Goal: Task Accomplishment & Management: Complete application form

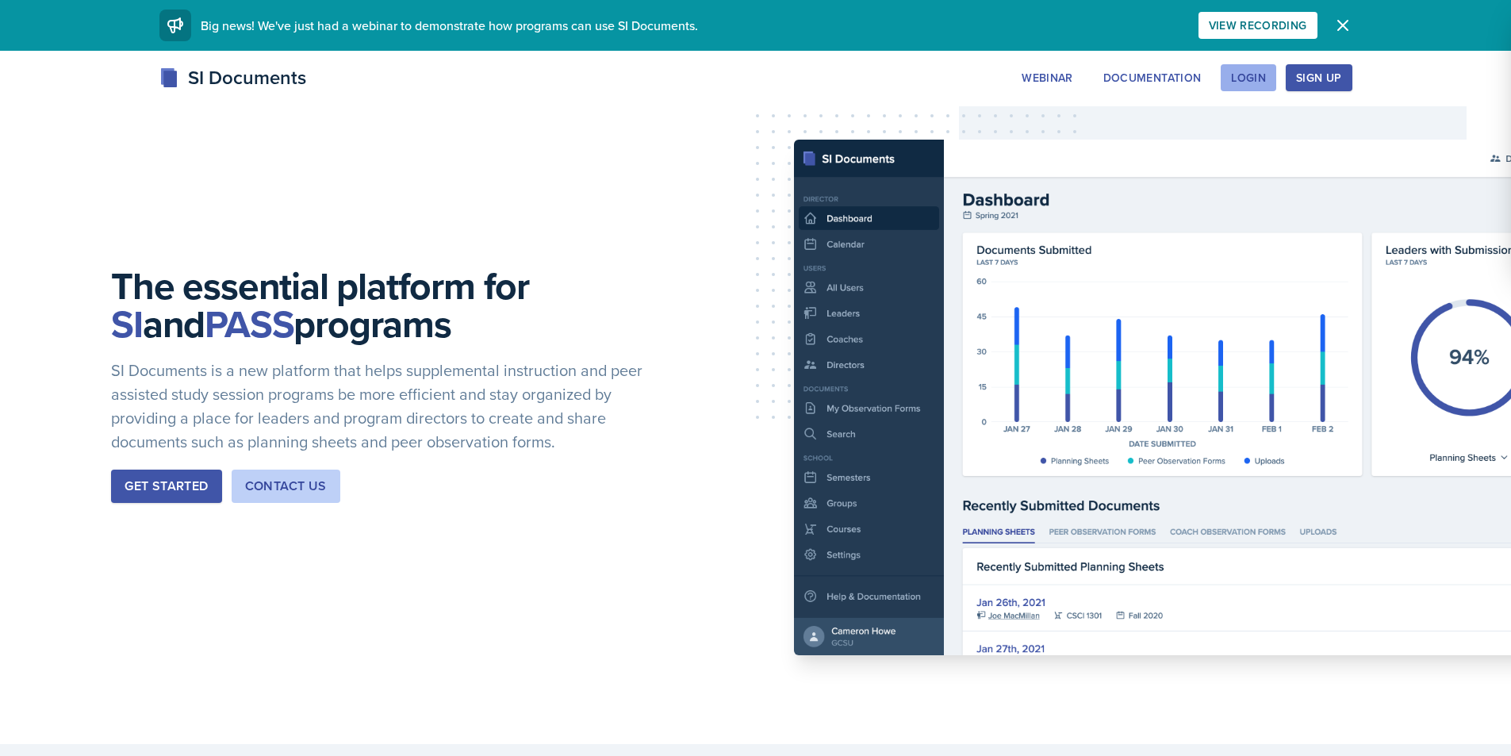
click at [1238, 77] on div "Login" at bounding box center [1248, 77] width 35 height 13
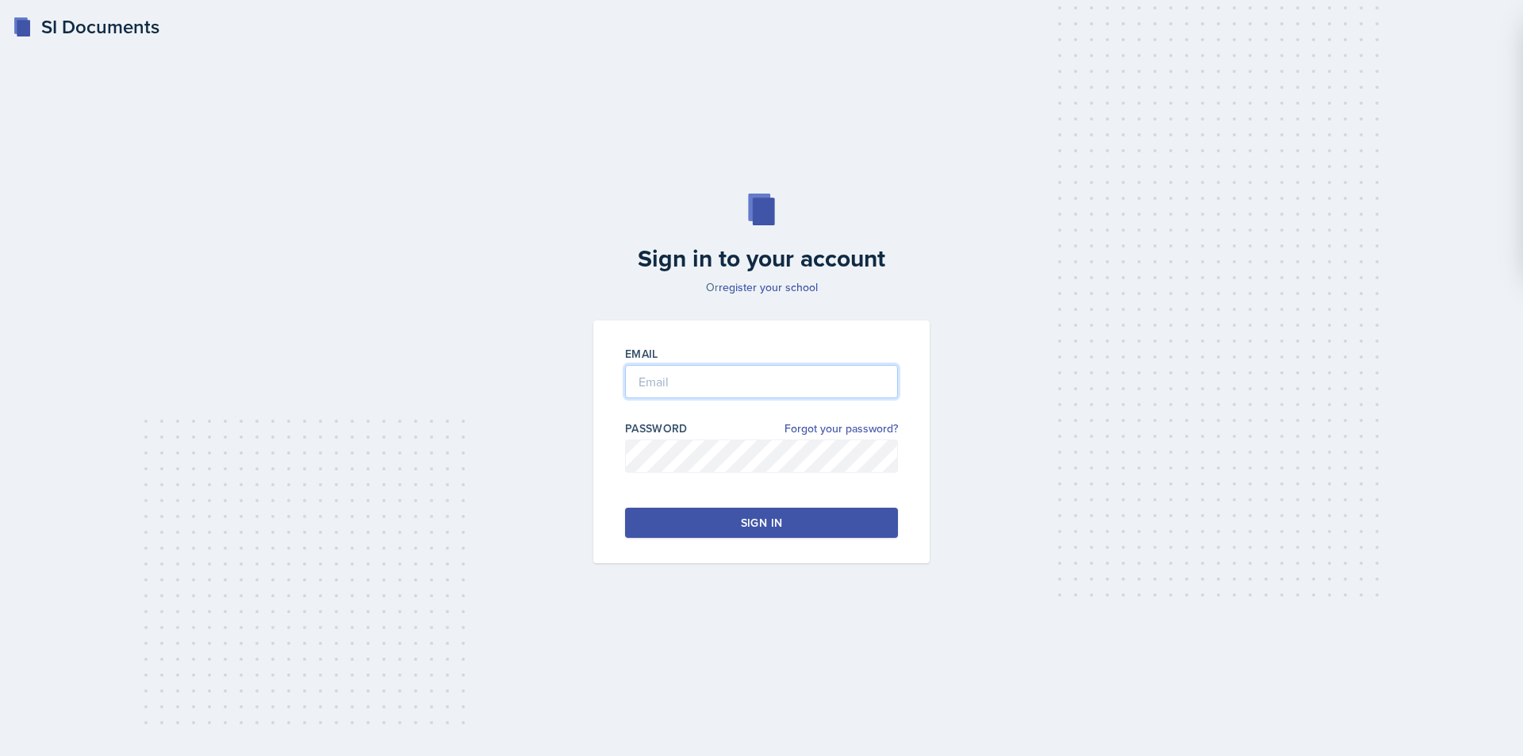
click at [650, 389] on input "email" at bounding box center [761, 381] width 273 height 33
type input "ops0002@uah.edu"
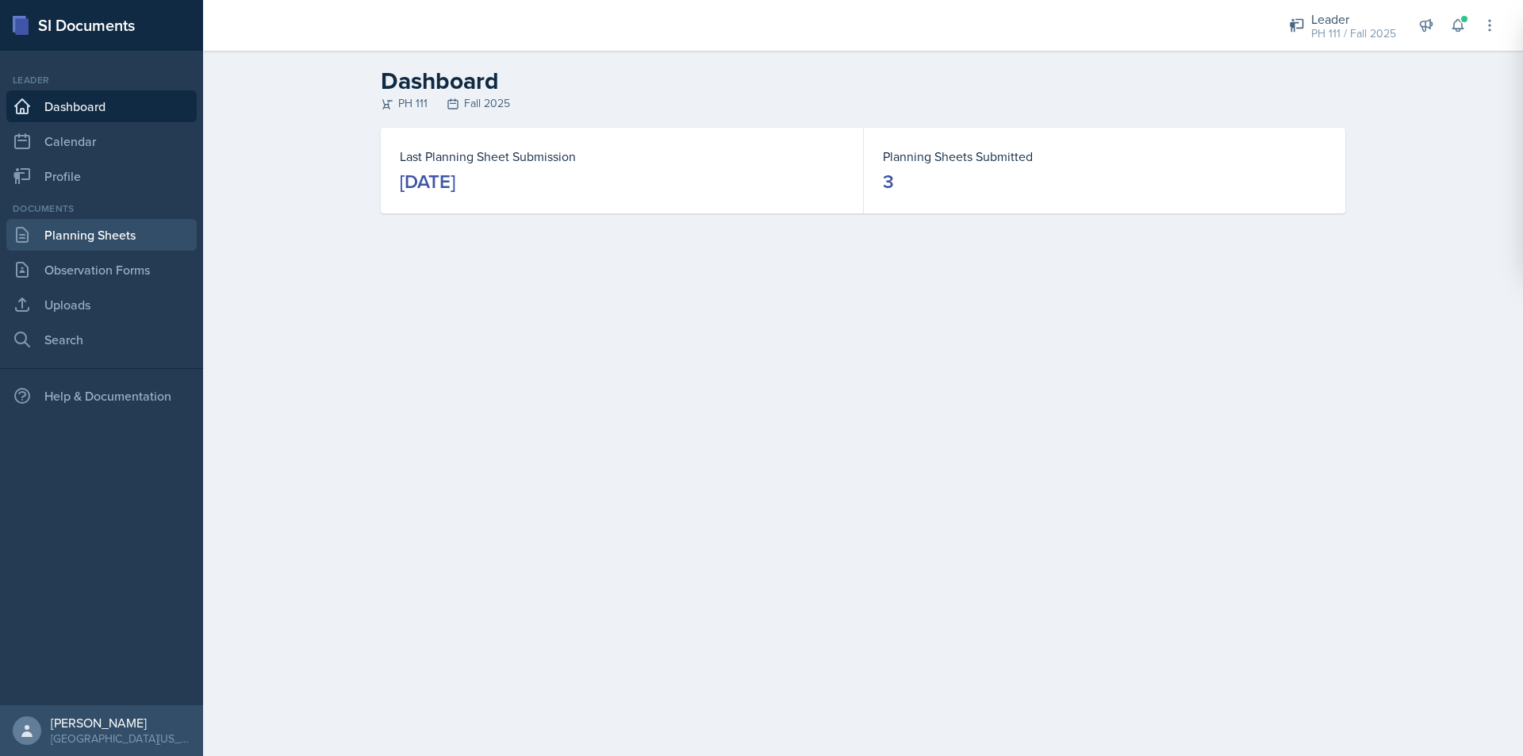
click at [122, 229] on link "Planning Sheets" at bounding box center [101, 235] width 190 height 32
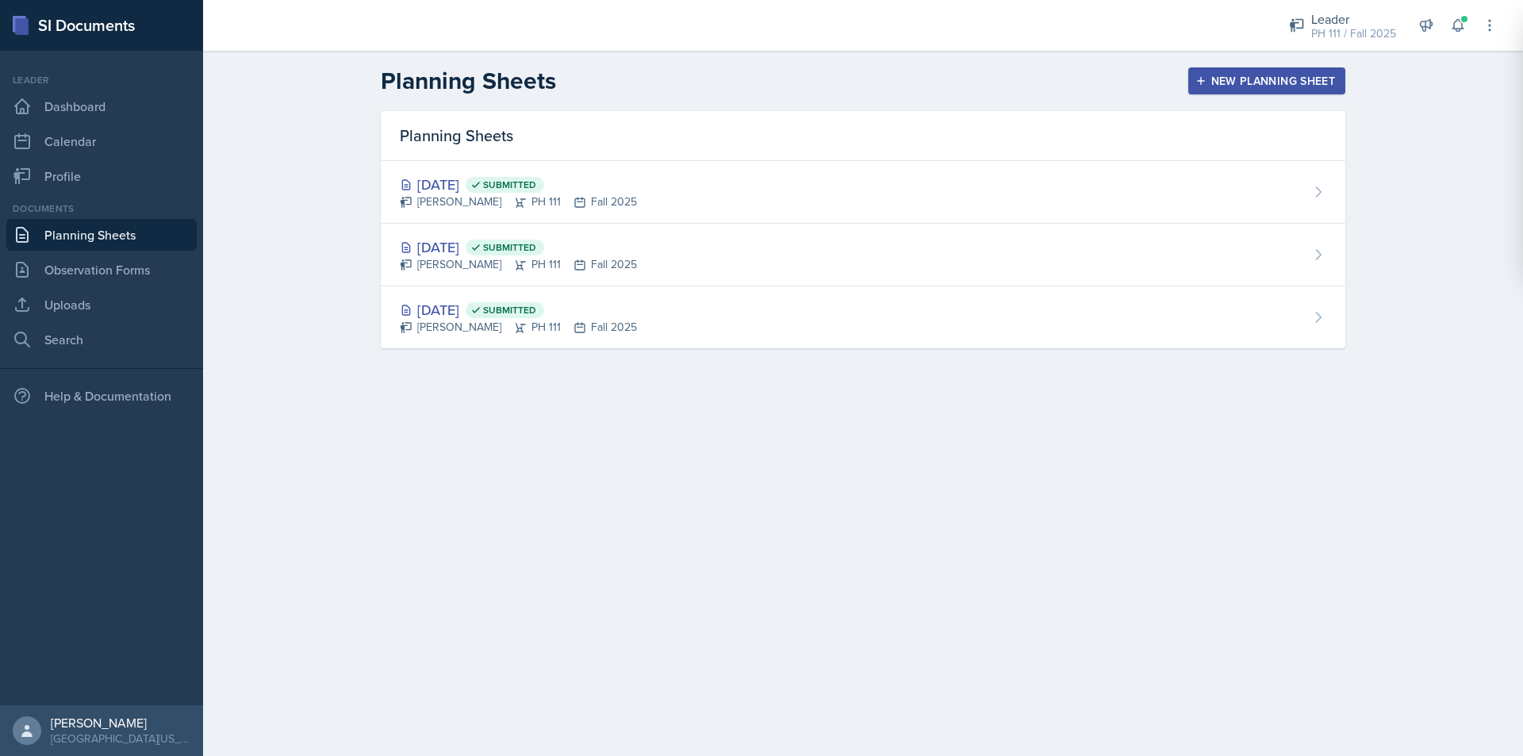
click at [1235, 77] on div "New Planning Sheet" at bounding box center [1267, 81] width 136 height 13
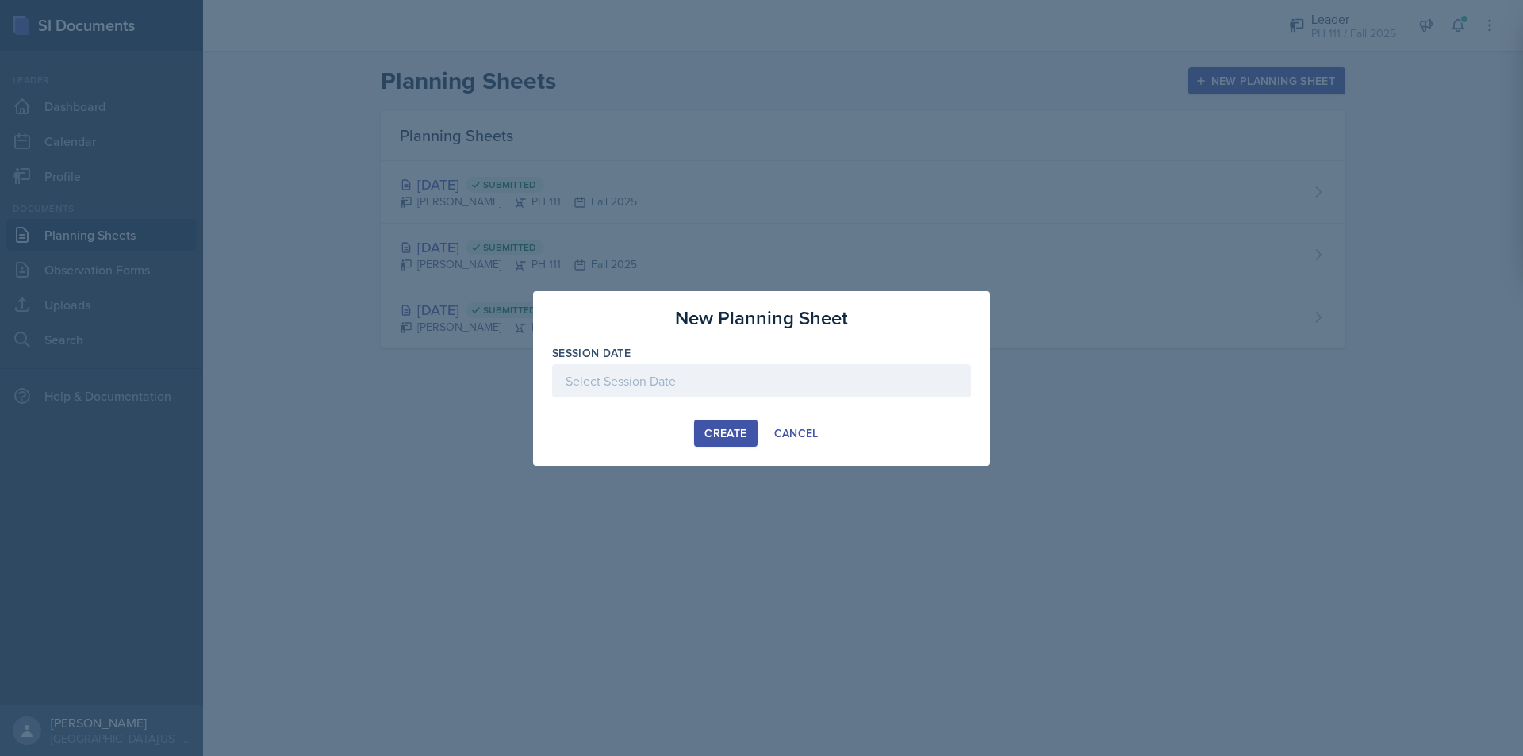
click at [647, 401] on div at bounding box center [761, 405] width 419 height 16
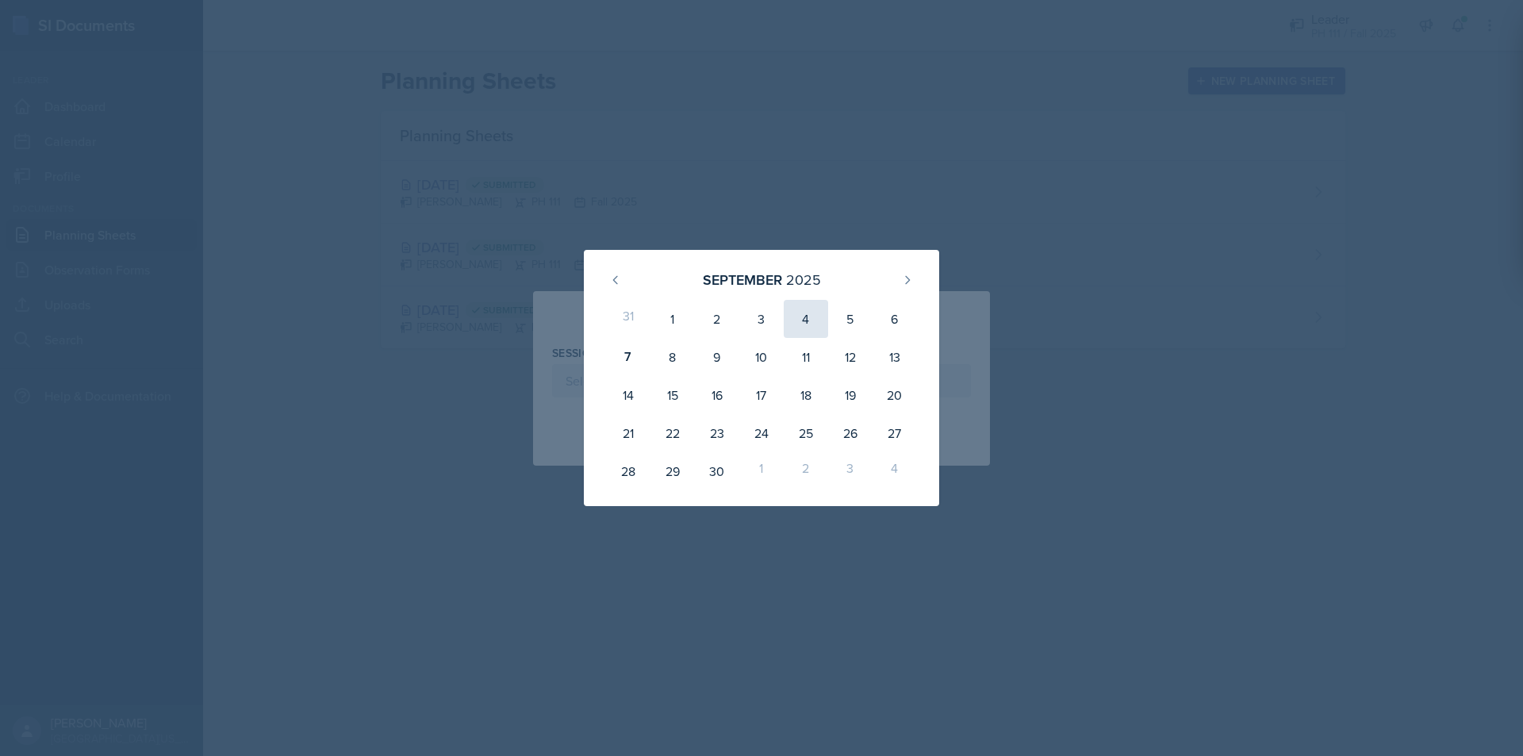
click at [815, 314] on div "4" at bounding box center [806, 319] width 44 height 38
type input "September 4th, 2025"
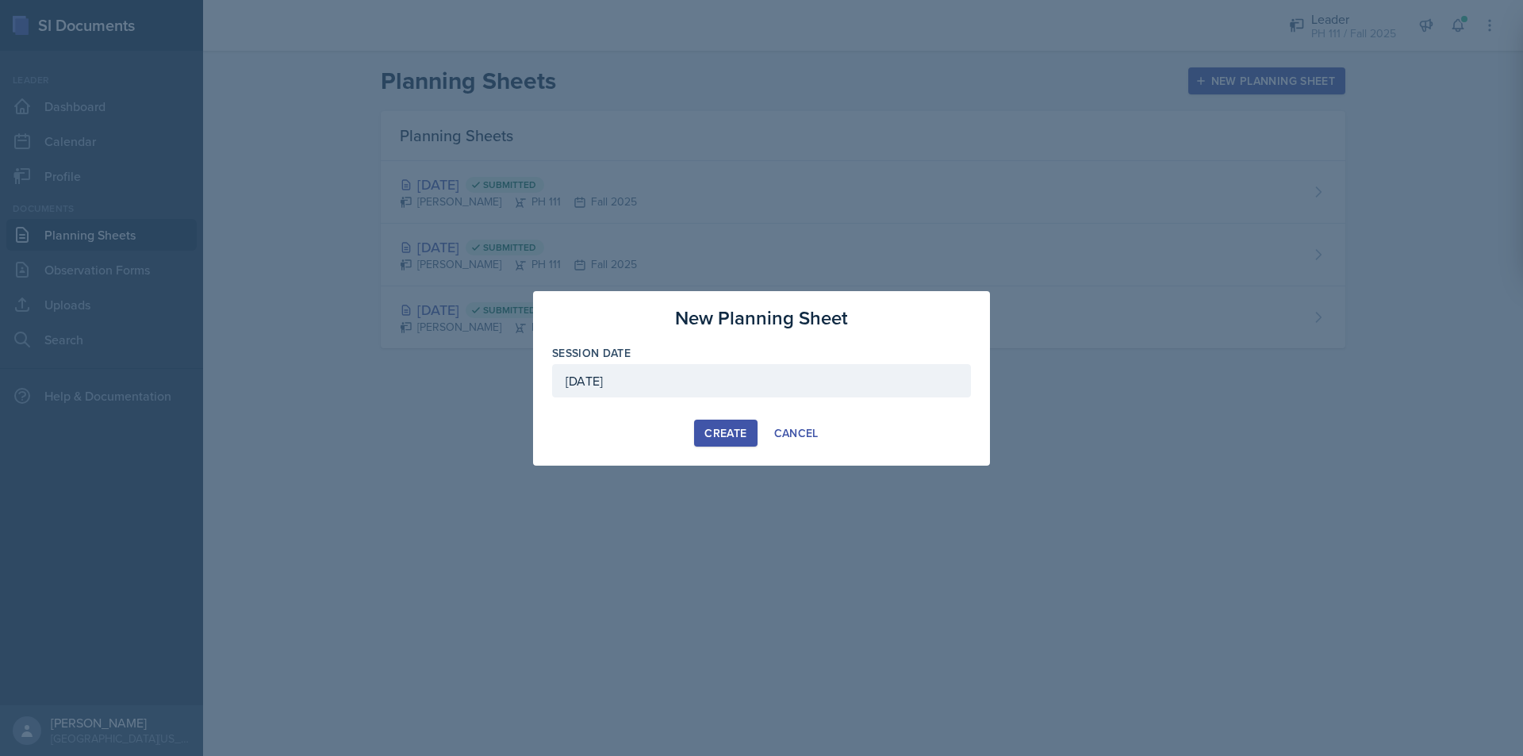
click at [724, 437] on div "Create" at bounding box center [725, 433] width 42 height 13
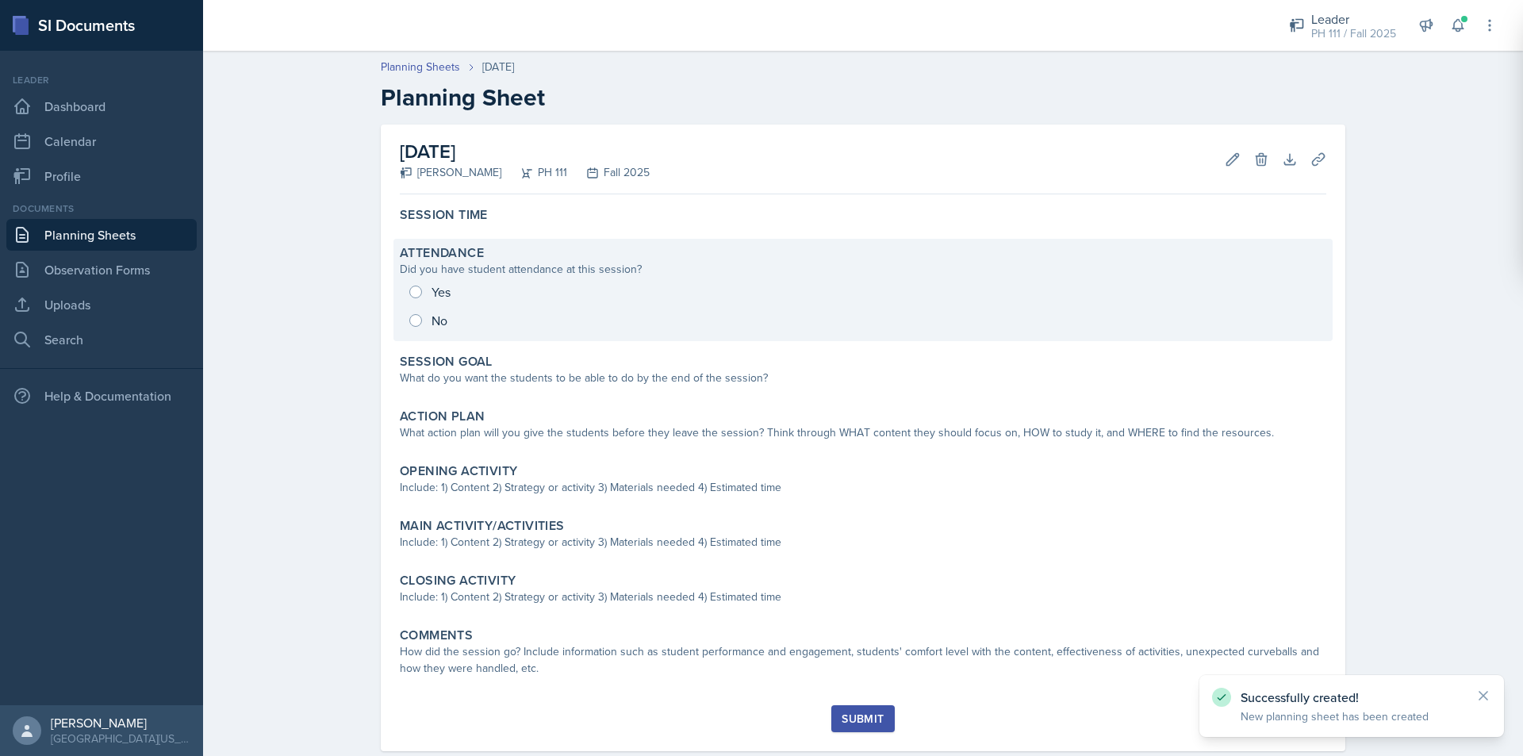
click at [414, 295] on div "Yes No" at bounding box center [863, 306] width 927 height 57
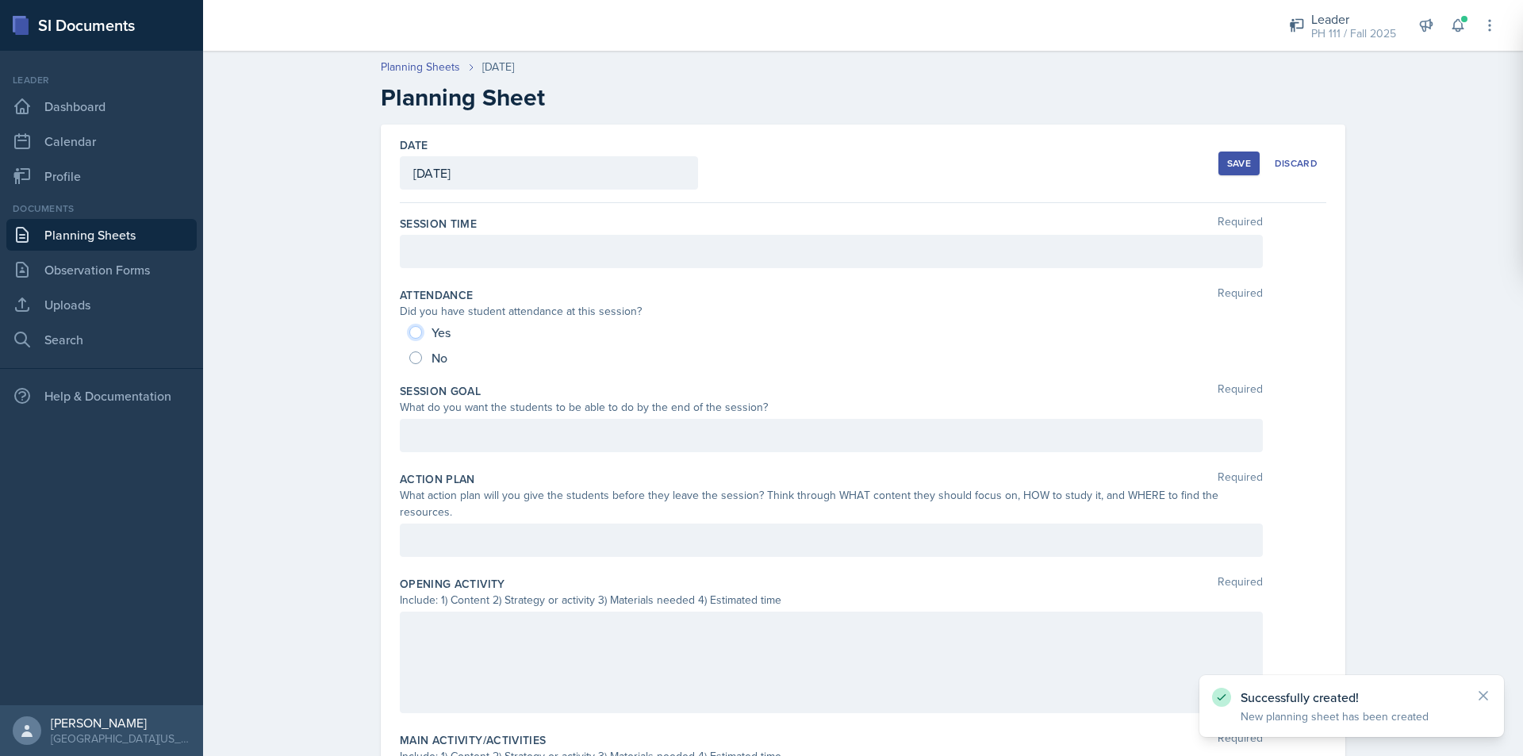
click at [409, 328] on input "Yes" at bounding box center [415, 332] width 13 height 13
radio input "true"
click at [424, 259] on div at bounding box center [831, 251] width 863 height 33
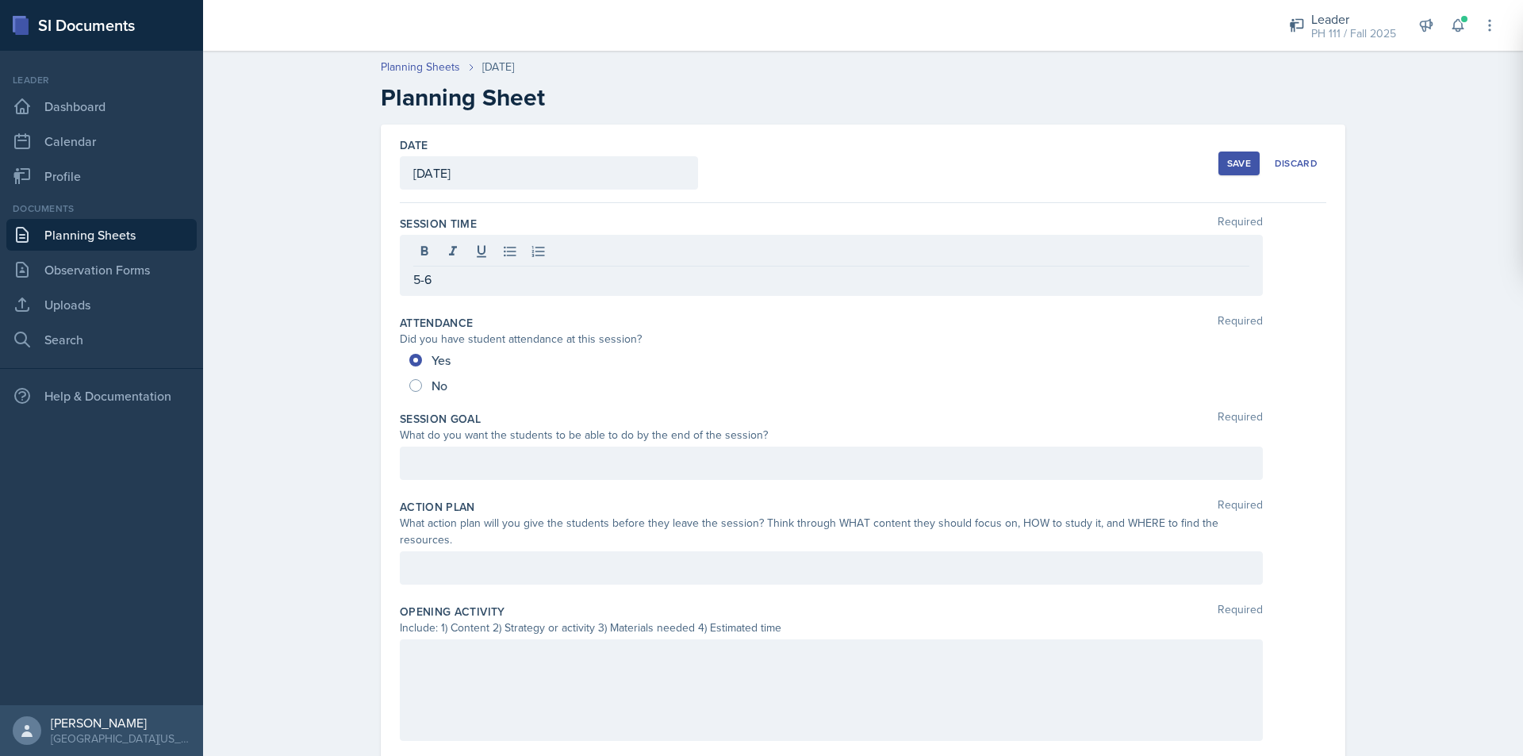
click at [461, 453] on div at bounding box center [831, 463] width 863 height 33
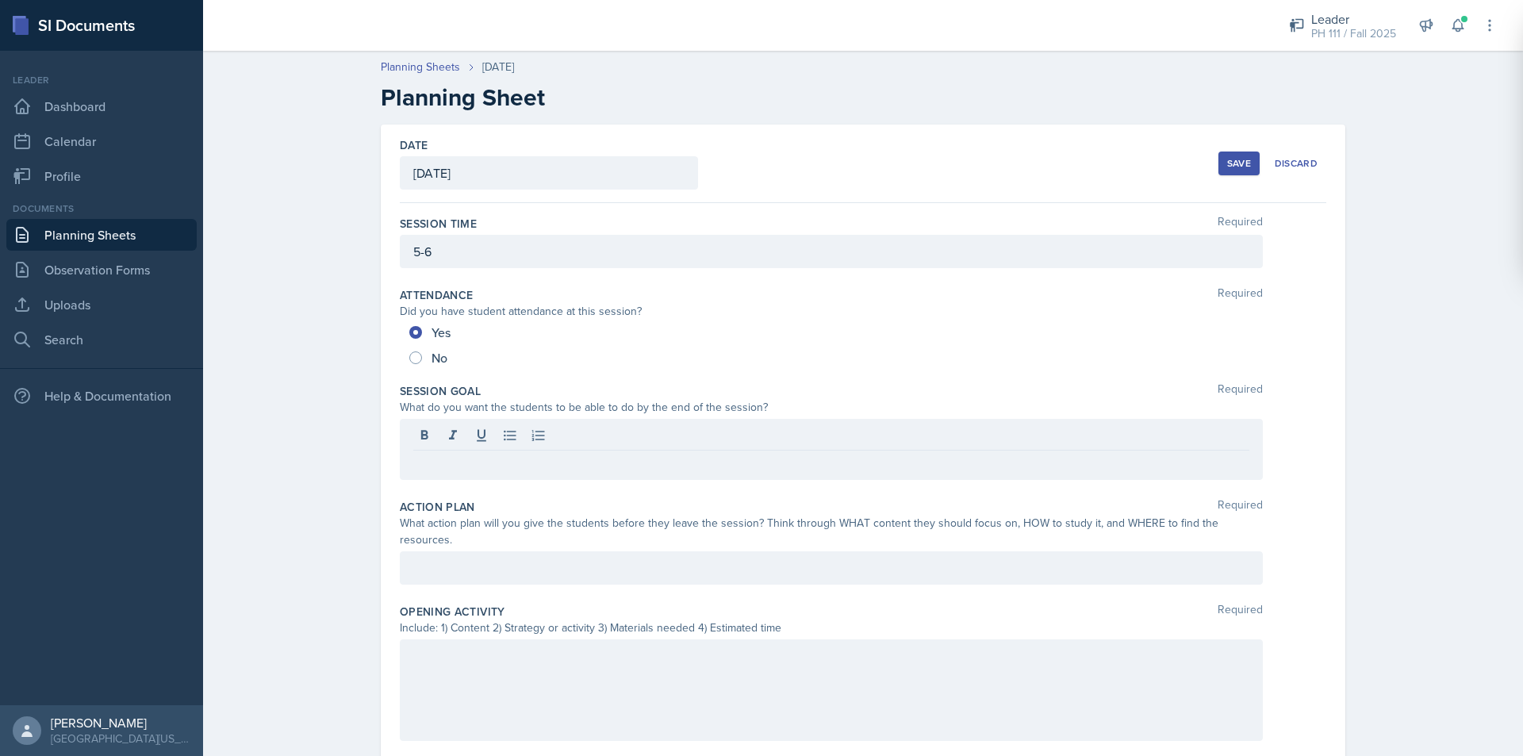
click at [432, 460] on p at bounding box center [831, 463] width 836 height 19
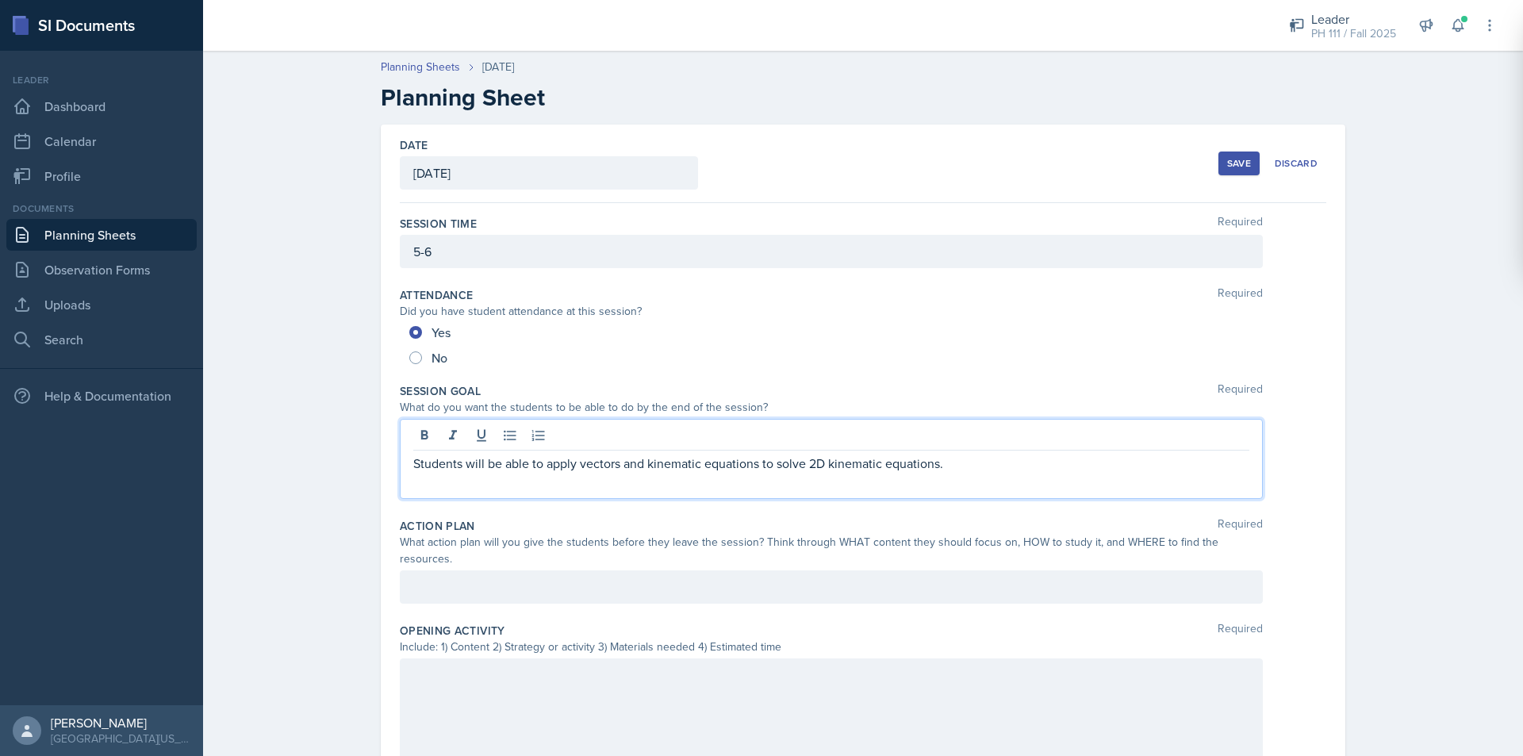
click at [862, 490] on p at bounding box center [831, 482] width 836 height 19
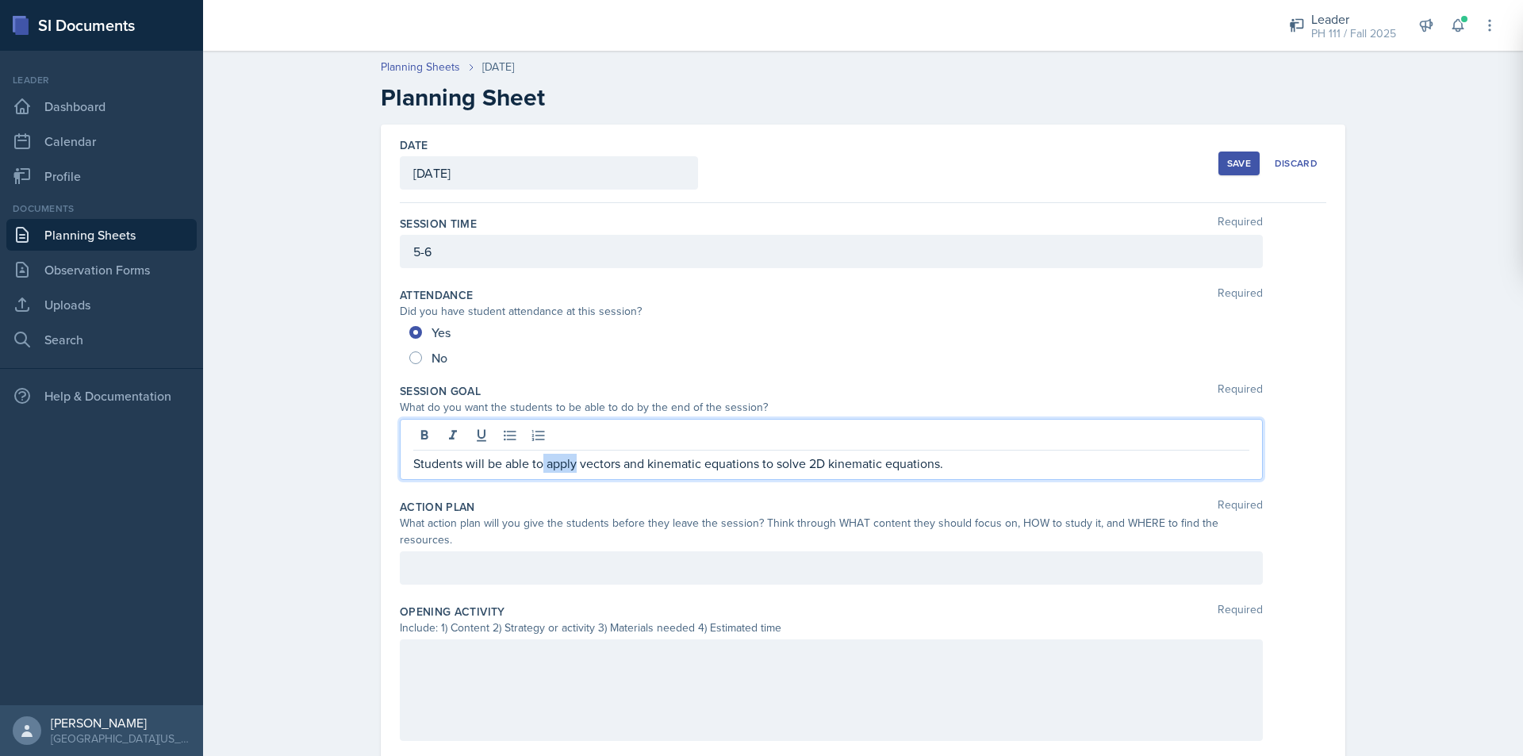
drag, startPoint x: 570, startPoint y: 462, endPoint x: 538, endPoint y: 455, distance: 33.3
click at [538, 455] on p "Students will be able to apply vectors and kinematic equations to solve 2D kine…" at bounding box center [831, 463] width 836 height 19
click at [747, 423] on div "Students will be able to apply vectors and kinematic equations to solve 2D kine…" at bounding box center [831, 449] width 863 height 61
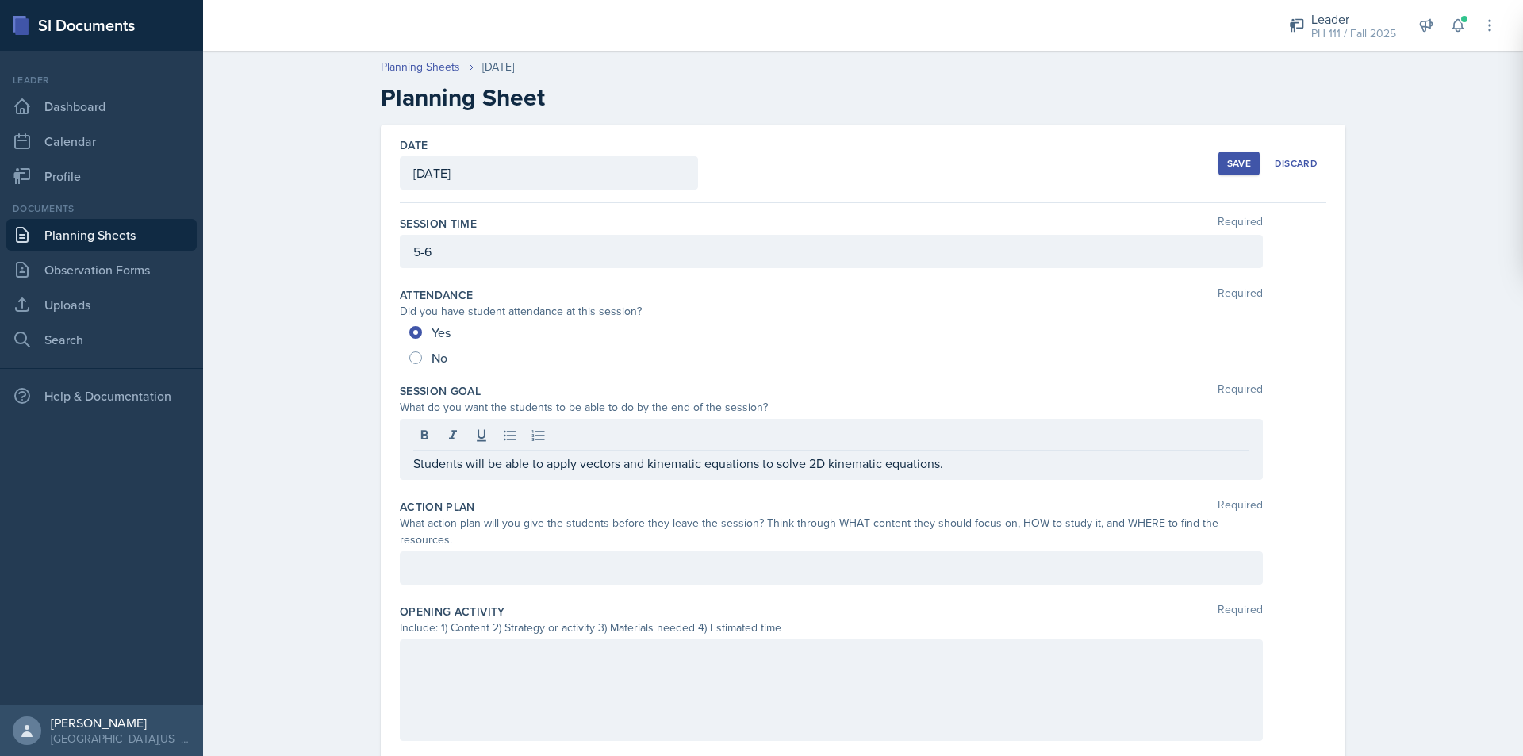
drag, startPoint x: 786, startPoint y: 453, endPoint x: 772, endPoint y: 447, distance: 15.6
click at [773, 447] on div "Students will be able to apply vectors and kinematic equations to solve 2D kine…" at bounding box center [831, 449] width 863 height 61
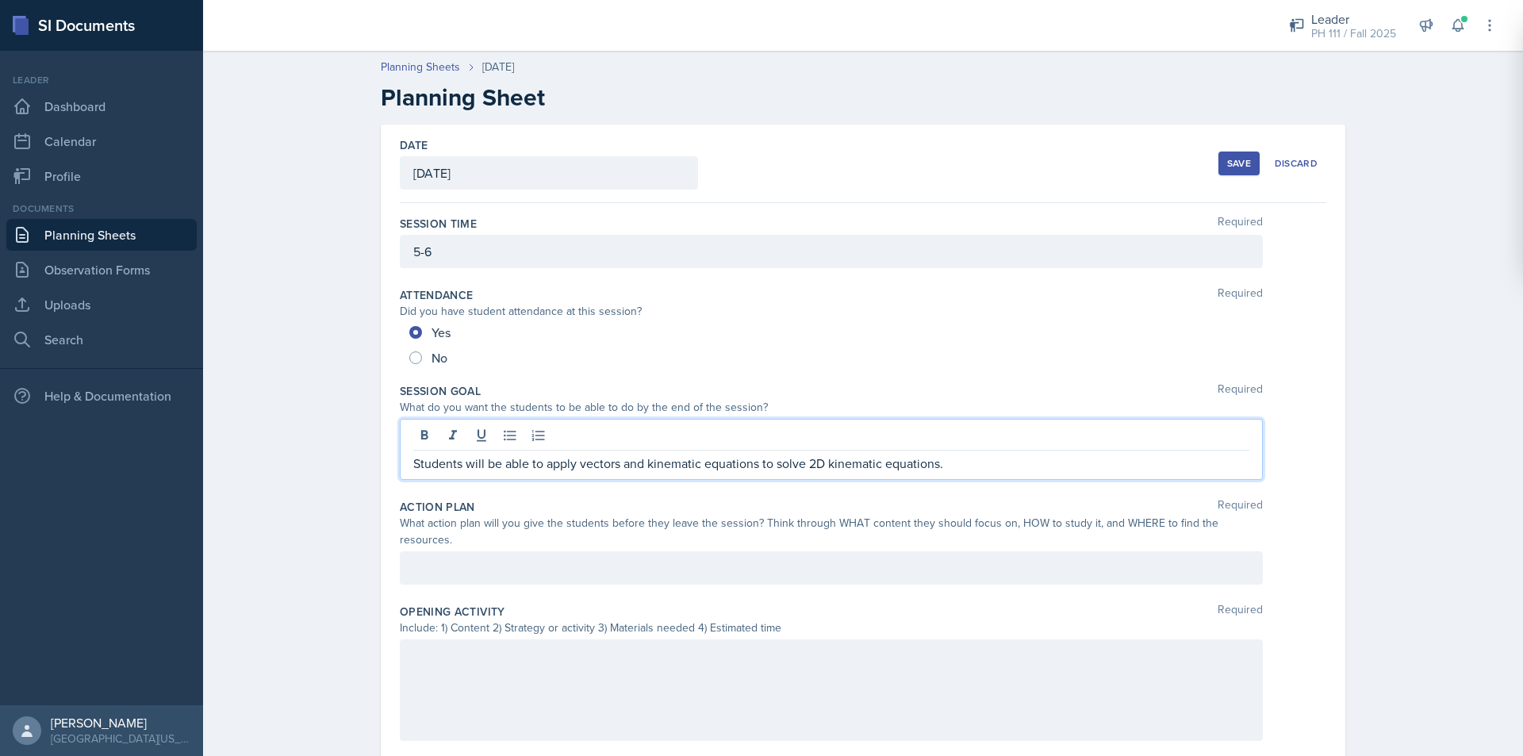
click at [972, 459] on p "Students will be able to apply vectors and kinematic equations to solve 2D kine…" at bounding box center [831, 463] width 836 height 19
click at [517, 561] on div at bounding box center [831, 567] width 863 height 33
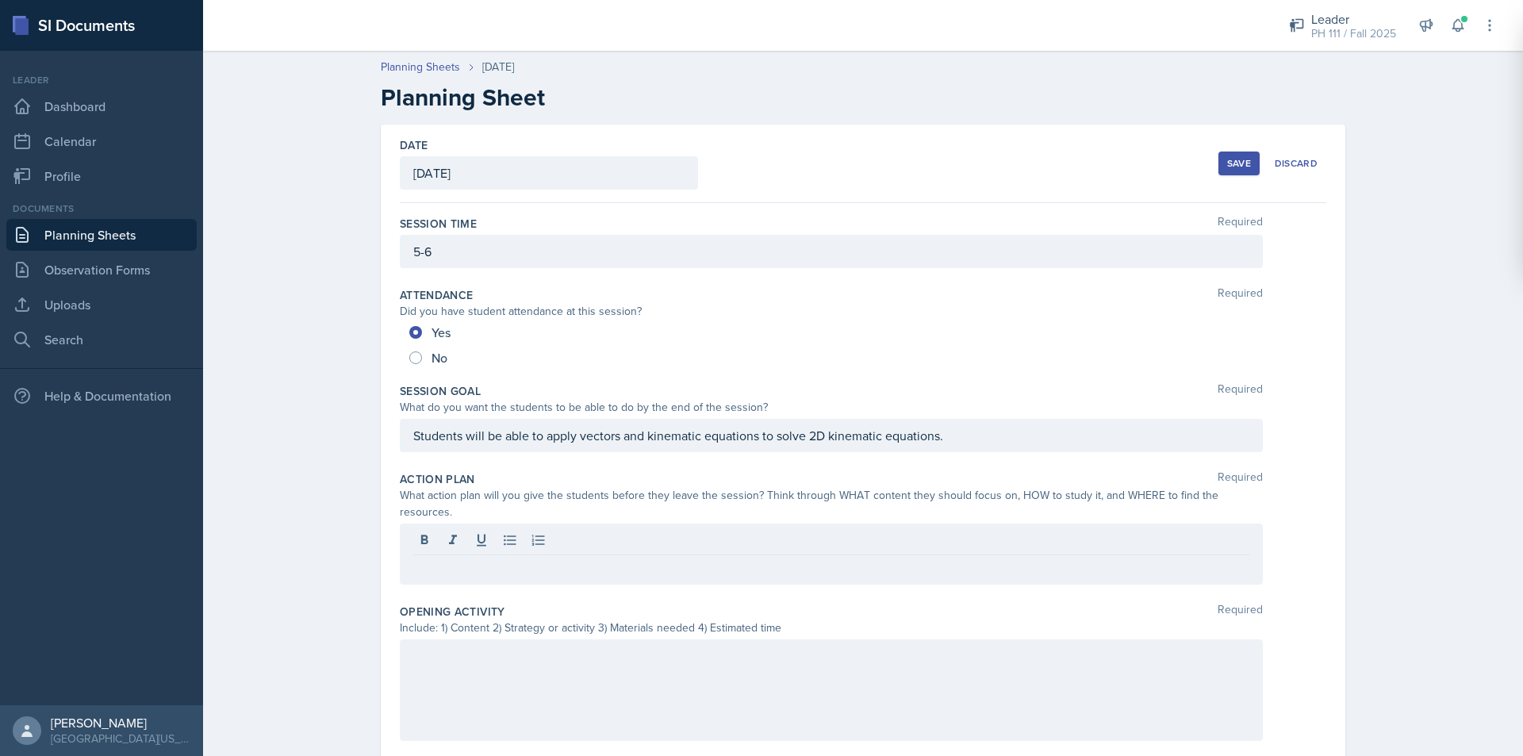
click at [543, 558] on p at bounding box center [831, 567] width 836 height 19
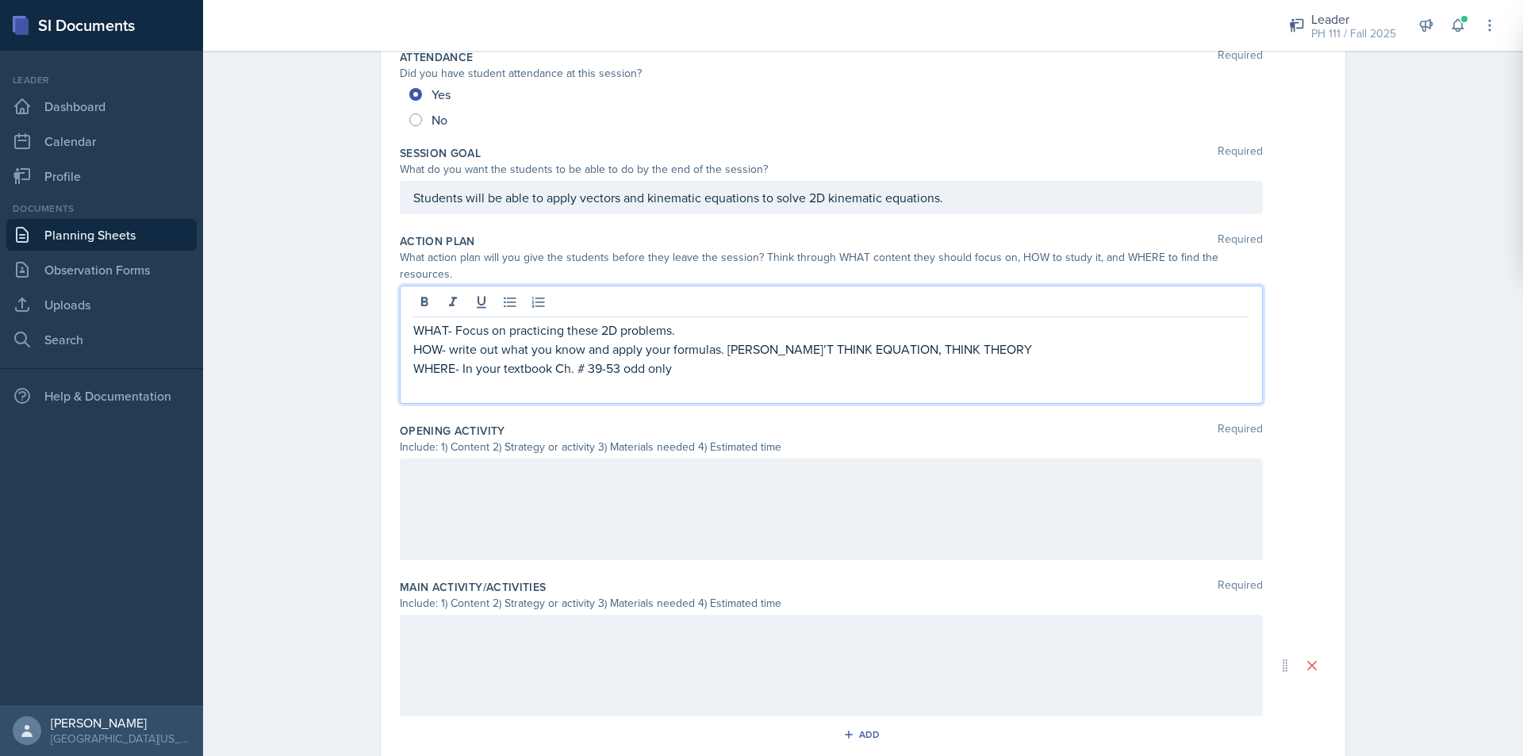
click at [550, 483] on div at bounding box center [831, 510] width 863 height 102
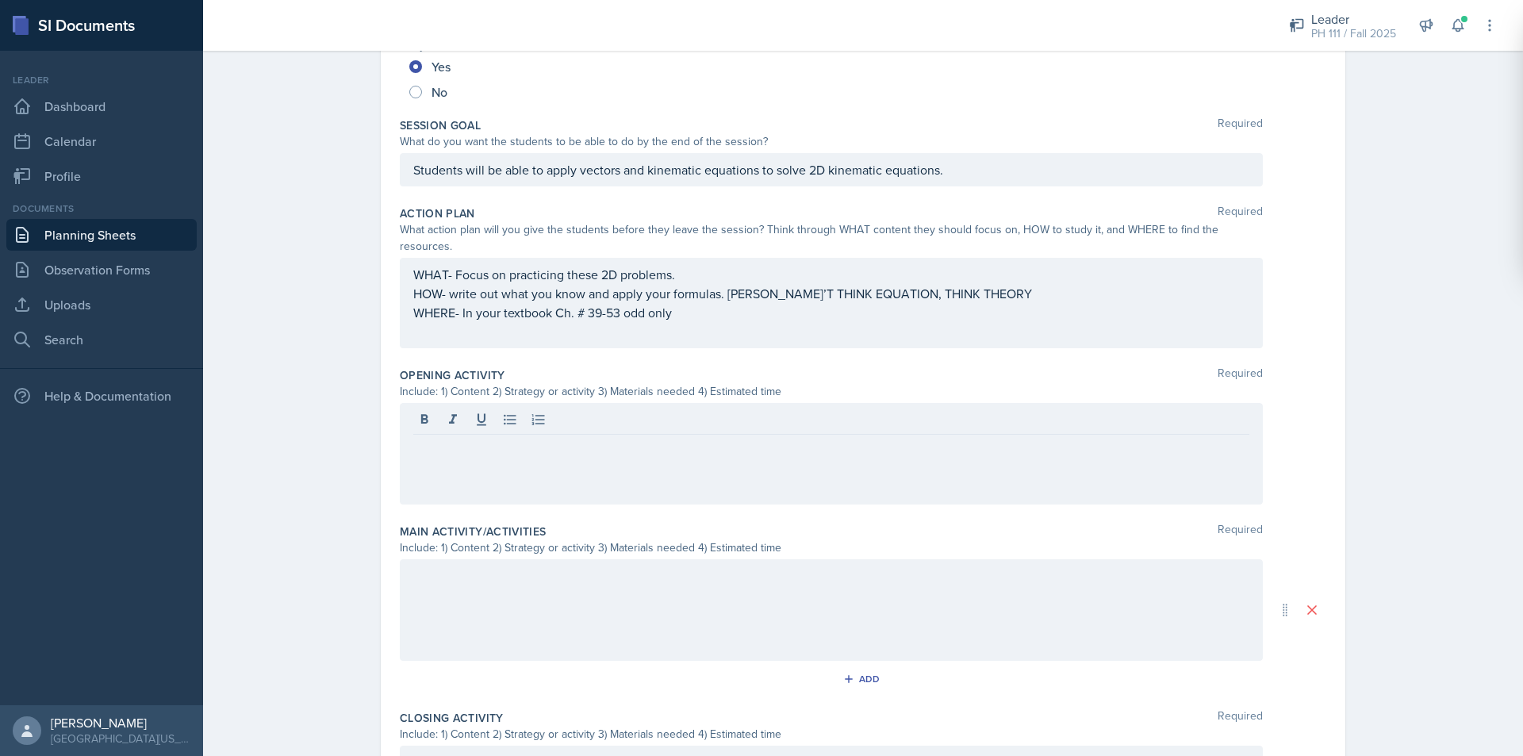
click at [472, 445] on div at bounding box center [831, 454] width 863 height 102
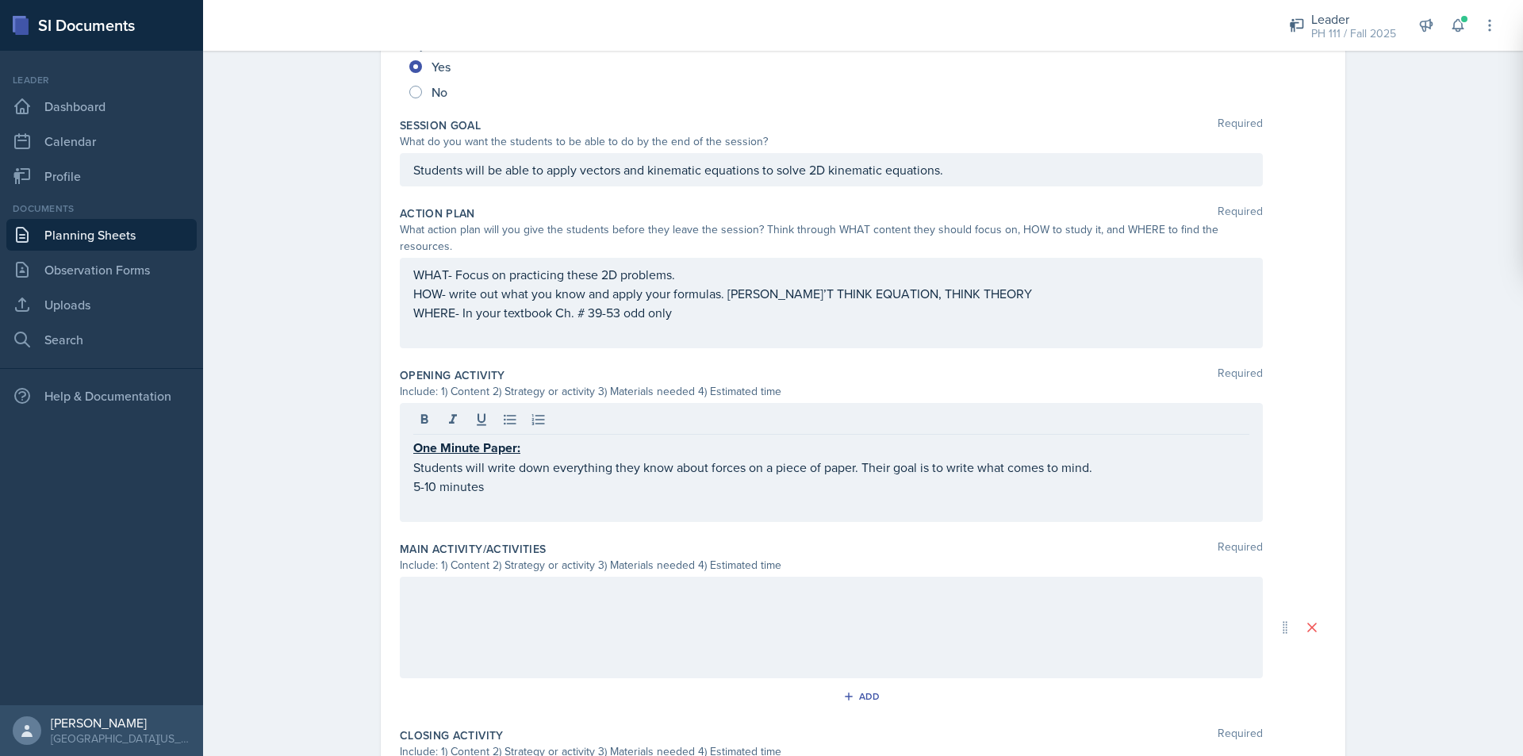
drag, startPoint x: 445, startPoint y: 601, endPoint x: 439, endPoint y: 593, distance: 9.6
click at [443, 600] on div at bounding box center [831, 628] width 863 height 102
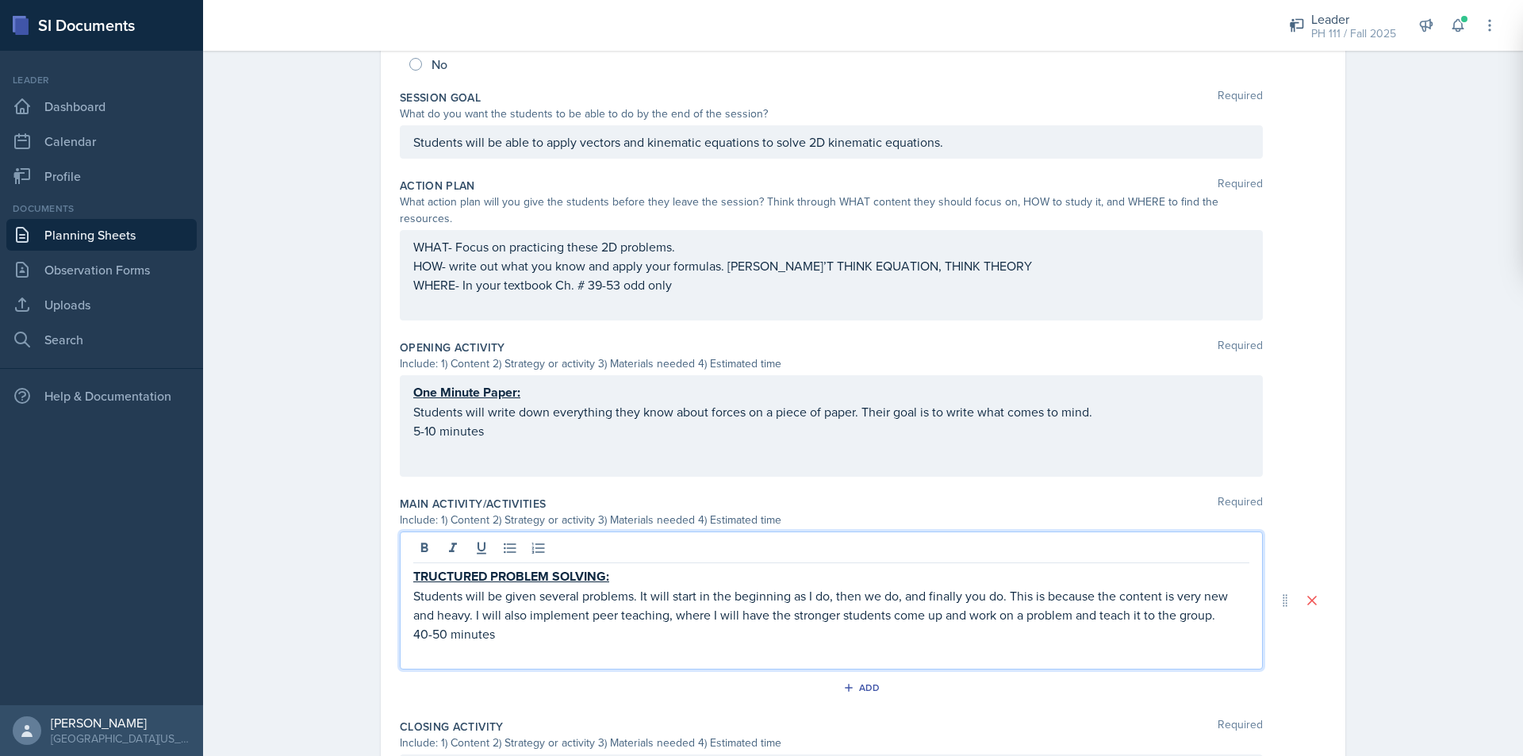
click at [400, 558] on div "TRUCTURED PROBLEM SOLVING: Students will be given several problems. It will sta…" at bounding box center [831, 600] width 863 height 138
drag, startPoint x: 408, startPoint y: 557, endPoint x: 432, endPoint y: 555, distance: 24.6
click at [413, 567] on u "TRUCTURED PROBLEM SOLVING:" at bounding box center [511, 576] width 196 height 18
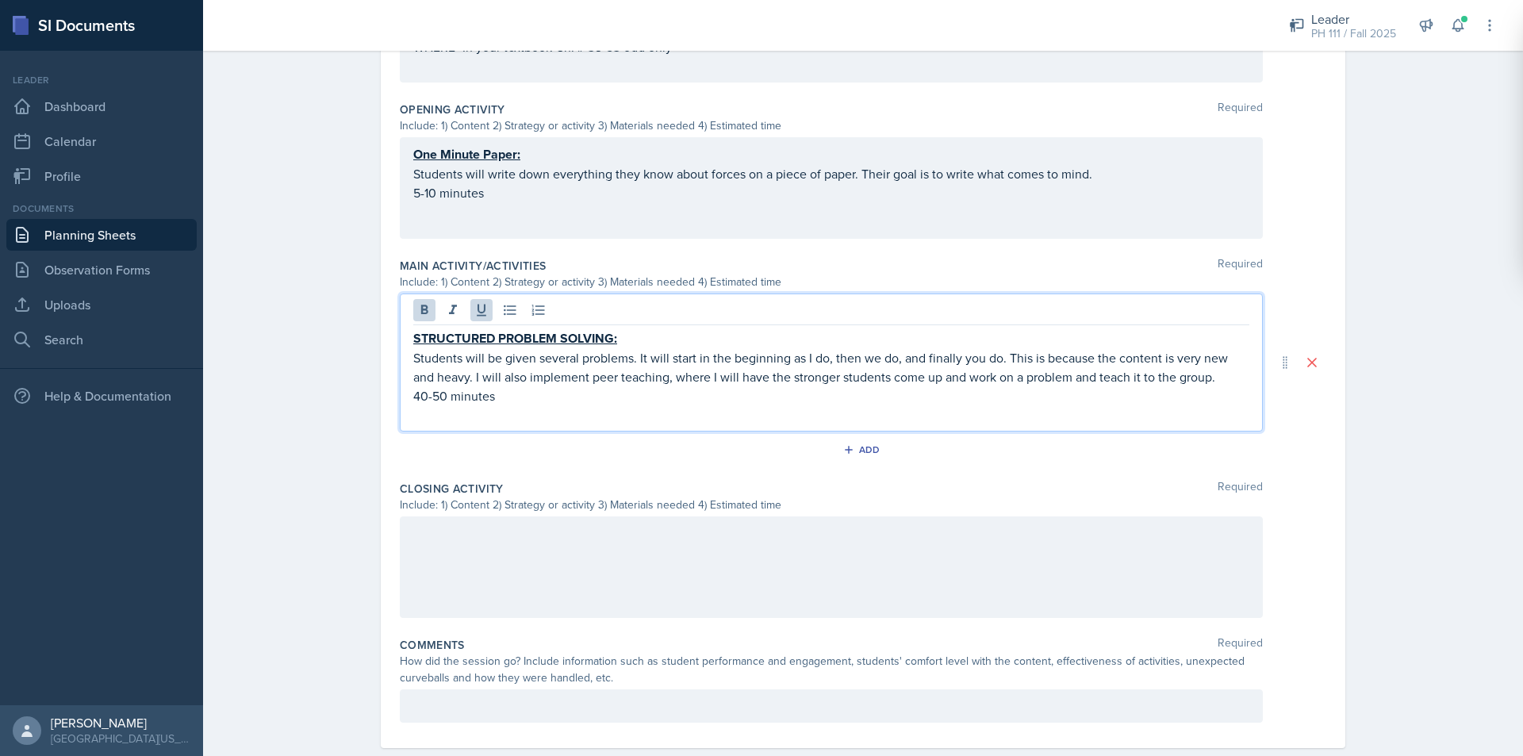
click at [496, 539] on div at bounding box center [831, 567] width 863 height 102
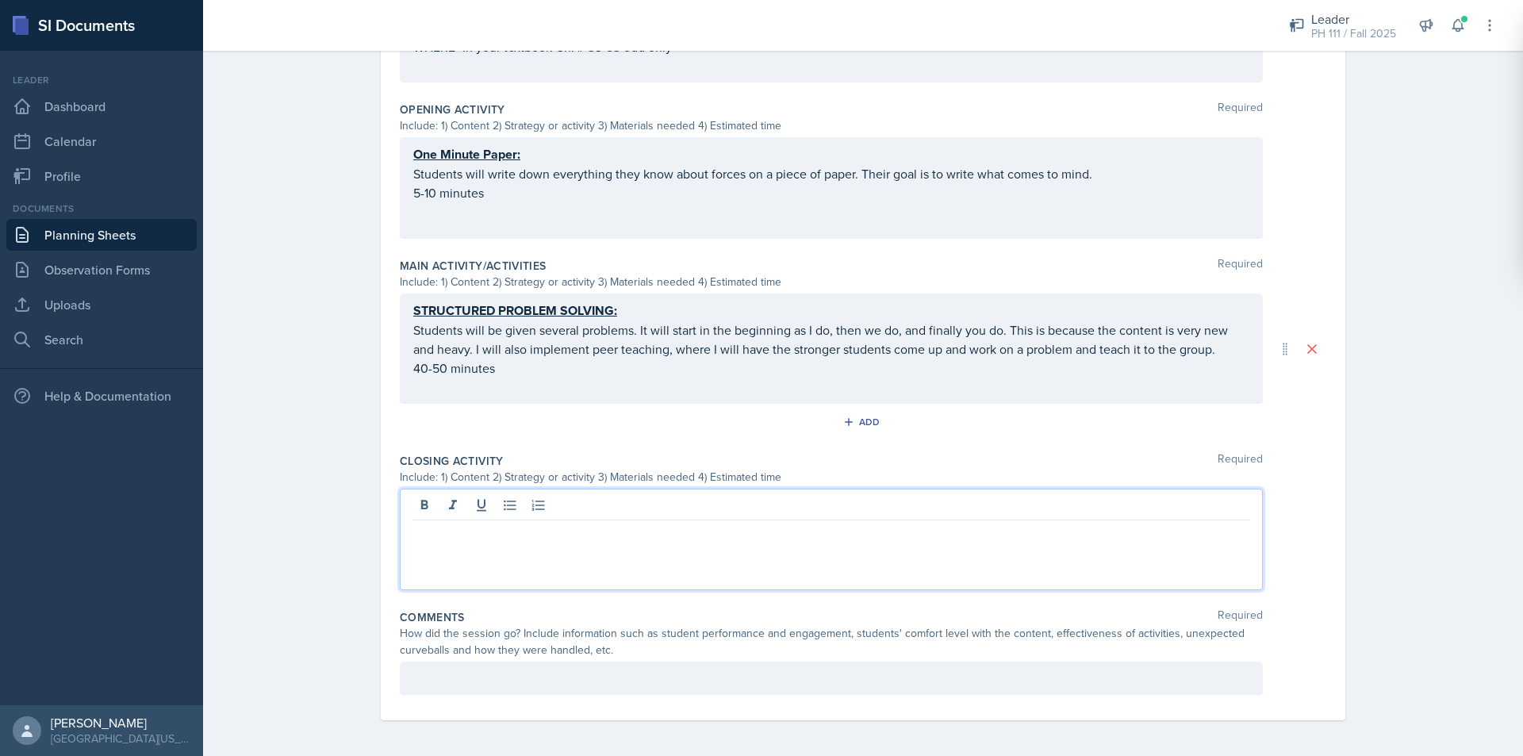
scroll to position [517, 0]
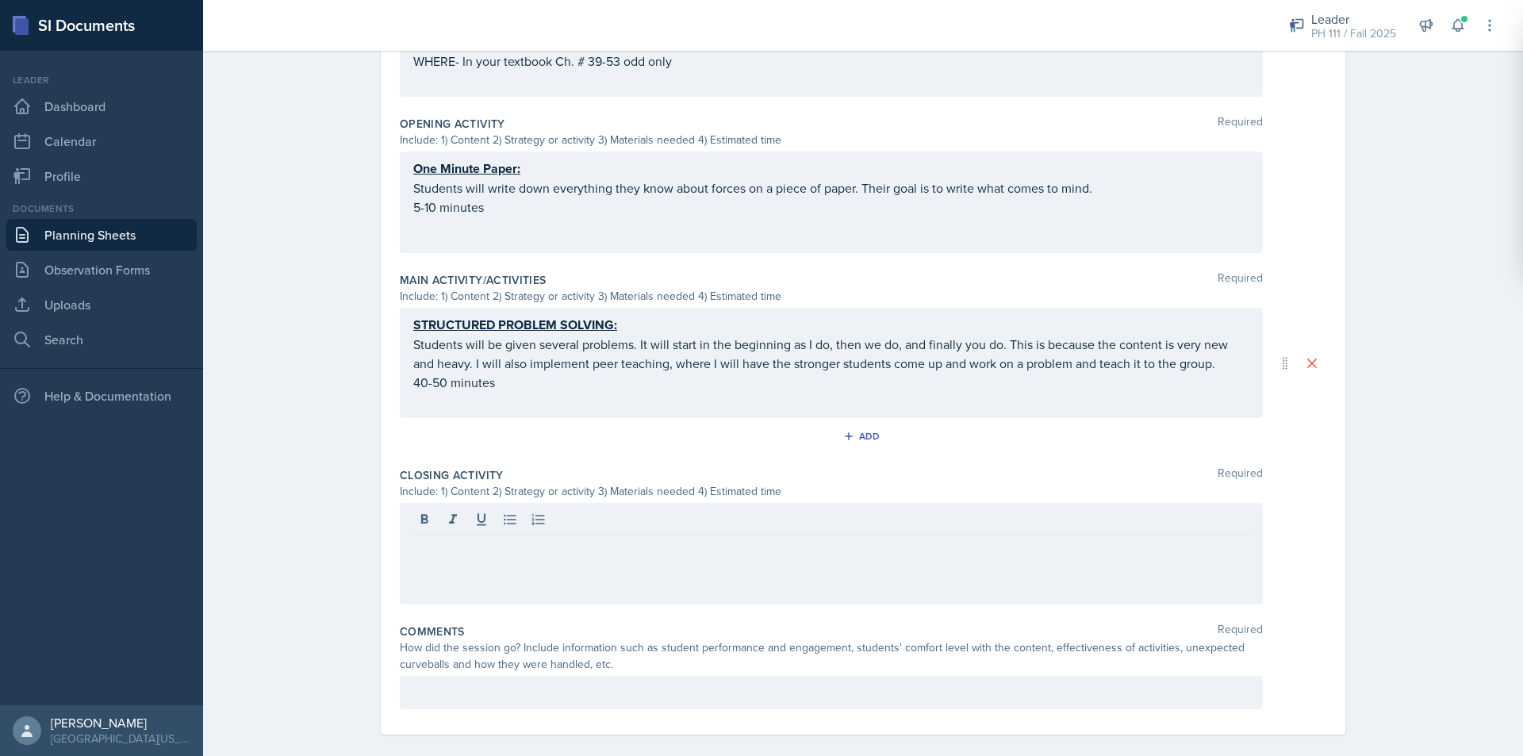
click at [500, 541] on div at bounding box center [831, 554] width 863 height 102
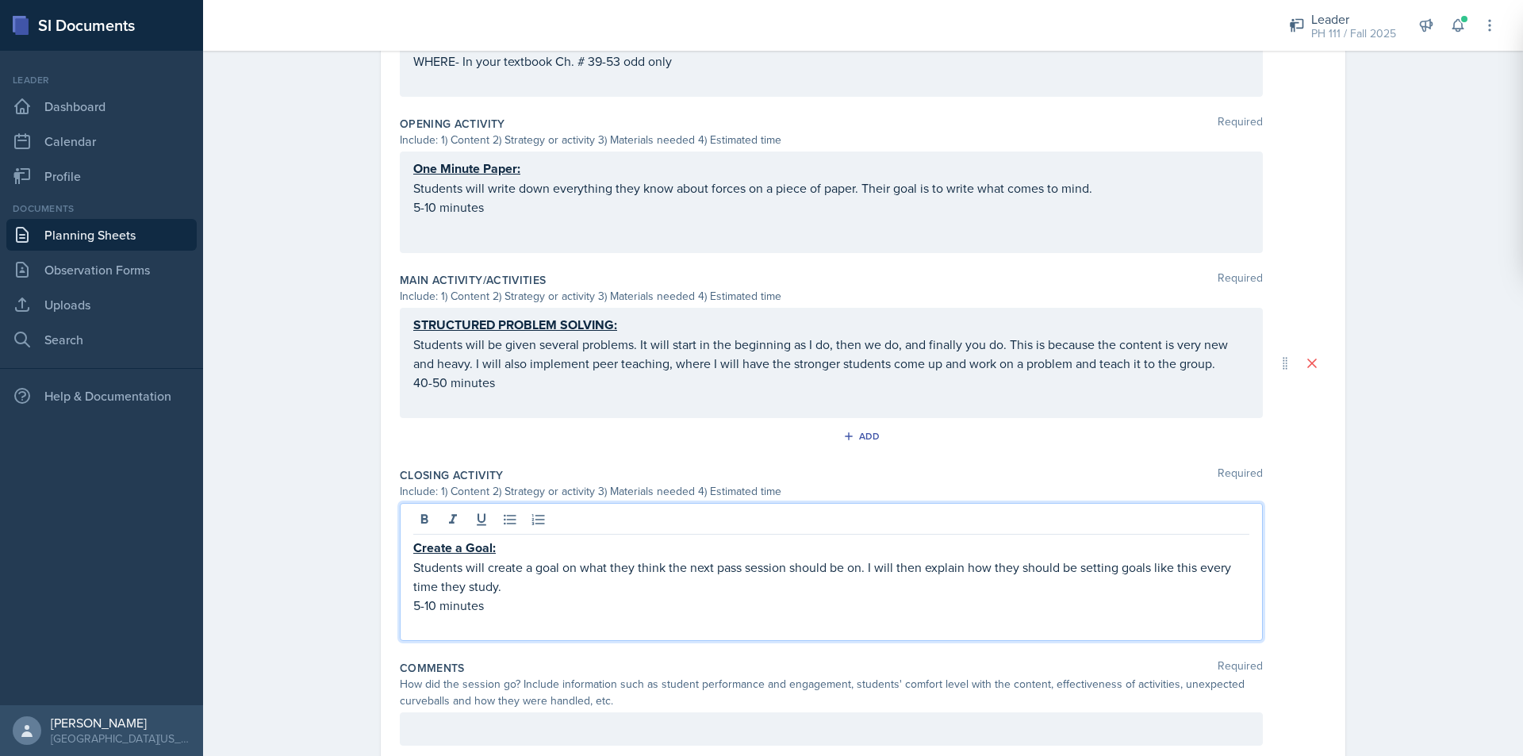
click at [560, 558] on p "Students will create a goal on what they think the next pass session should be …" at bounding box center [831, 577] width 836 height 38
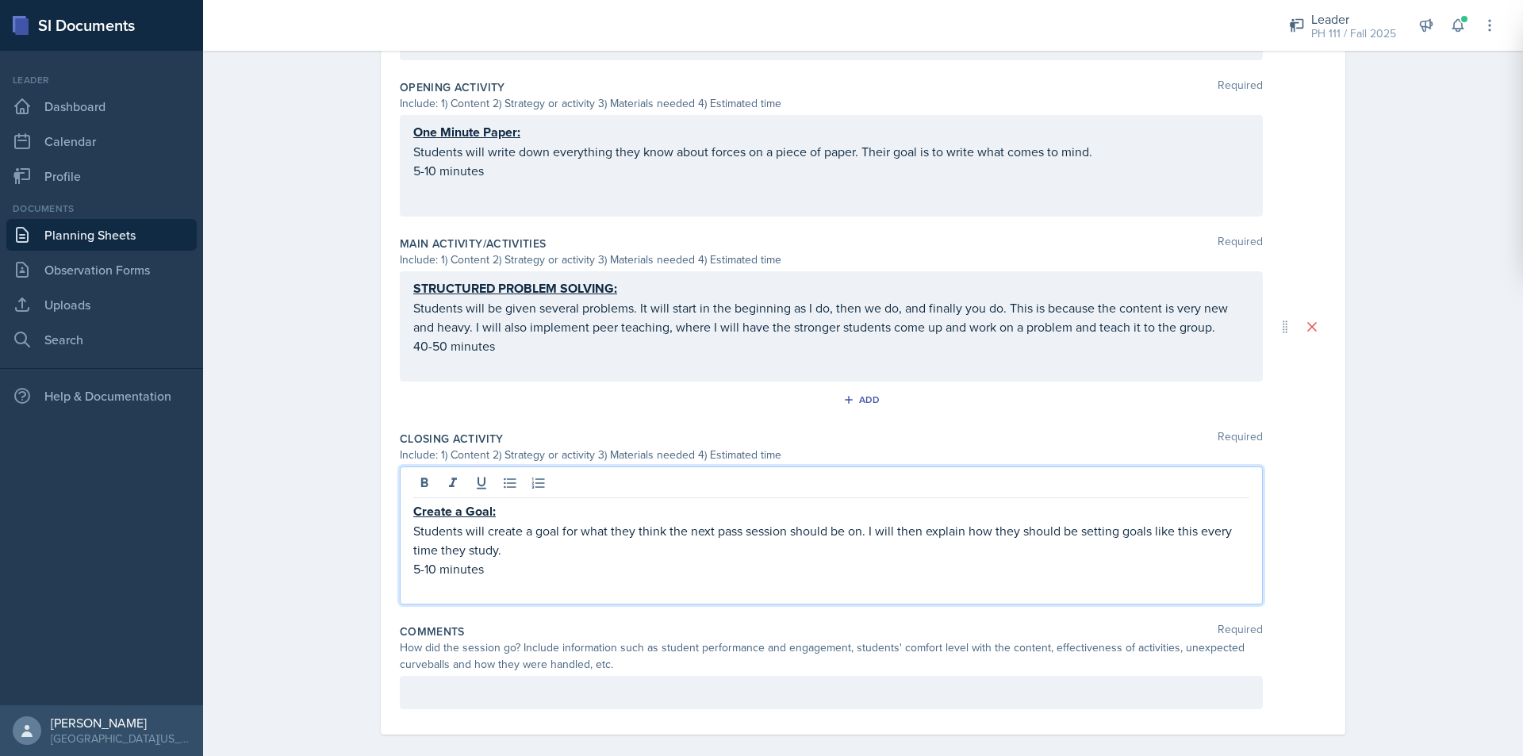
click at [539, 683] on p at bounding box center [831, 692] width 836 height 19
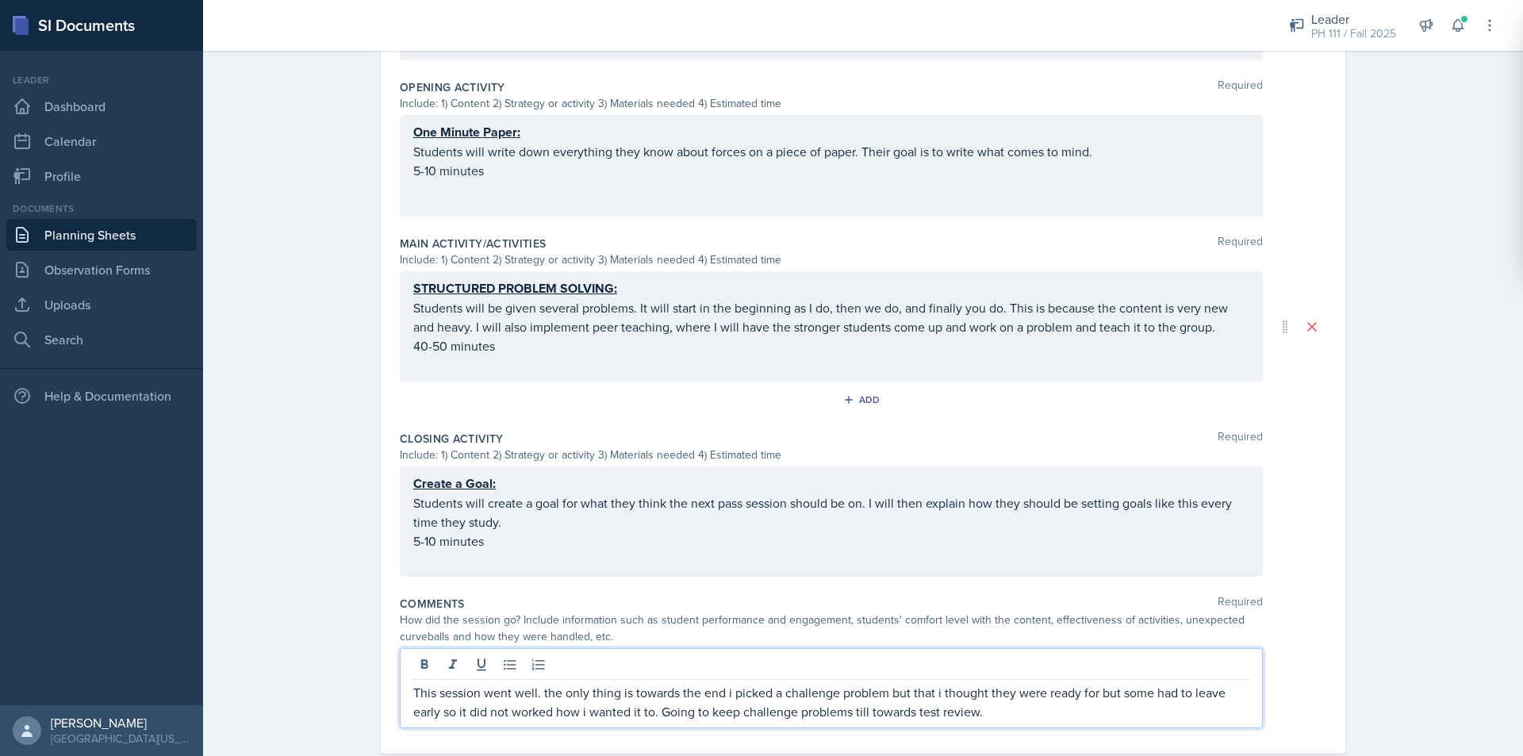
click at [915, 683] on p "This session went well. the only thing is towards the end i picked a challenge …" at bounding box center [831, 702] width 836 height 38
click at [892, 683] on p "This session went well. the only thing is towards the end i picked a challenge …" at bounding box center [831, 702] width 836 height 38
click at [705, 683] on p "This session went well. the only thing is towards the end i picked a challenge …" at bounding box center [831, 702] width 836 height 38
click at [715, 683] on p "This session went well. the only thing is towards the end, I picked a challenge…" at bounding box center [831, 702] width 836 height 38
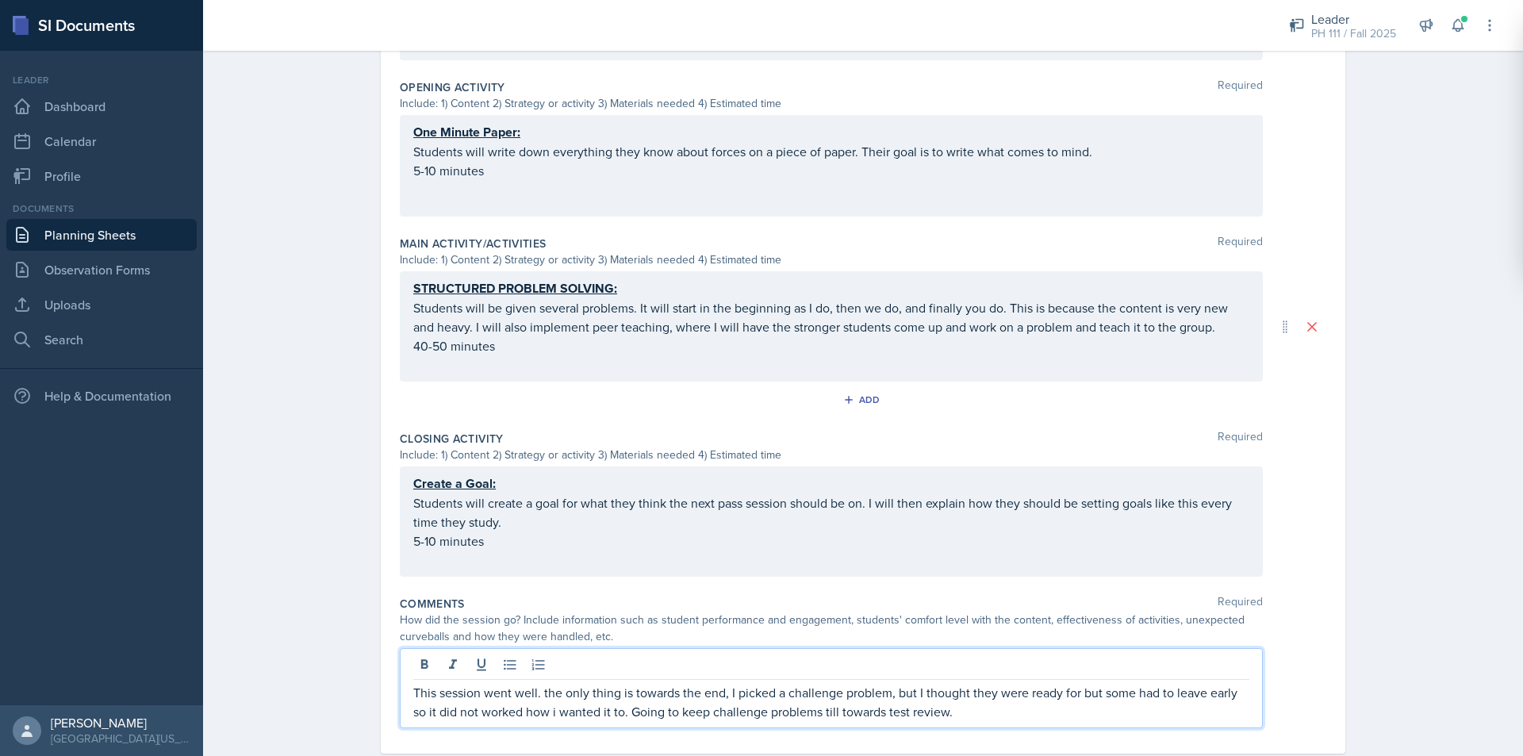
click at [668, 683] on p "This session went well. the only thing is towards the end, I picked a challenge…" at bounding box center [831, 702] width 836 height 38
click at [581, 683] on p "This session went well. the only thing is that towards the end, I picked a chal…" at bounding box center [831, 702] width 836 height 38
drag, startPoint x: 515, startPoint y: 701, endPoint x: 523, endPoint y: 704, distance: 8.5
click at [515, 701] on p "This session went well. The only thing is that towards the end, I picked a chal…" at bounding box center [831, 702] width 836 height 38
click at [526, 696] on p "This session went well. The only thing is that towards the end, I picked a chal…" at bounding box center [831, 702] width 836 height 38
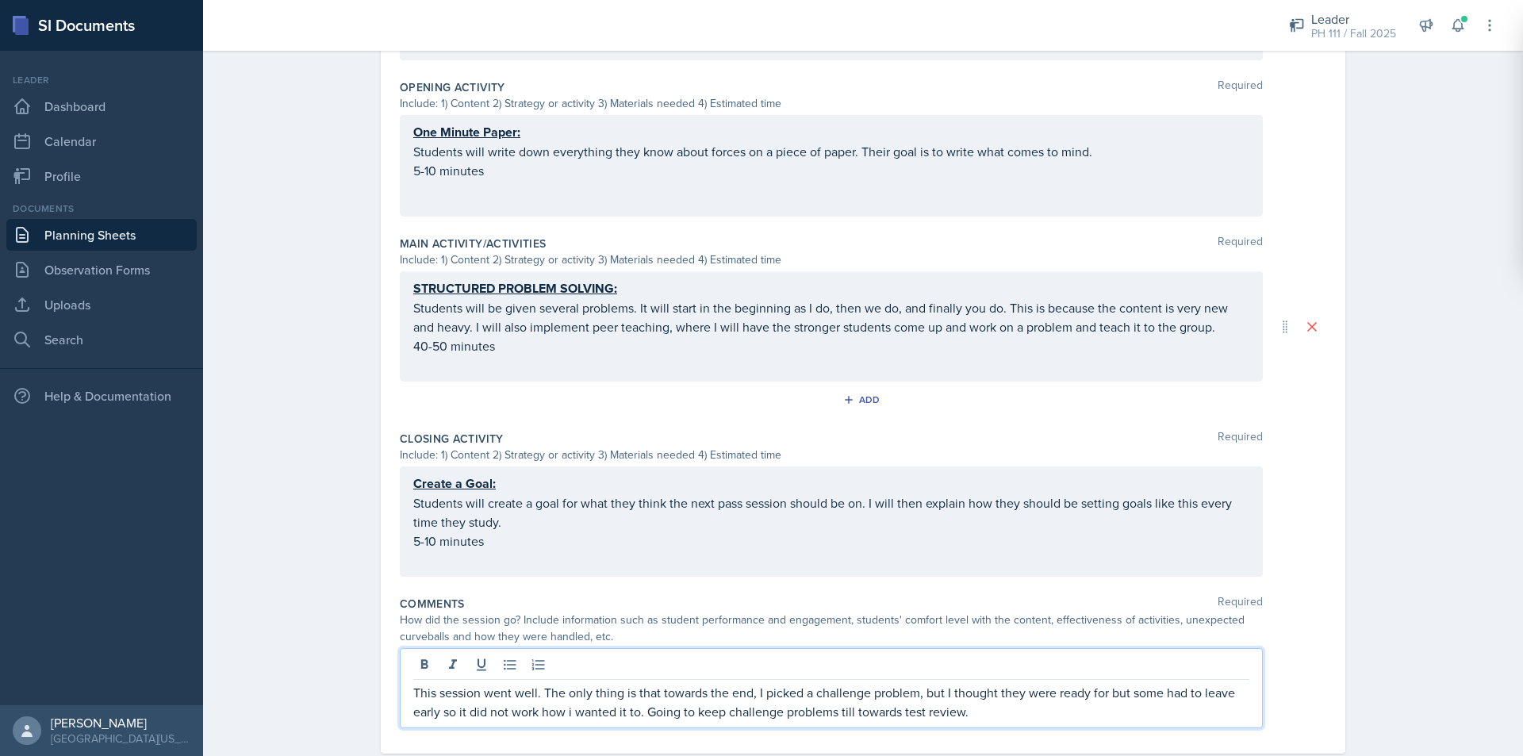
click at [443, 696] on p "This session went well. The only thing is that towards the end, I picked a chal…" at bounding box center [831, 702] width 836 height 38
click at [426, 696] on p "This session went well. The only thing is that towards the end, I picked a chal…" at bounding box center [831, 702] width 836 height 38
click at [567, 695] on p "This session went well. The only thing is that towards the end, I picked a chal…" at bounding box center [831, 702] width 836 height 38
click at [656, 687] on p "This session went well. The only thing is that towards the end, I picked a chal…" at bounding box center [831, 702] width 836 height 38
click at [657, 695] on p "This session went well. The only thing is that towards the end, I picked a chal…" at bounding box center [831, 702] width 836 height 38
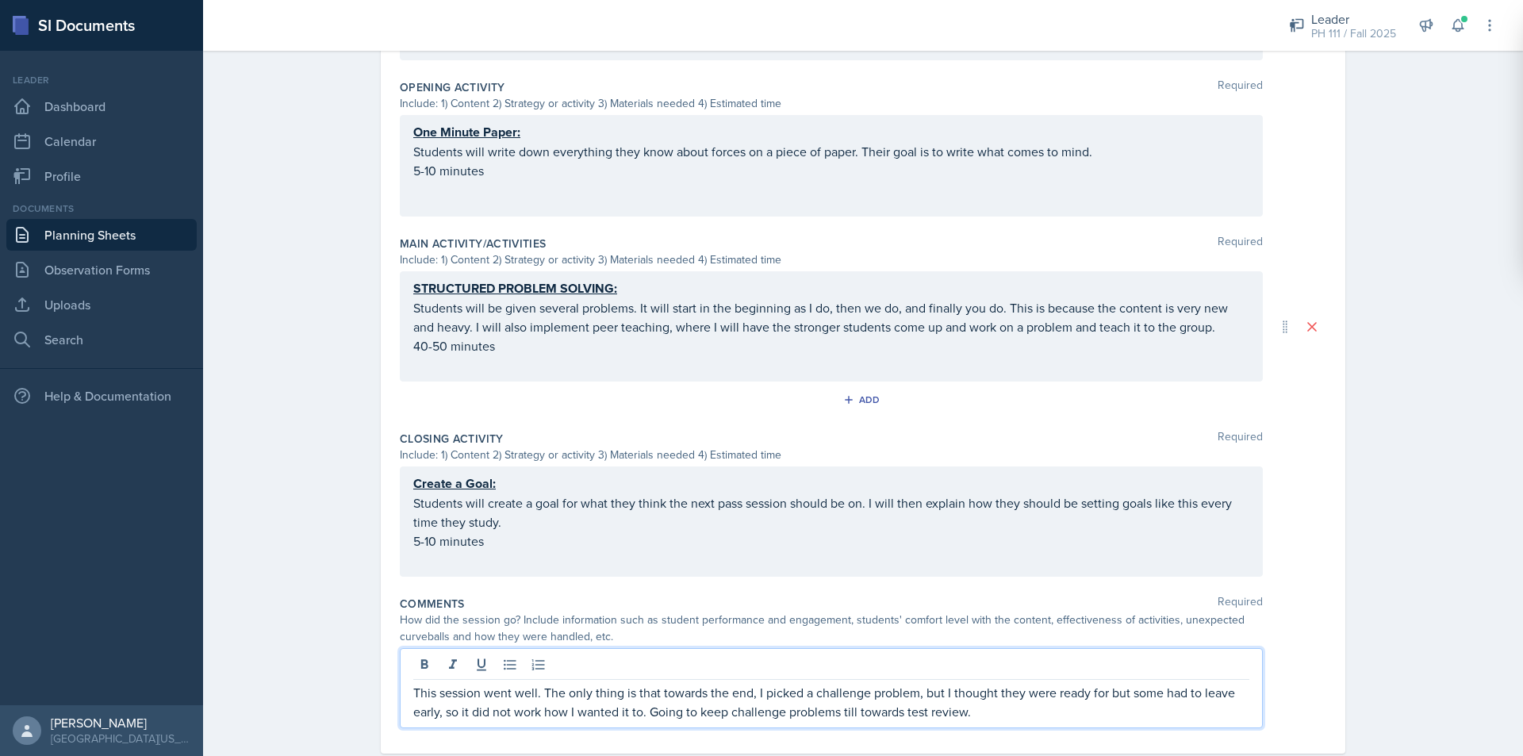
click at [677, 702] on p "This session went well. The only thing is that towards the end, I picked a chal…" at bounding box center [831, 702] width 836 height 38
click at [651, 696] on p "This session went well. The only thing is that towards the end, I picked a chal…" at bounding box center [831, 702] width 836 height 38
drag, startPoint x: 692, startPoint y: 696, endPoint x: 736, endPoint y: 693, distance: 44.5
click at [692, 696] on p "This session went well. The only thing is that towards the end, I picked a chal…" at bounding box center [831, 702] width 836 height 38
click at [849, 699] on p "This session went well. The only thing is that towards the end, I picked a chal…" at bounding box center [831, 702] width 836 height 38
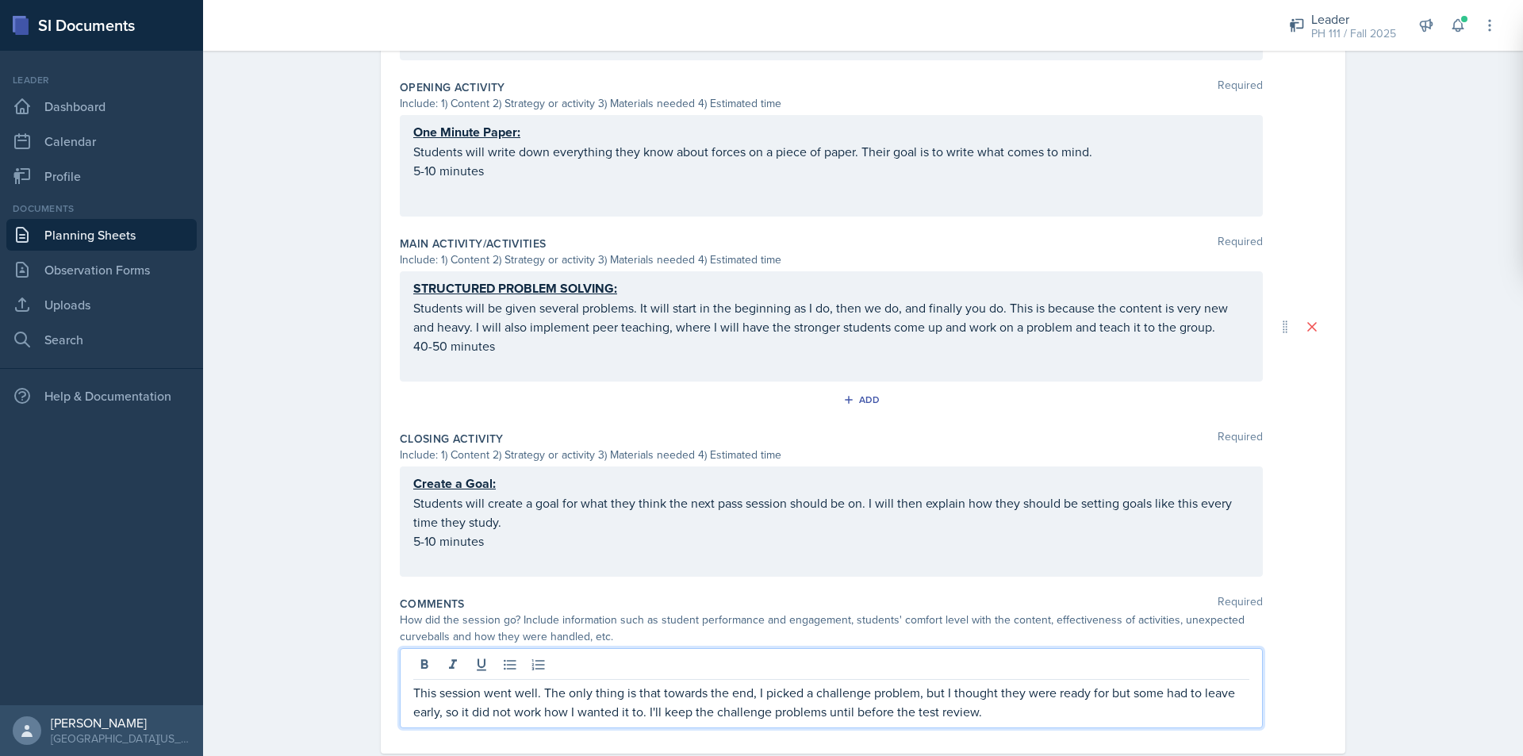
click at [819, 693] on p "This session went well. The only thing is that towards the end, I picked a chal…" at bounding box center [831, 702] width 836 height 38
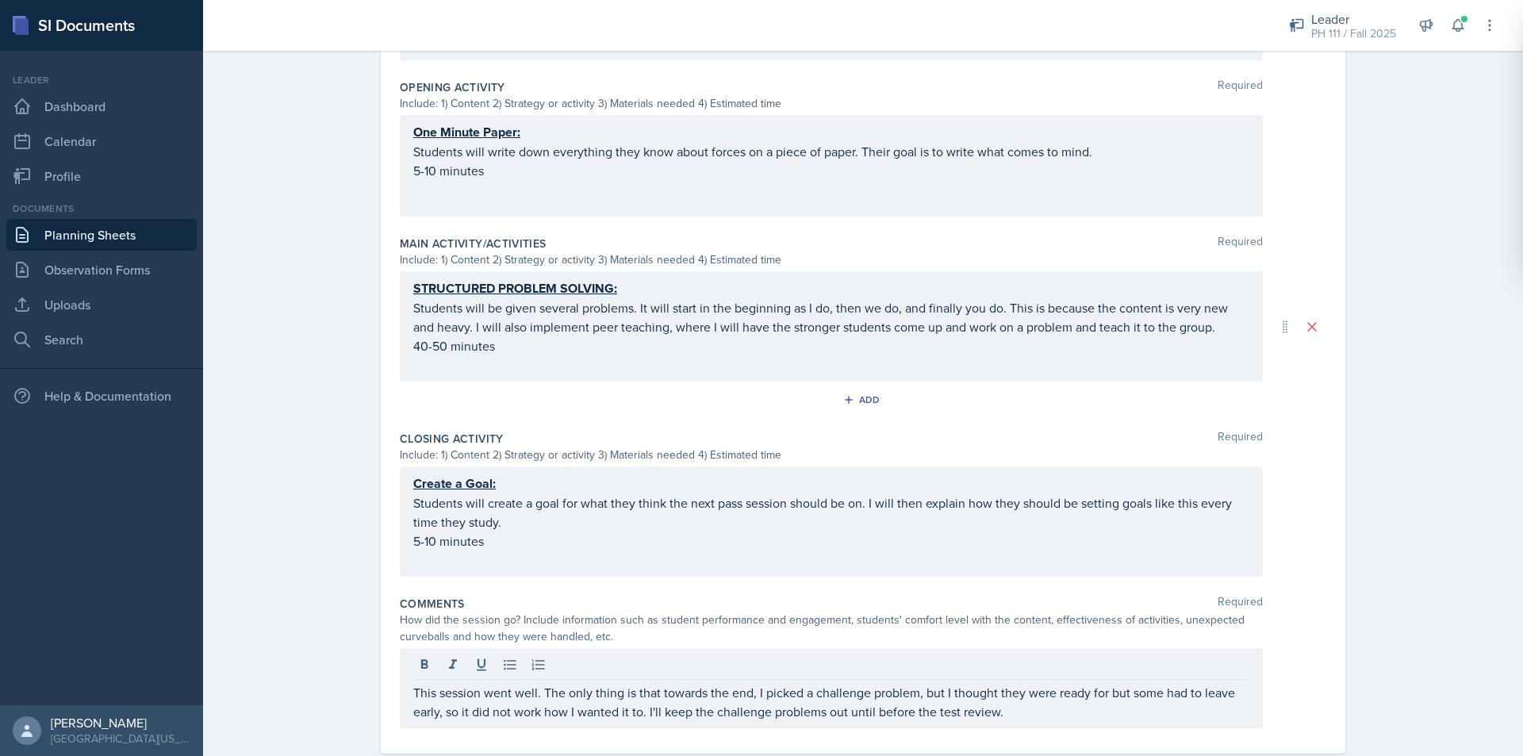
drag, startPoint x: 579, startPoint y: 716, endPoint x: 569, endPoint y: 700, distance: 18.3
click at [577, 711] on div "Comments Required How did the session go? Include information such as student p…" at bounding box center [863, 665] width 927 height 152
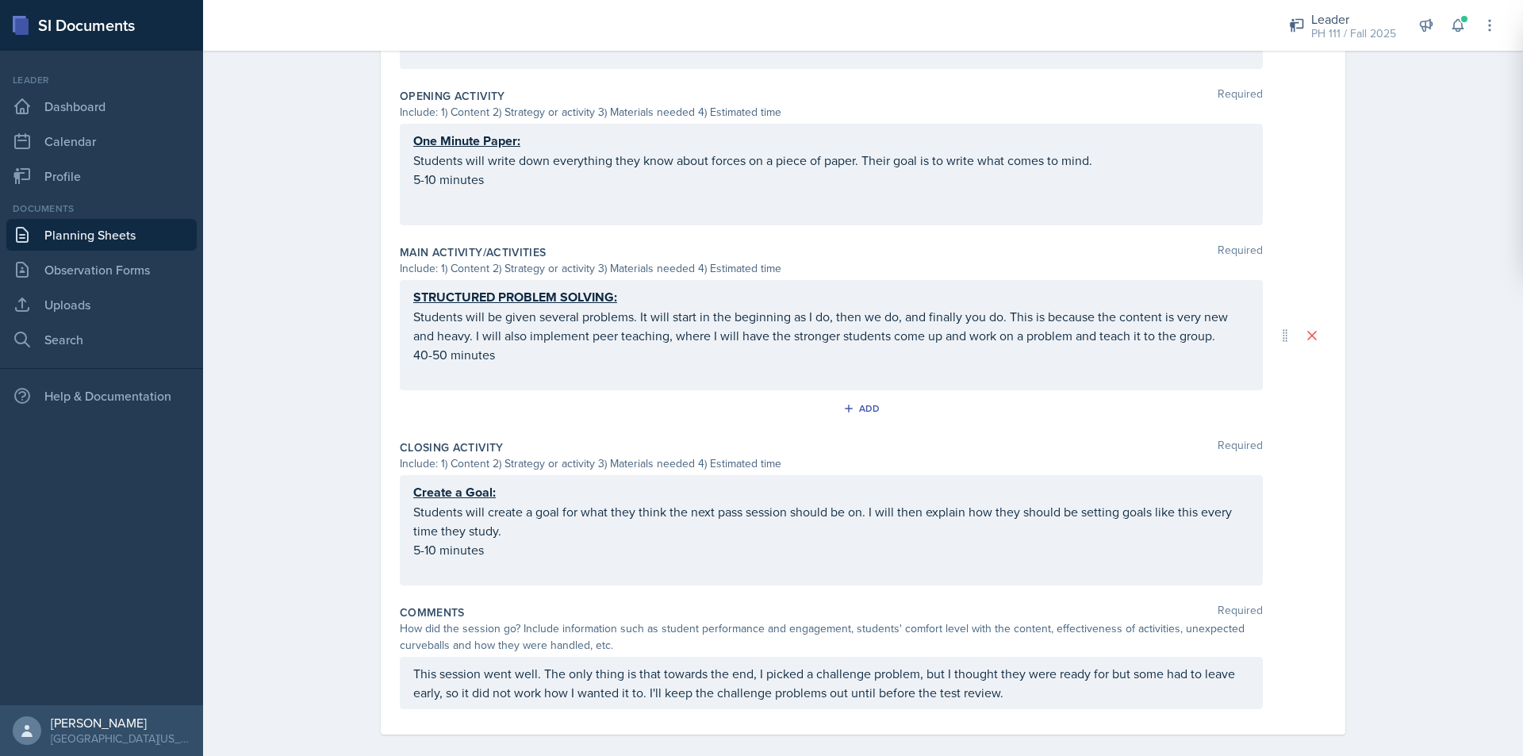
click at [569, 698] on div "Comments Required How did the session go? Include information such as student p…" at bounding box center [863, 660] width 927 height 124
click at [579, 662] on div "This session went well. The only thing is that towards the end, I picked a chal…" at bounding box center [831, 683] width 863 height 52
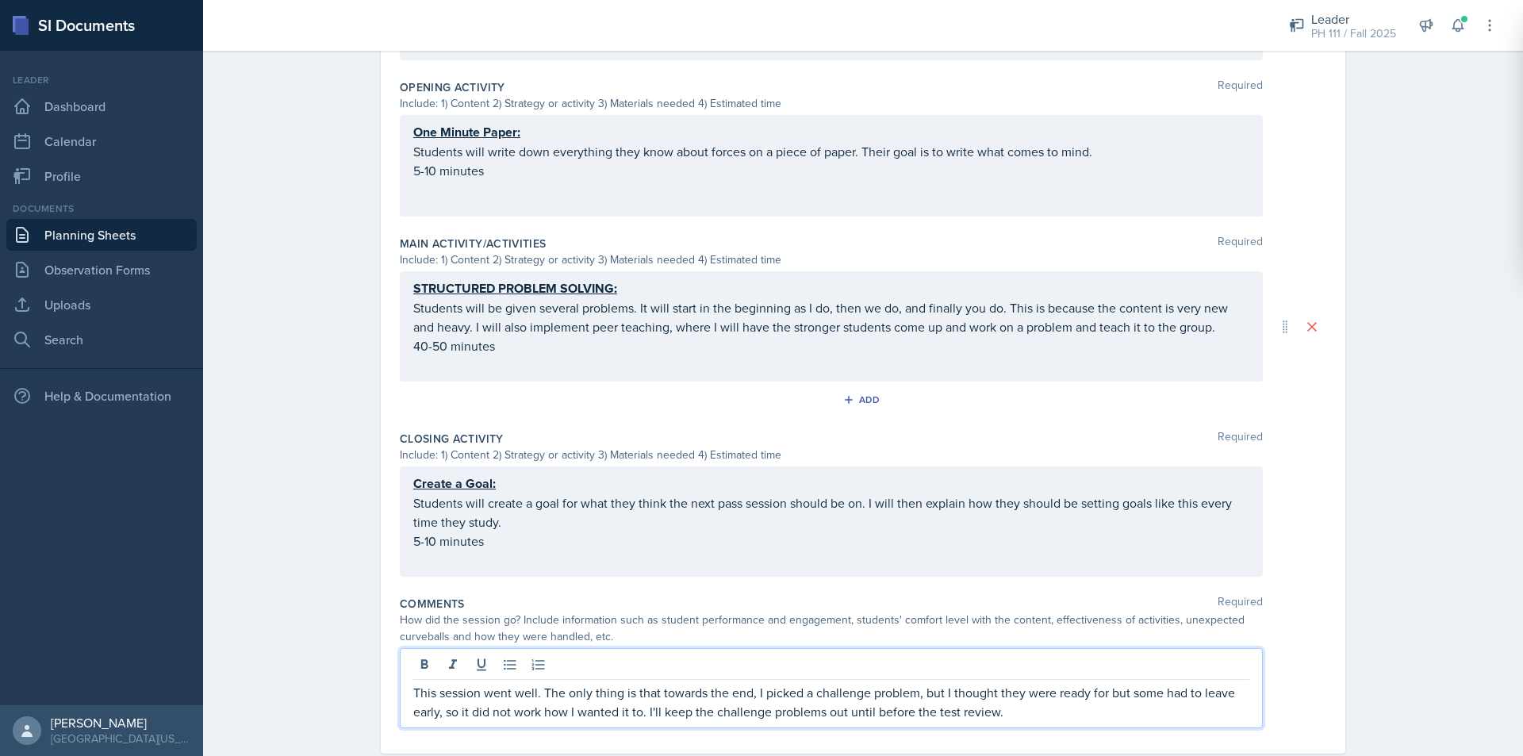
click at [577, 685] on p "This session went well. The only thing is that towards the end, I picked a chal…" at bounding box center [831, 702] width 836 height 38
click at [596, 683] on p "This session went well. The only thing is that towards the end, I picked a chal…" at bounding box center [831, 702] width 836 height 38
drag, startPoint x: 916, startPoint y: 696, endPoint x: 926, endPoint y: 686, distance: 14.0
click at [926, 688] on p "This session went well. The only issue was that towards the end, I chose a chal…" at bounding box center [831, 702] width 836 height 38
click at [1053, 683] on p "This session went well. The only issue was that towards the end, I chose a chal…" at bounding box center [831, 702] width 836 height 38
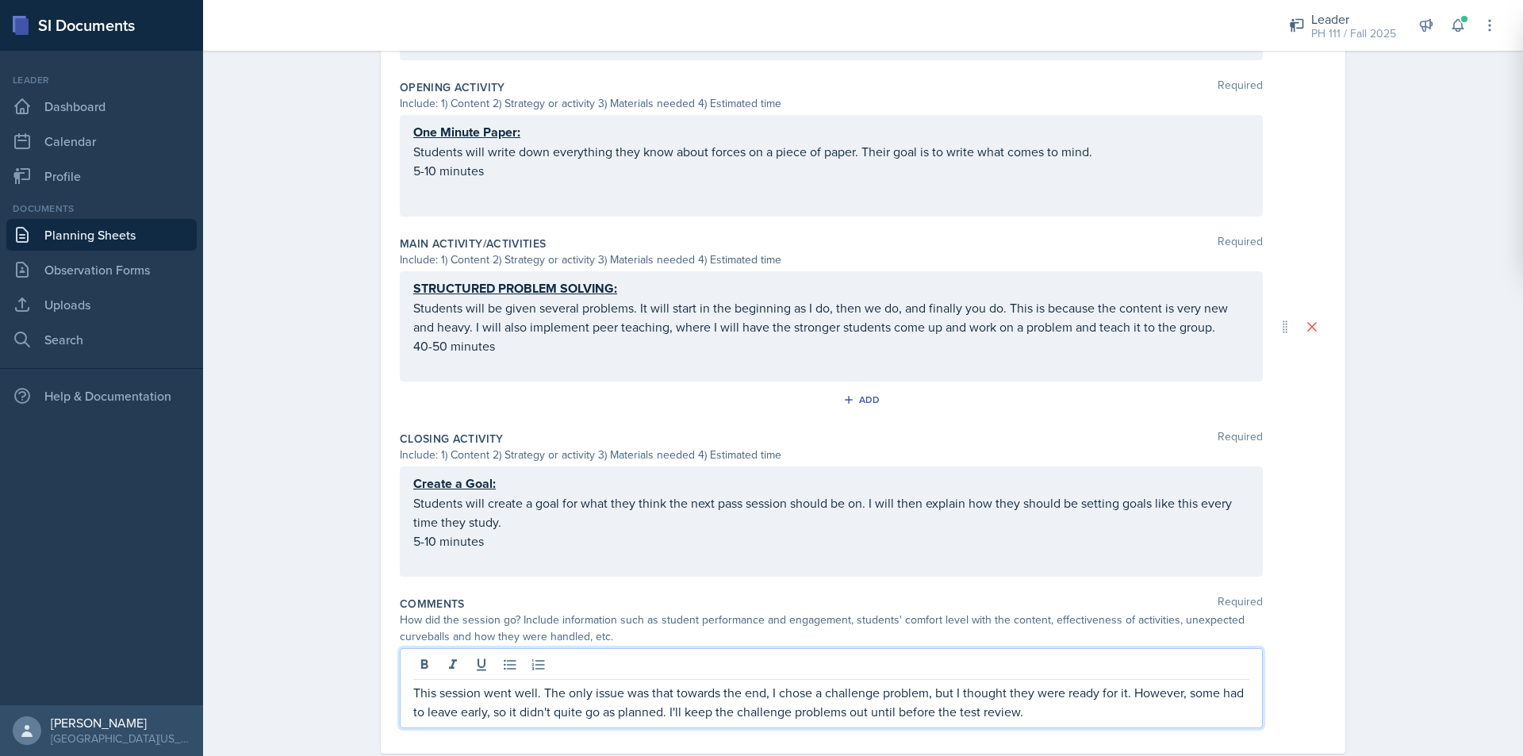
click at [1069, 700] on p "This session went well. The only issue was that towards the end, I chose a chal…" at bounding box center [831, 702] width 836 height 38
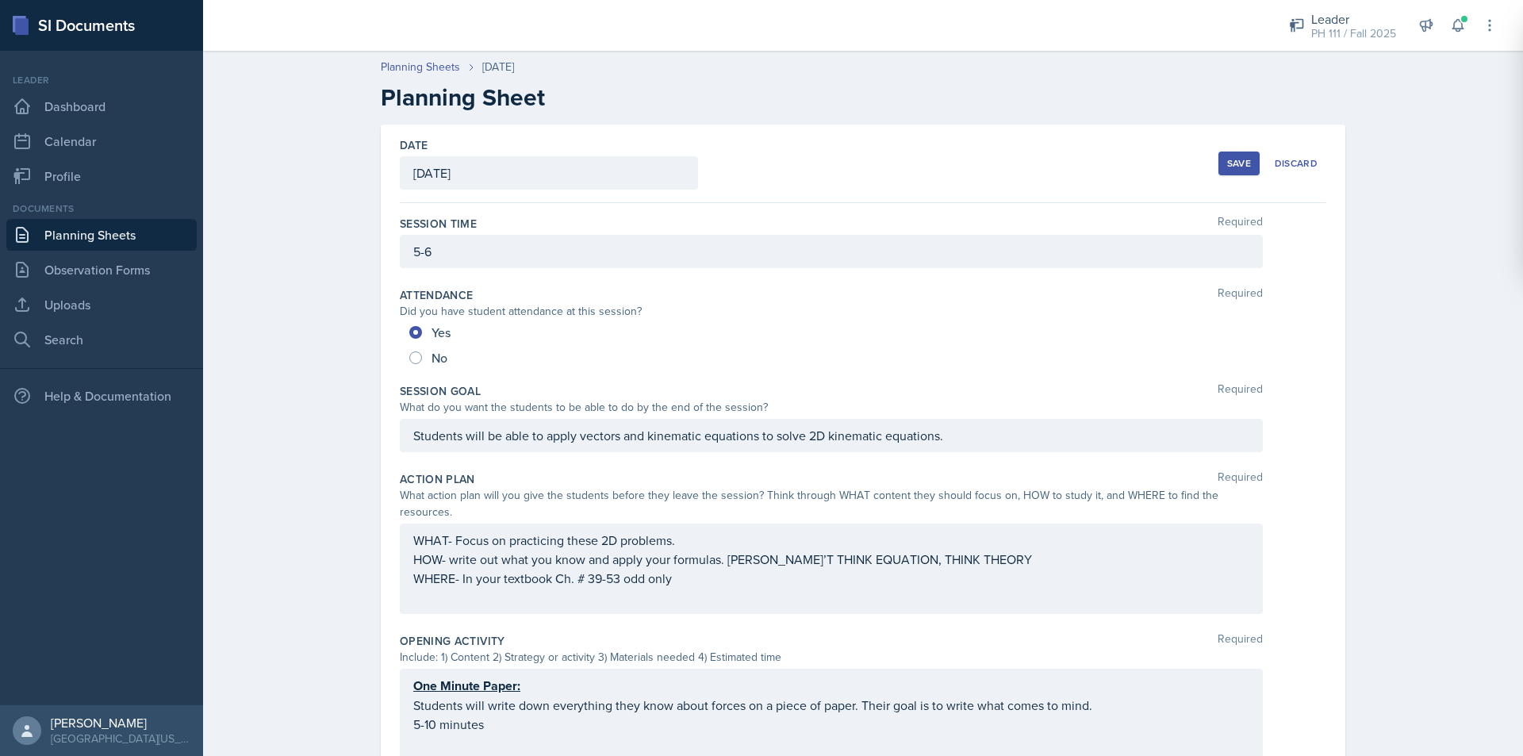
click at [1237, 171] on button "Save" at bounding box center [1238, 164] width 41 height 24
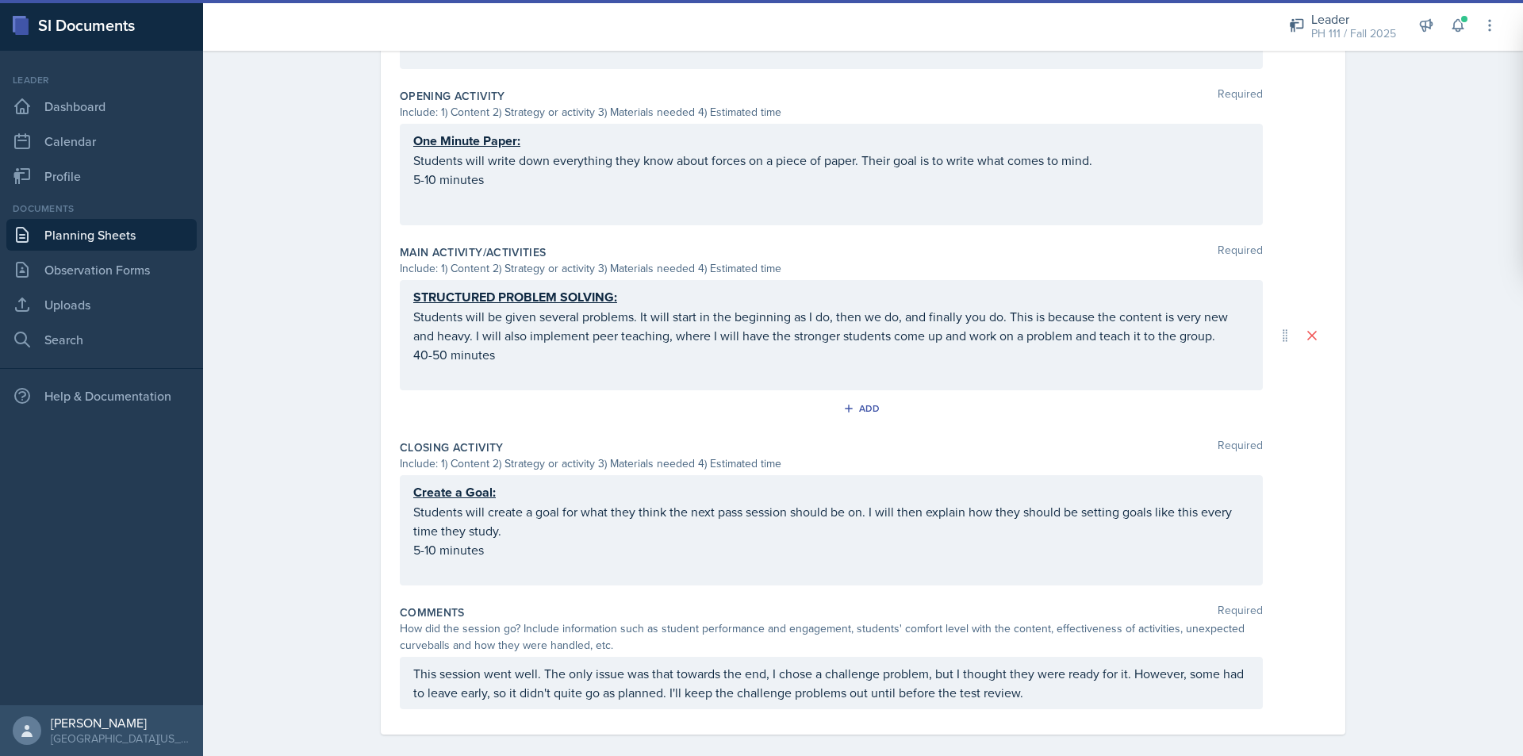
scroll to position [423, 0]
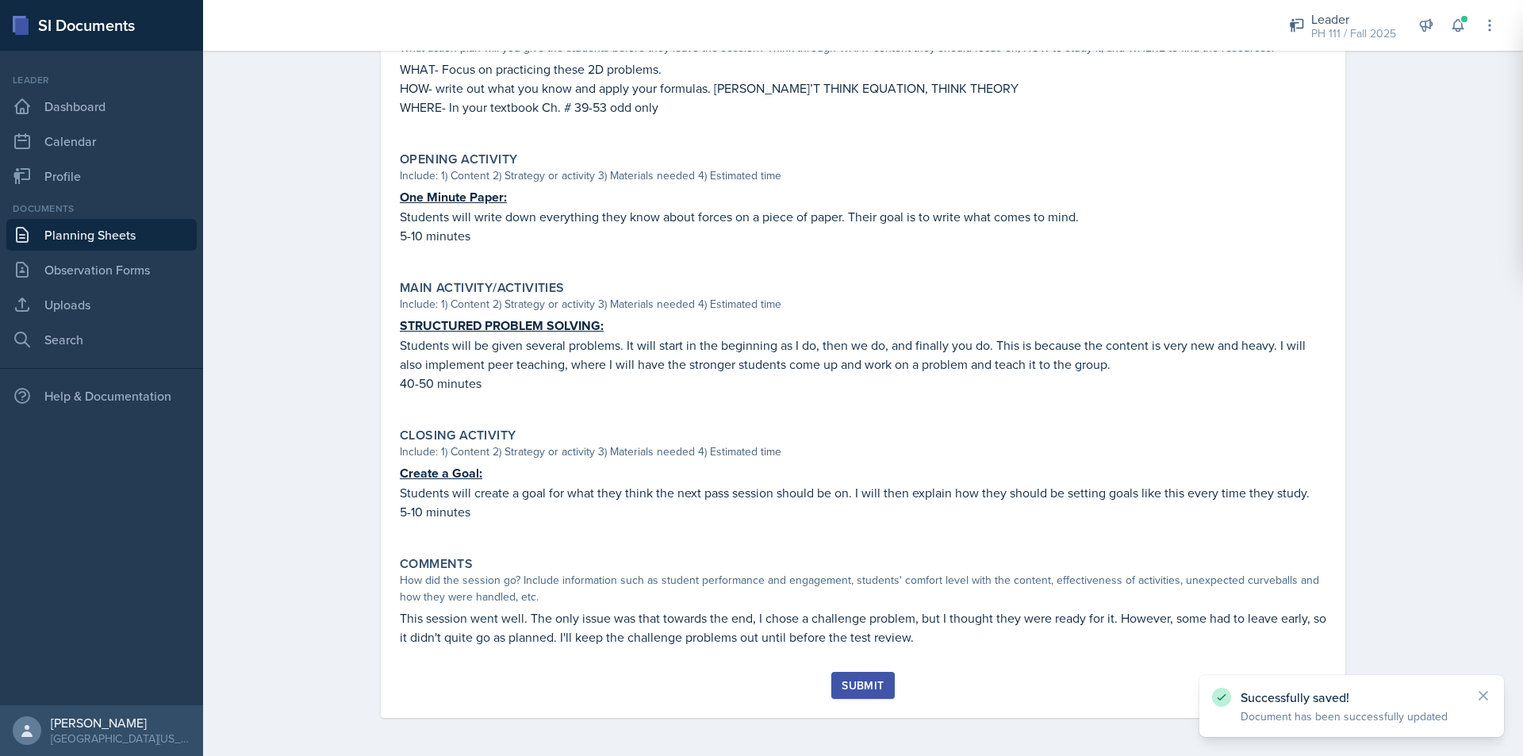
click at [856, 685] on div "Submit" at bounding box center [863, 685] width 42 height 13
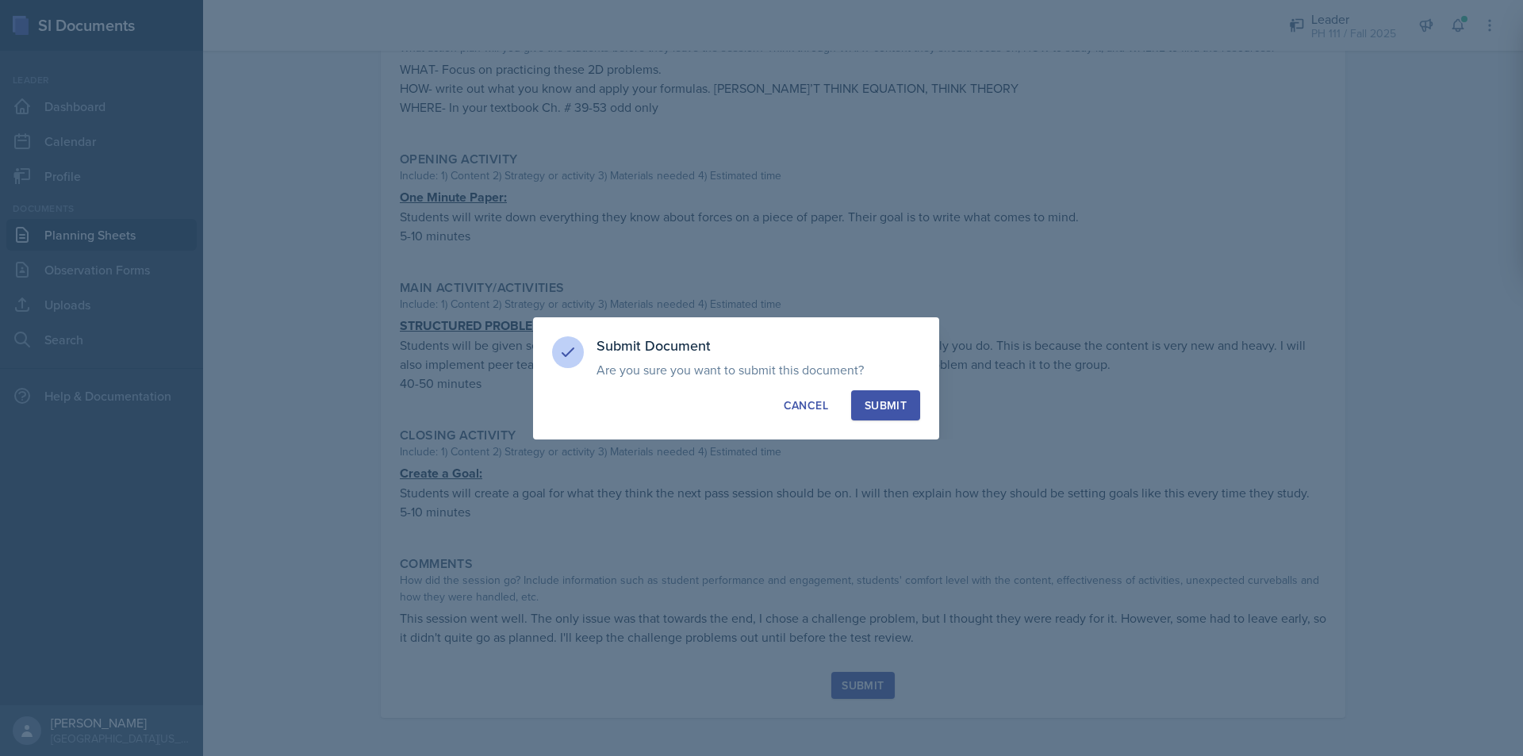
click at [894, 397] on div "Submit" at bounding box center [886, 405] width 42 height 16
radio input "true"
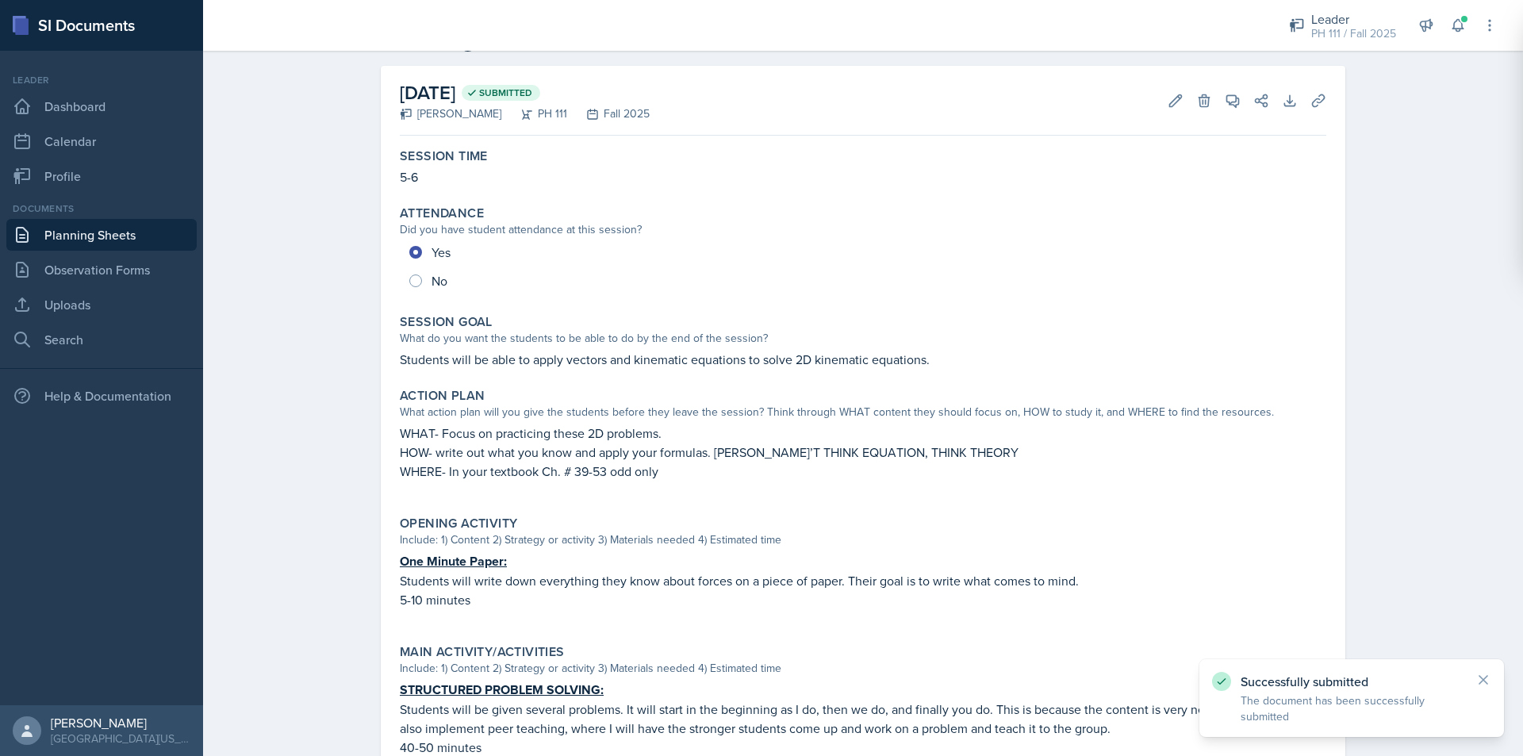
scroll to position [0, 0]
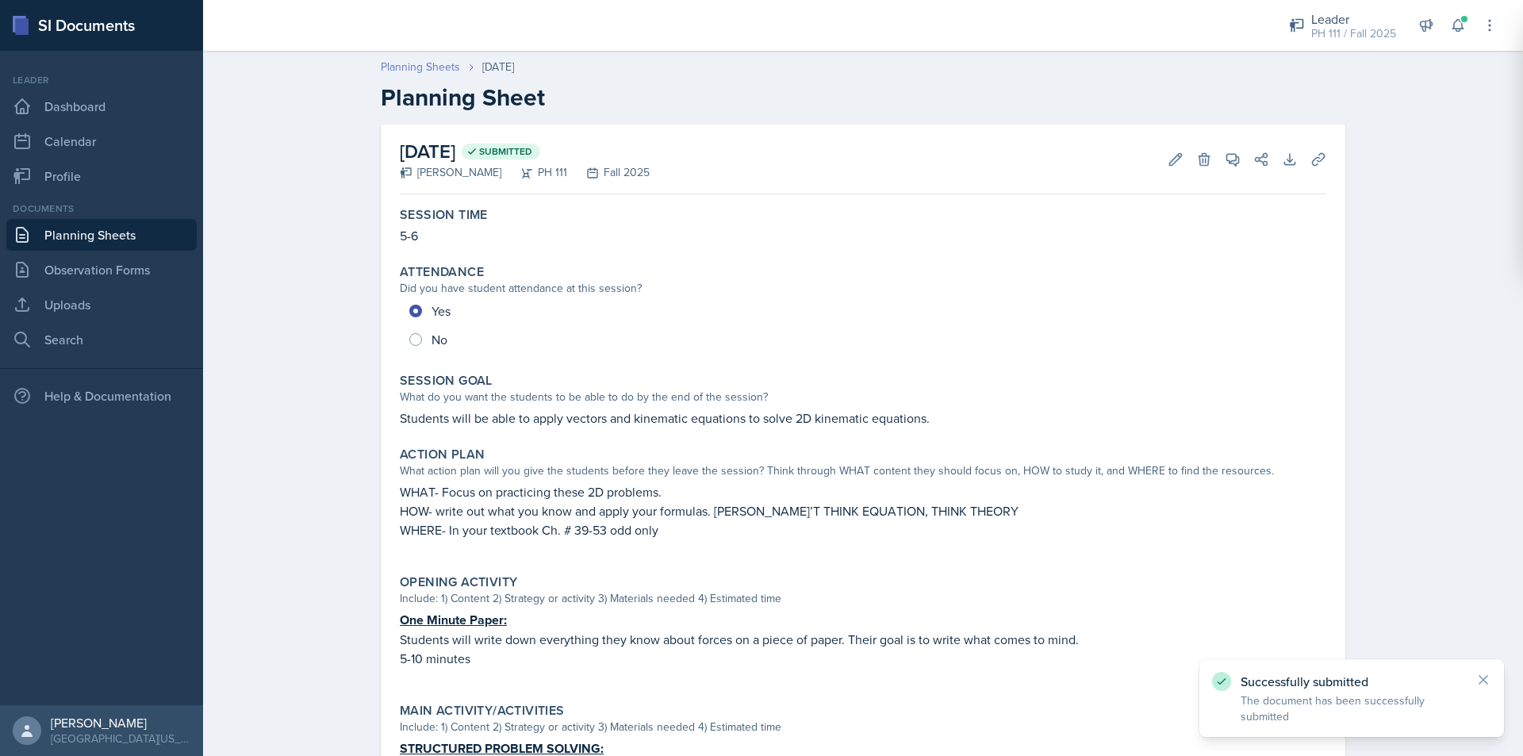
click at [413, 63] on link "Planning Sheets" at bounding box center [420, 67] width 79 height 17
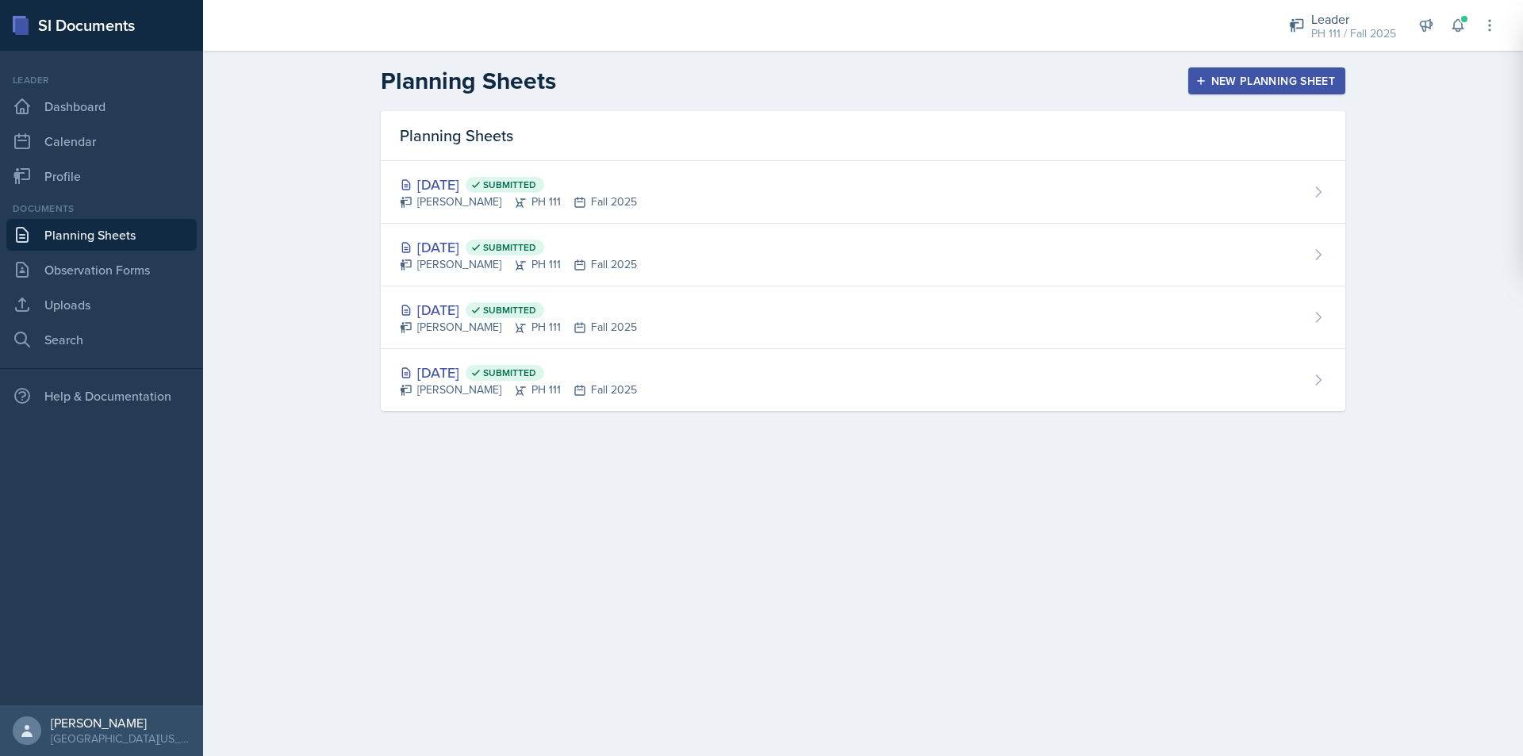
click at [1280, 71] on button "New Planning Sheet" at bounding box center [1266, 80] width 157 height 27
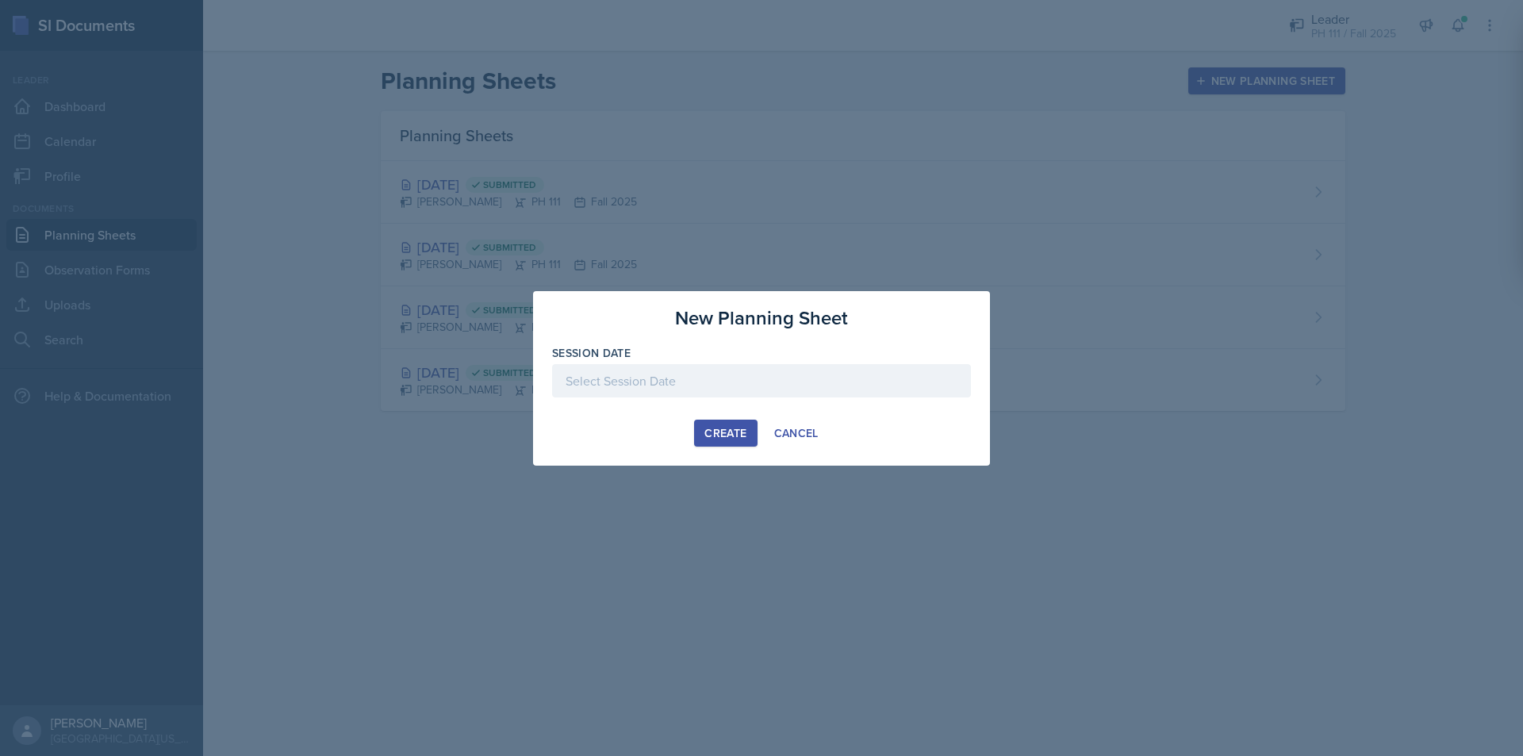
click at [673, 380] on div at bounding box center [761, 380] width 419 height 33
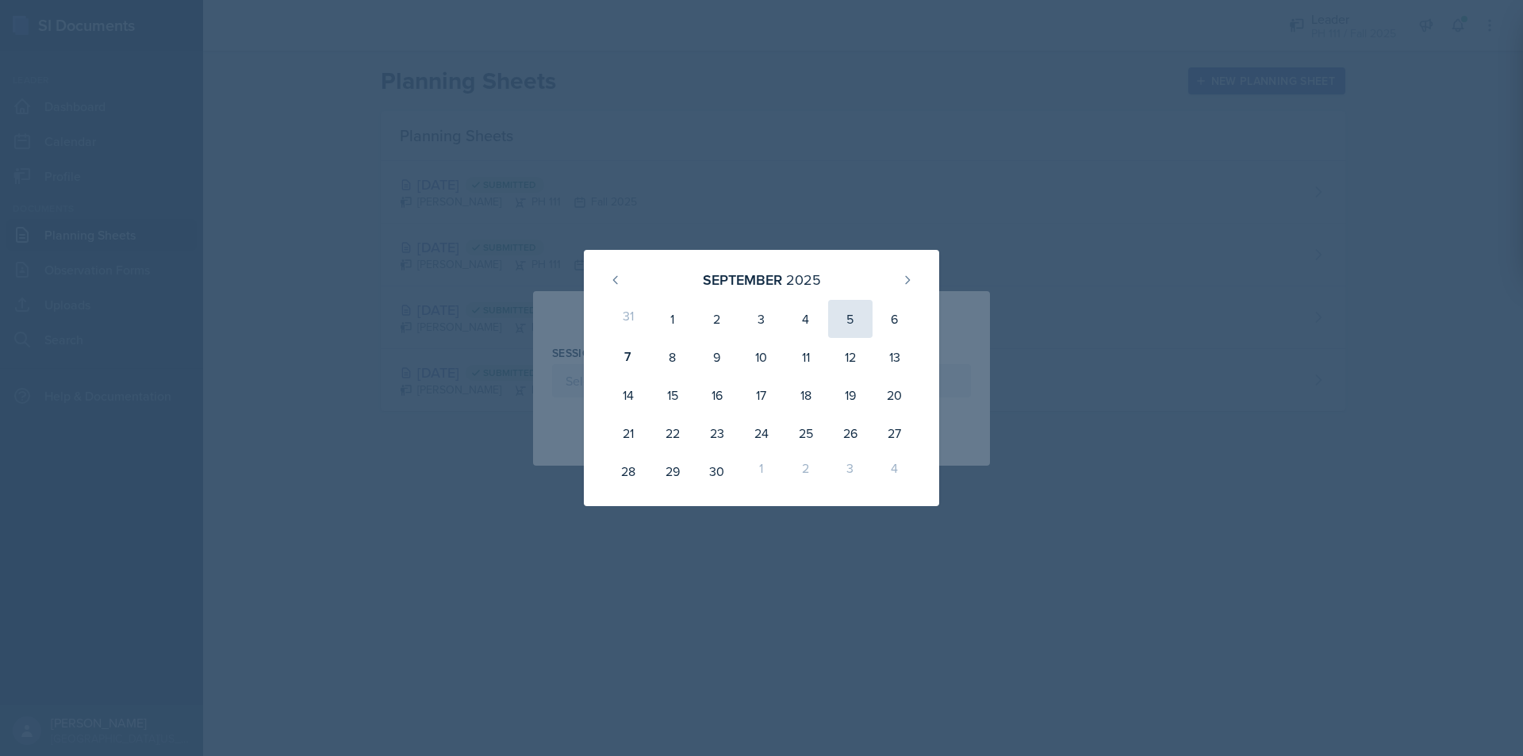
click at [864, 322] on div "5" at bounding box center [850, 319] width 44 height 38
type input "September 5th, 2025"
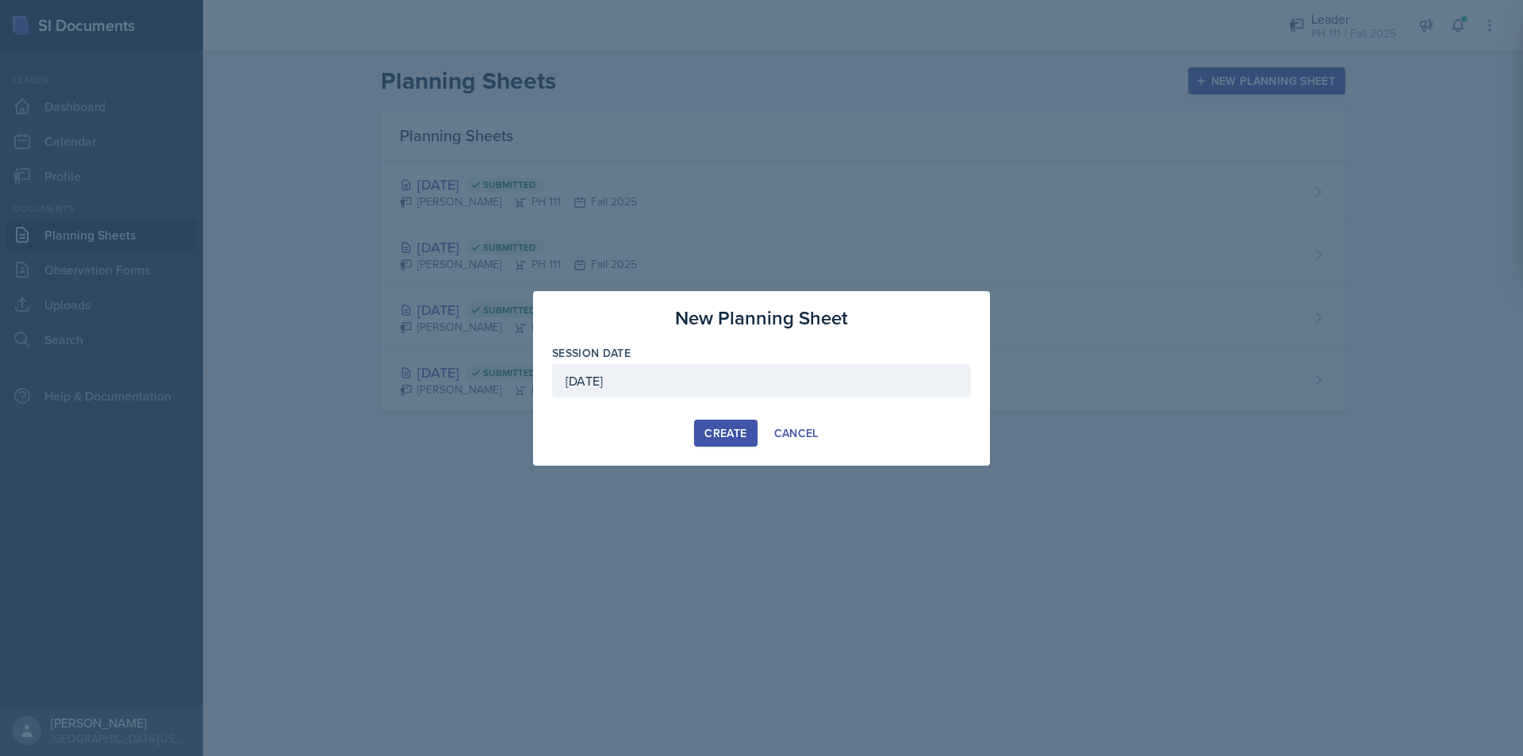
click at [719, 428] on div "Create" at bounding box center [725, 433] width 42 height 13
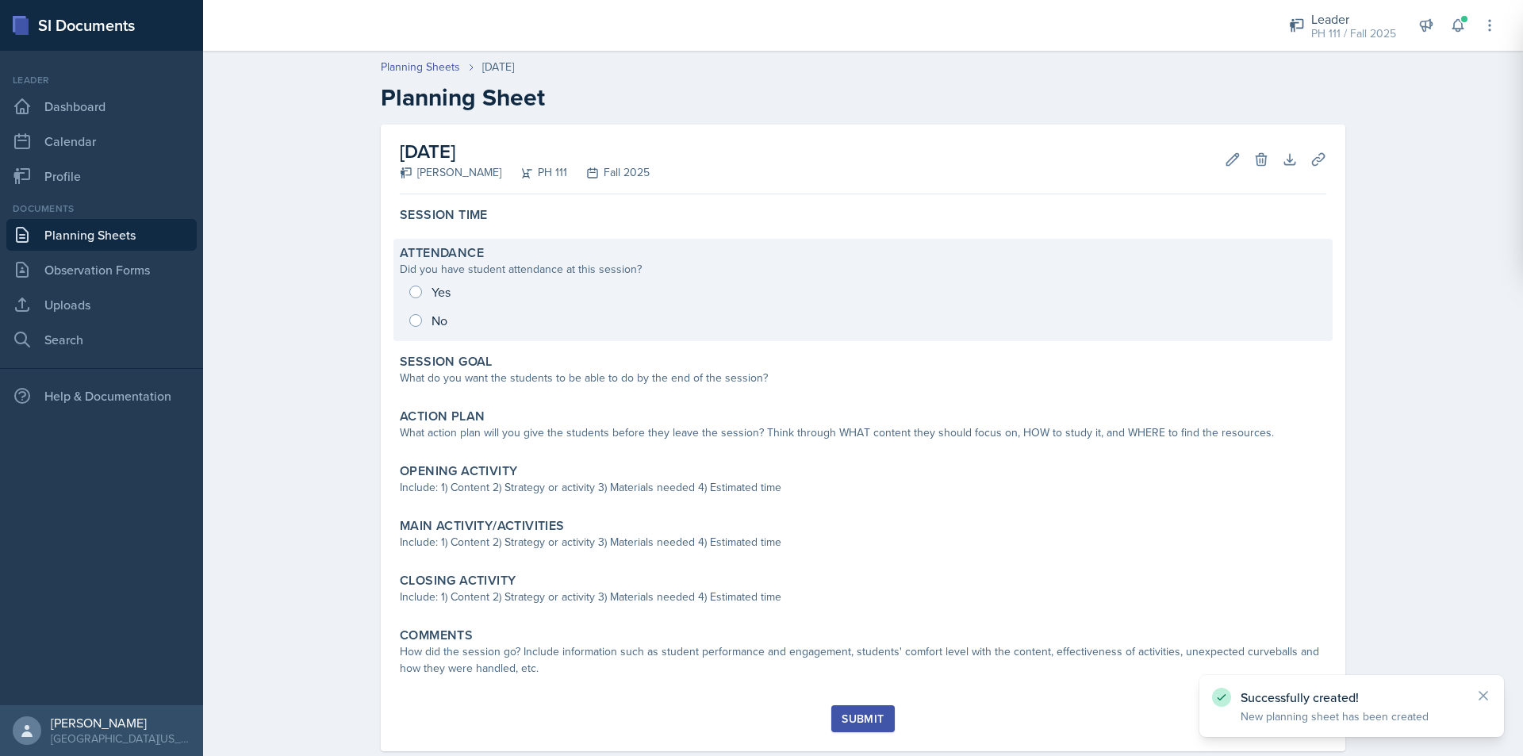
click at [410, 288] on div "Yes No" at bounding box center [863, 306] width 927 height 57
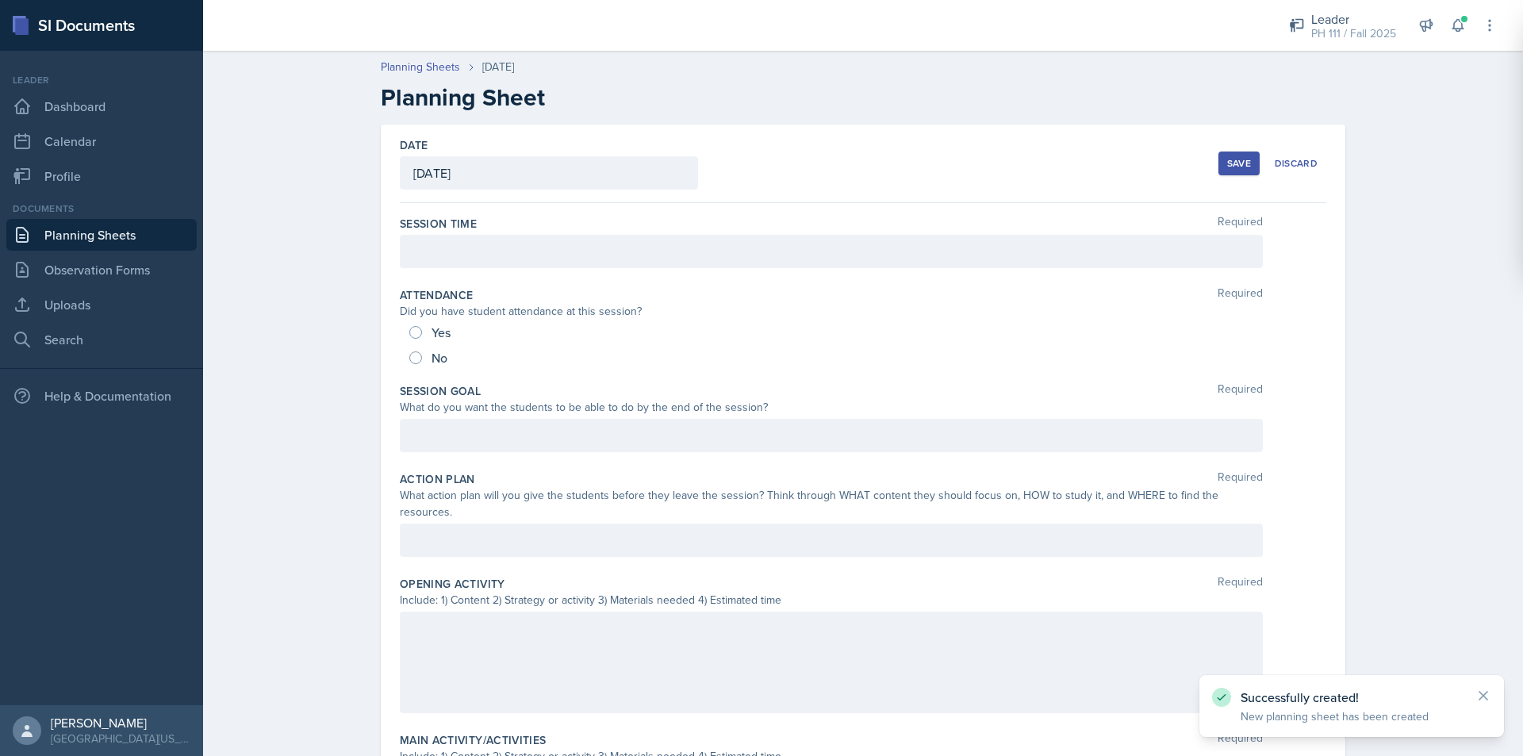
click at [420, 257] on div at bounding box center [831, 251] width 863 height 33
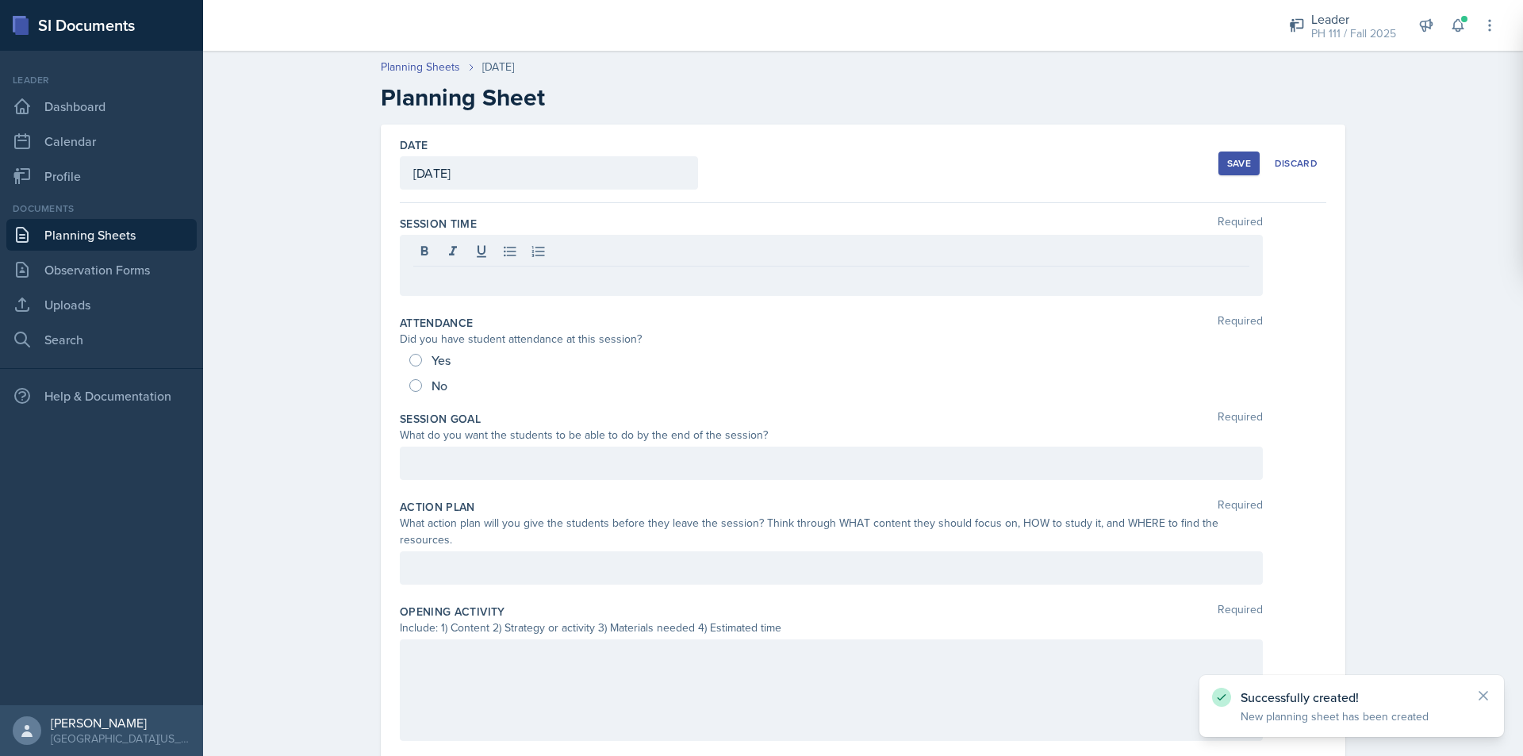
click at [417, 355] on div "Yes" at bounding box center [431, 359] width 44 height 25
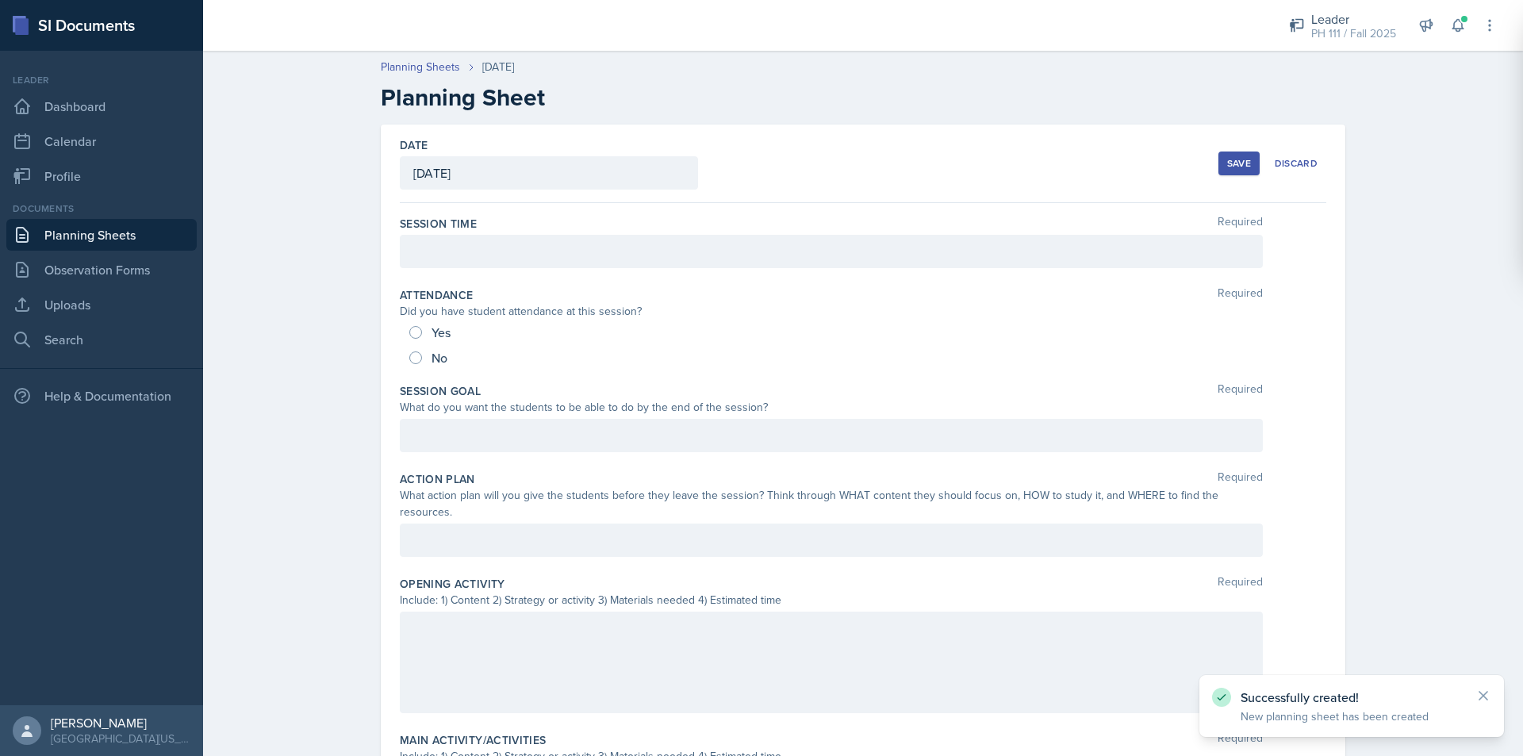
click at [408, 320] on div "Attendance Required Did you have student attendance at this session? Yes No" at bounding box center [863, 329] width 927 height 96
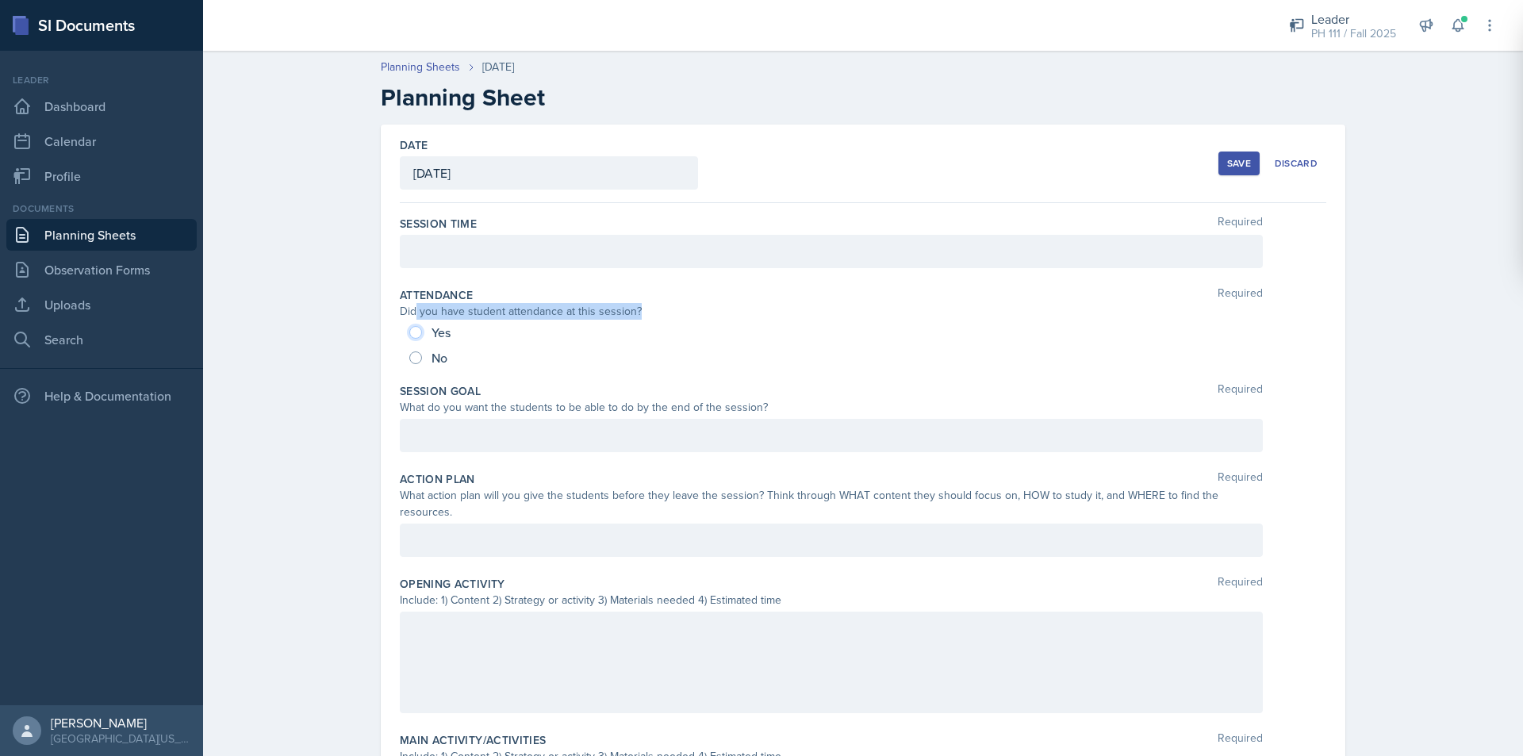
click at [409, 332] on input "Yes" at bounding box center [415, 332] width 13 height 13
radio input "true"
click at [420, 274] on div "Session Time Required" at bounding box center [863, 244] width 927 height 71
click at [421, 263] on div at bounding box center [831, 251] width 863 height 33
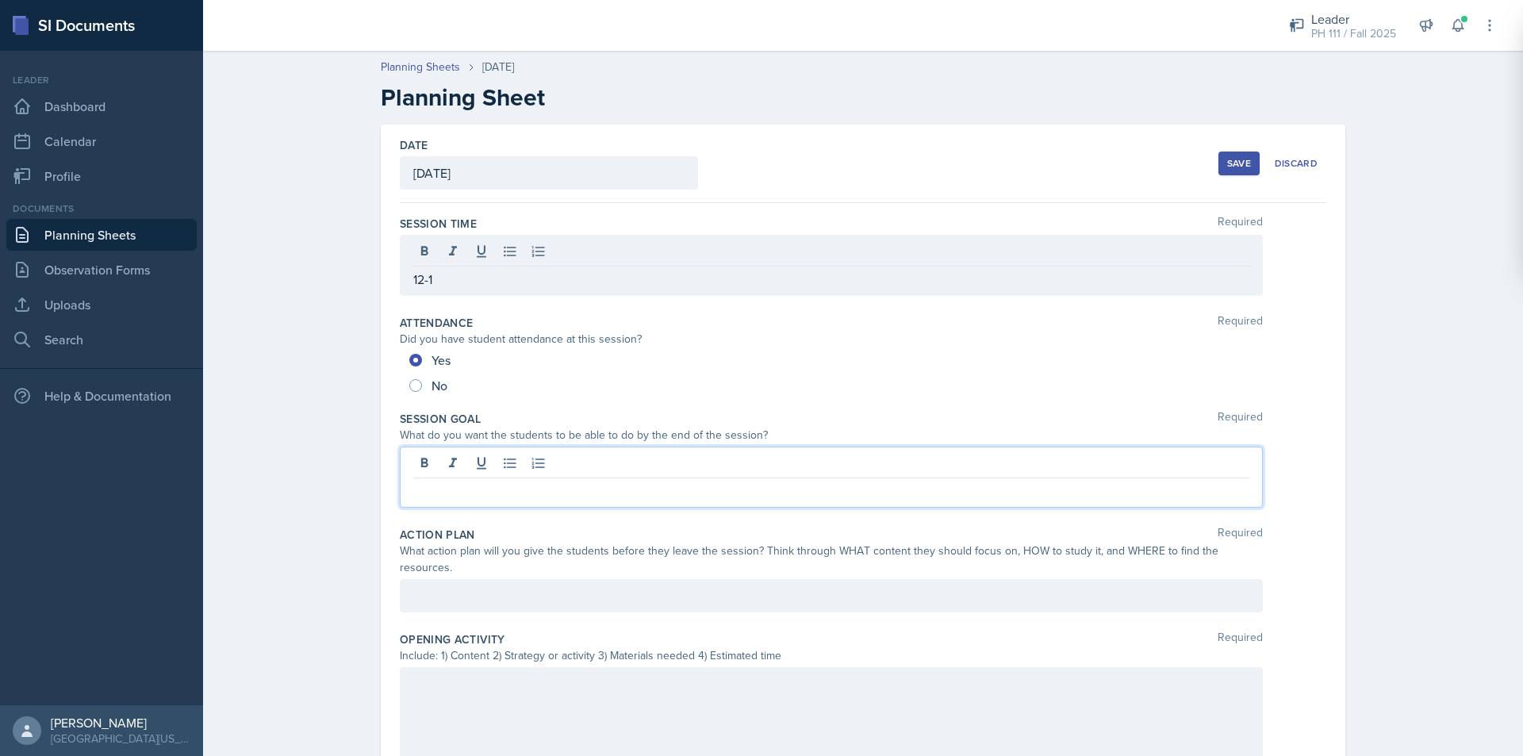
click at [495, 462] on div at bounding box center [831, 477] width 863 height 61
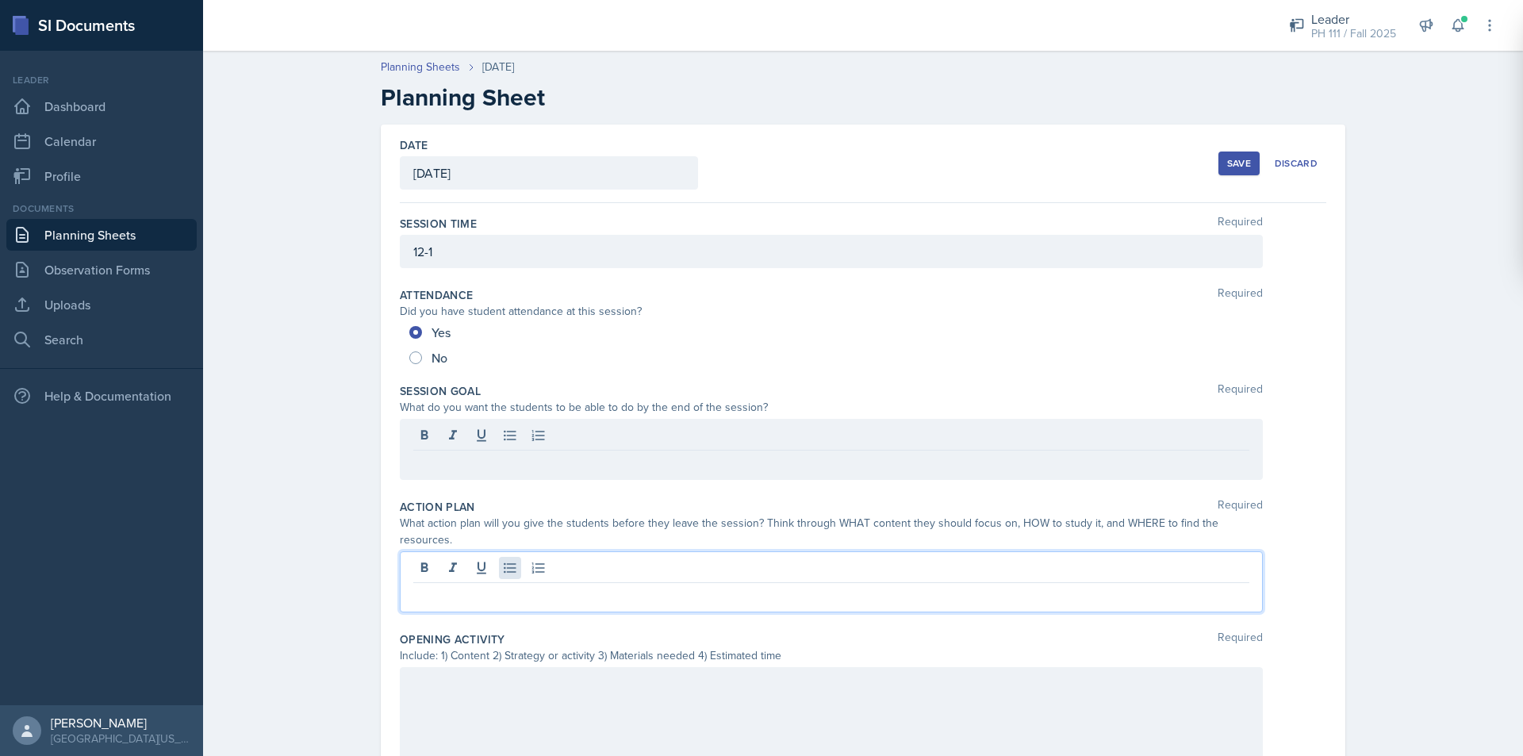
click at [500, 554] on div at bounding box center [831, 581] width 863 height 61
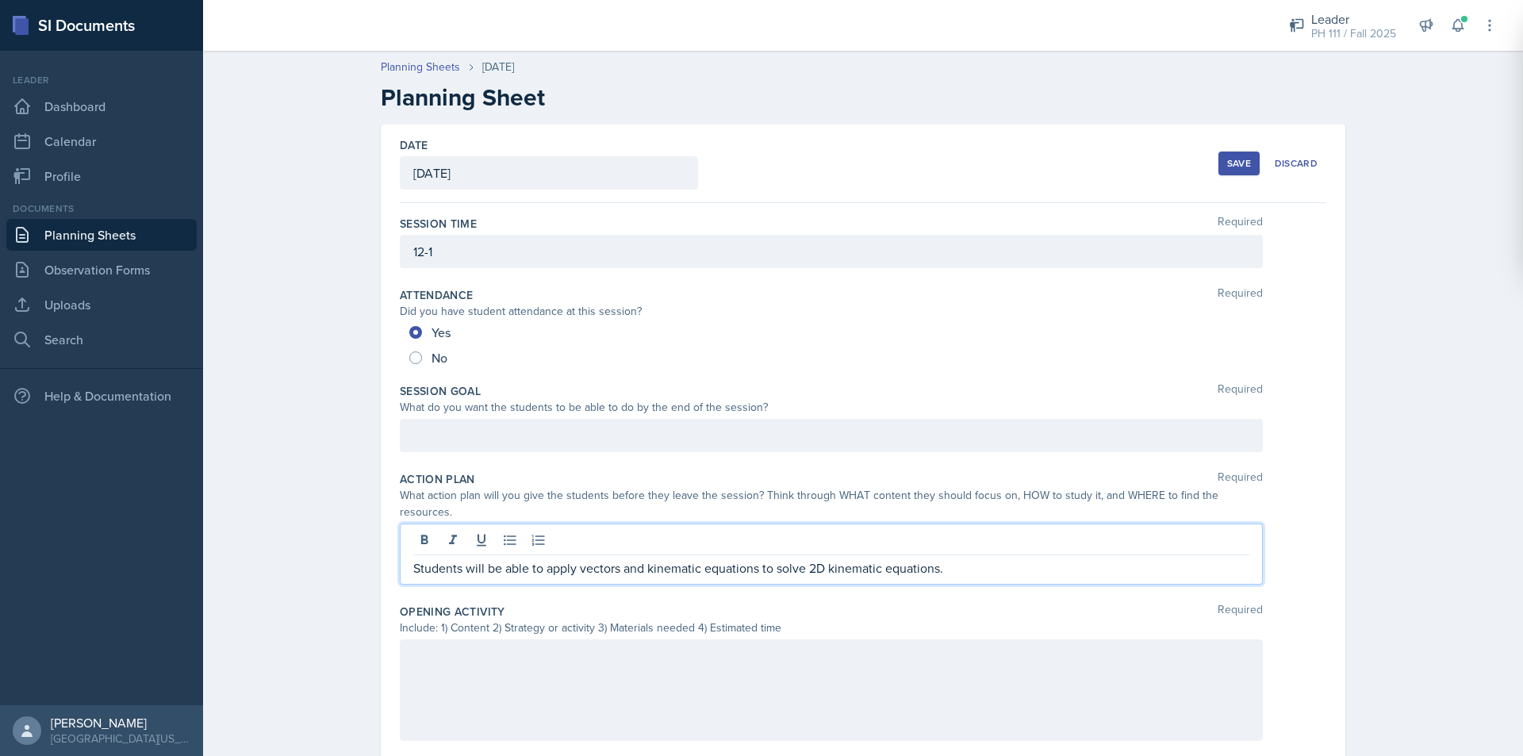
click at [439, 439] on div at bounding box center [831, 435] width 863 height 33
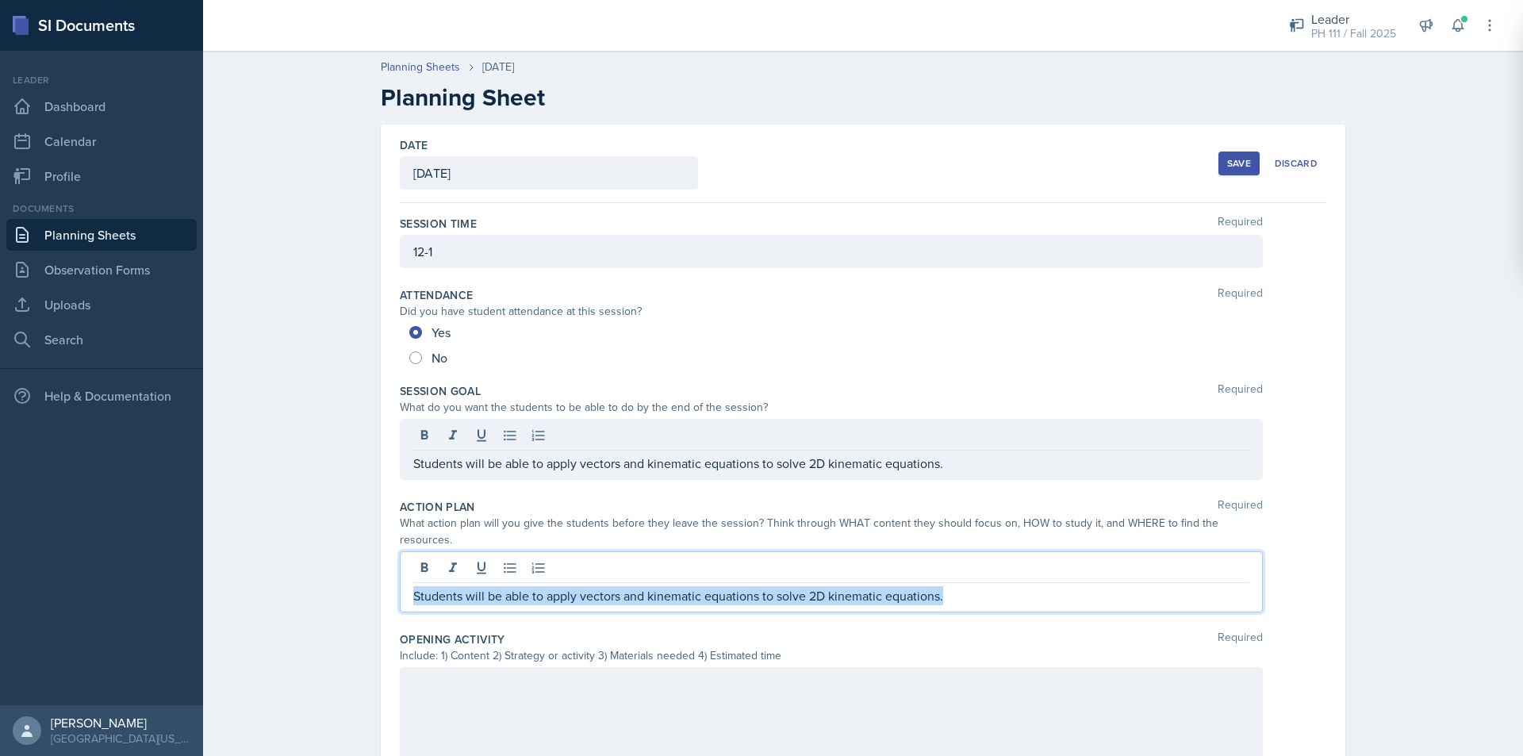
drag, startPoint x: 981, startPoint y: 552, endPoint x: 270, endPoint y: 554, distance: 711.6
click at [270, 554] on div "Planning Sheets Sep 5th, 2025 Planning Sheet Date September 5th, 2025 September…" at bounding box center [863, 661] width 1320 height 1237
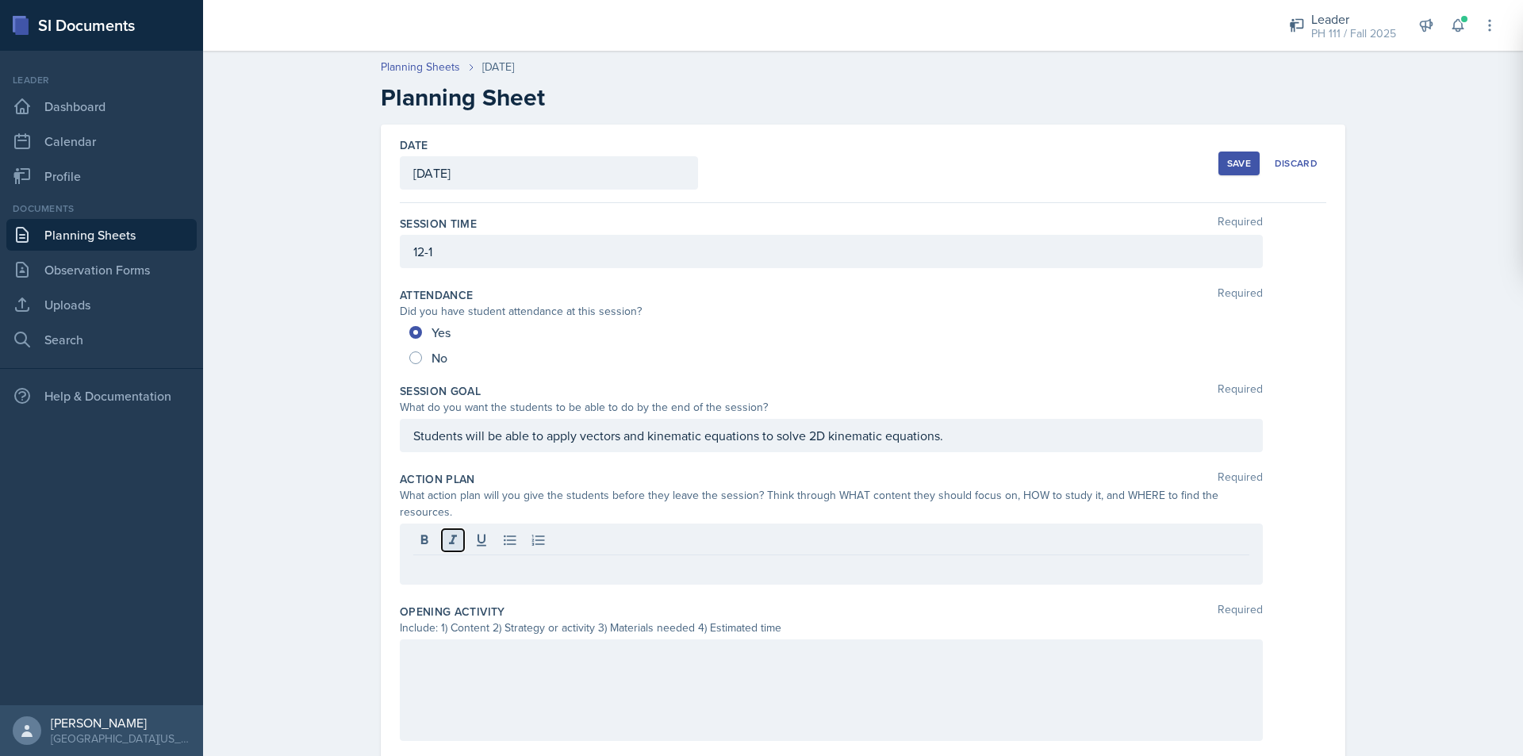
click at [452, 532] on icon at bounding box center [453, 540] width 16 height 16
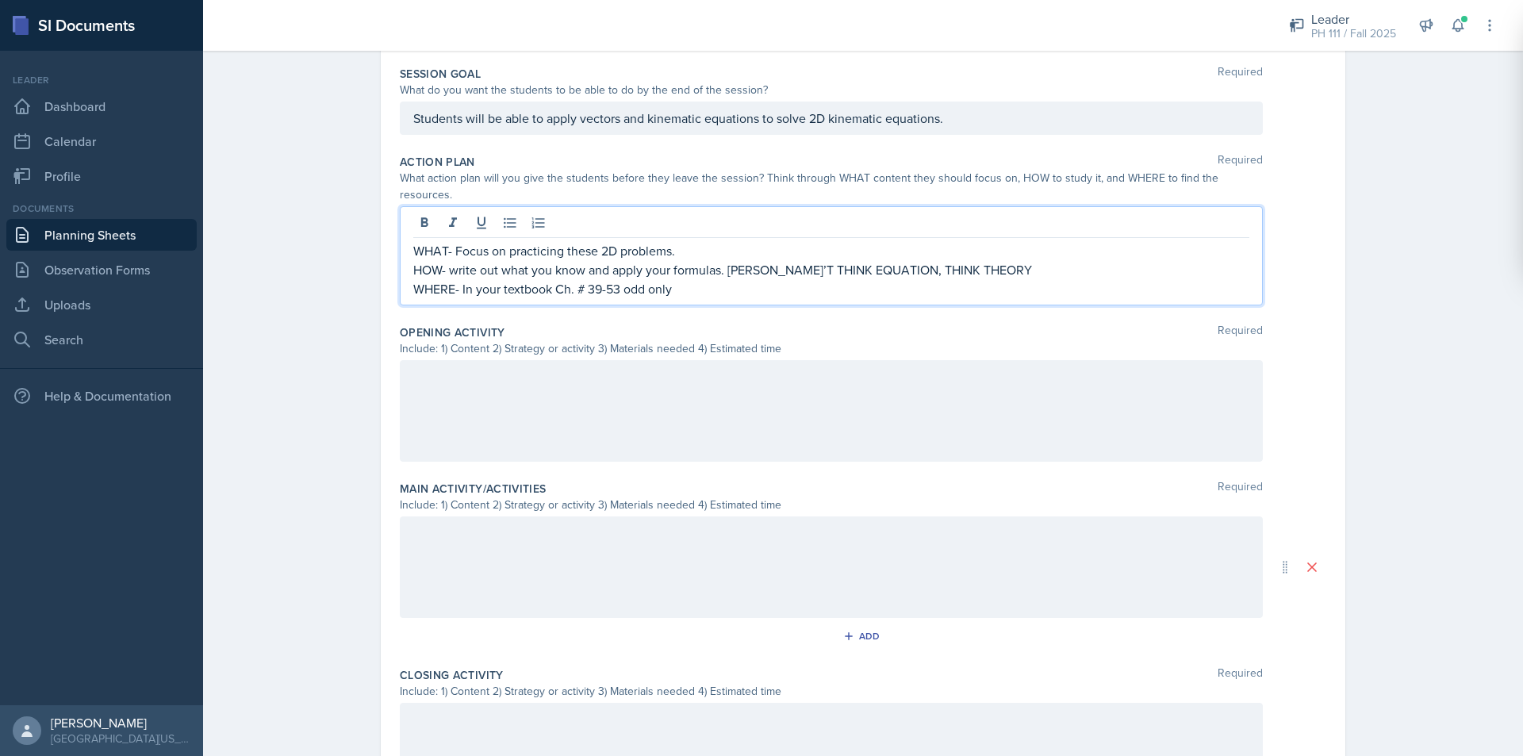
click at [485, 385] on div at bounding box center [831, 411] width 863 height 102
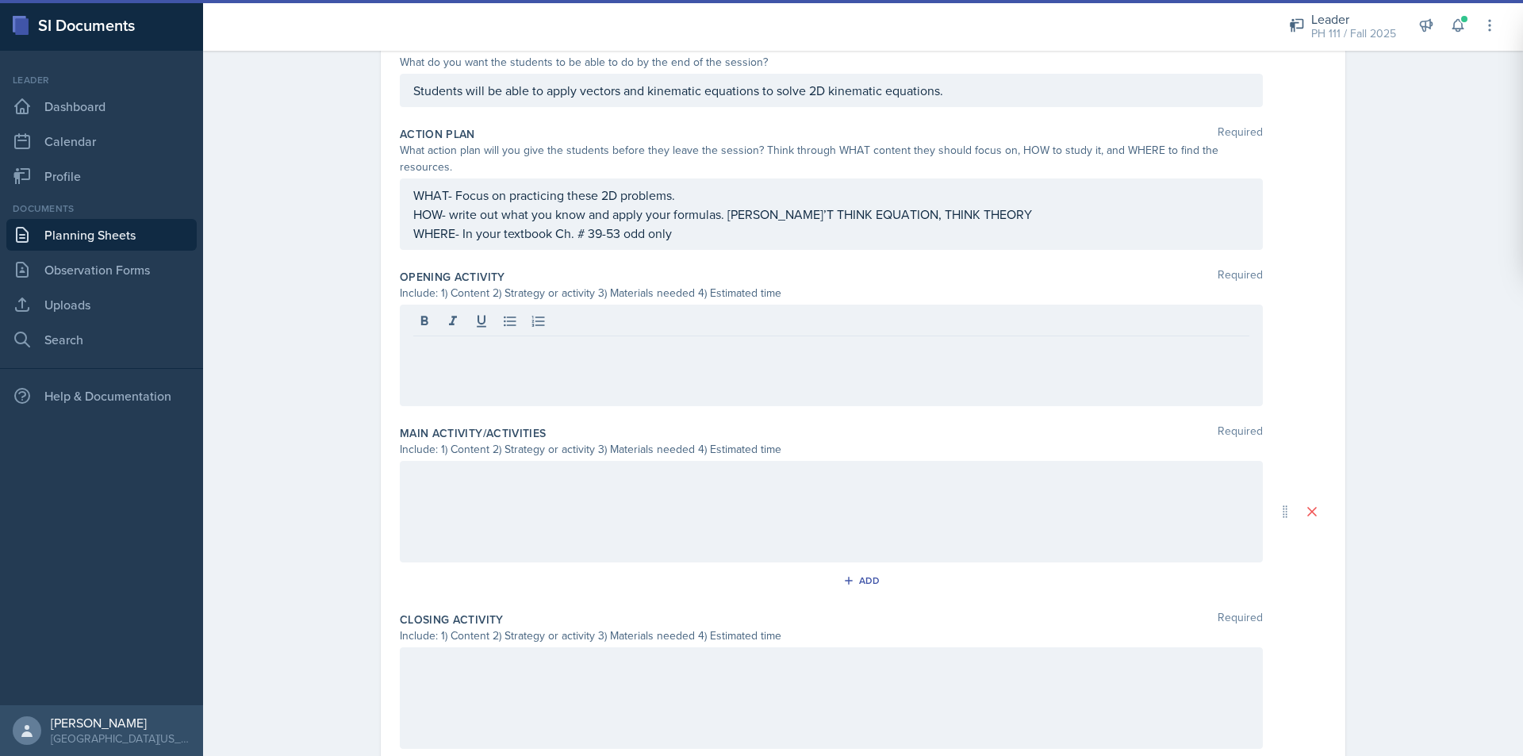
click at [422, 344] on div at bounding box center [831, 356] width 863 height 102
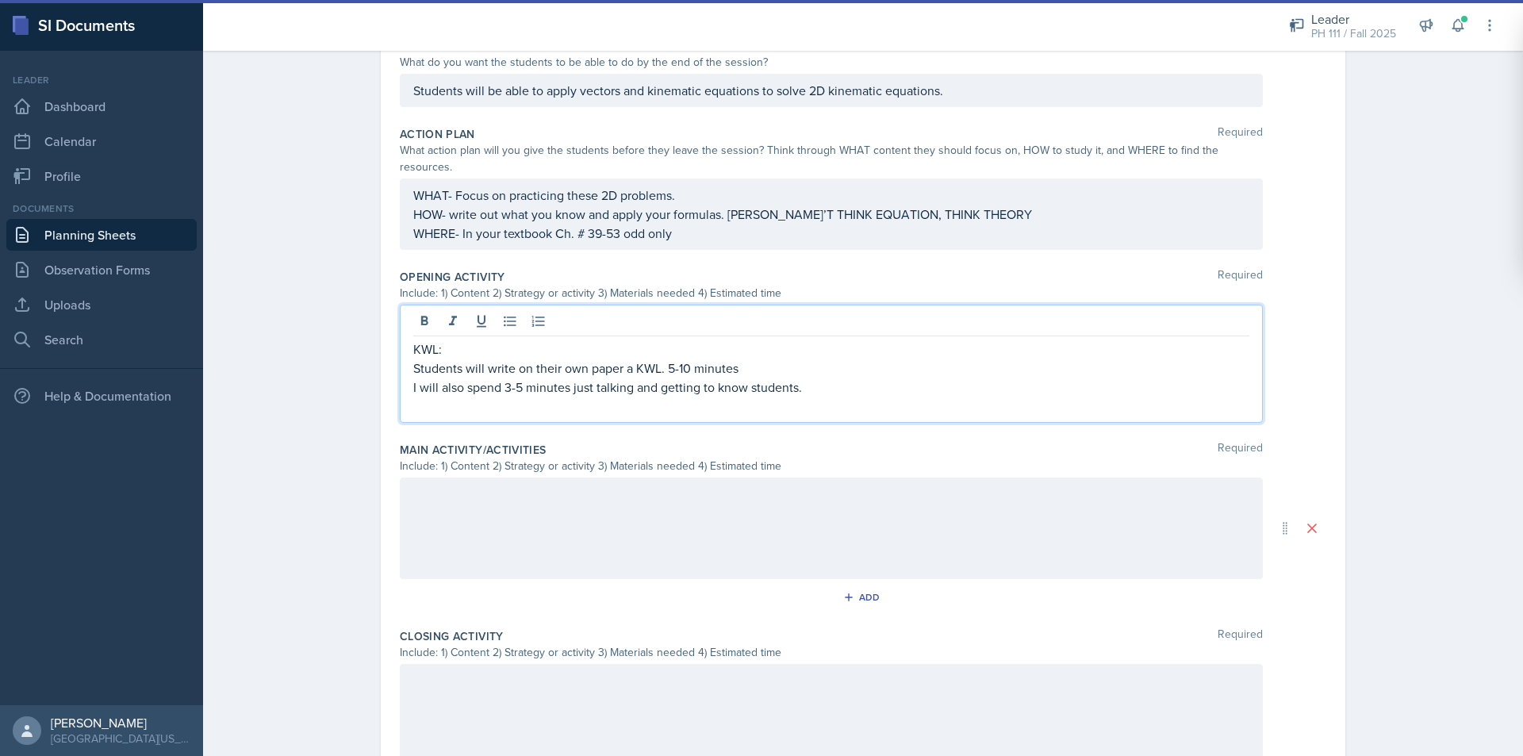
click at [476, 493] on div at bounding box center [831, 529] width 863 height 102
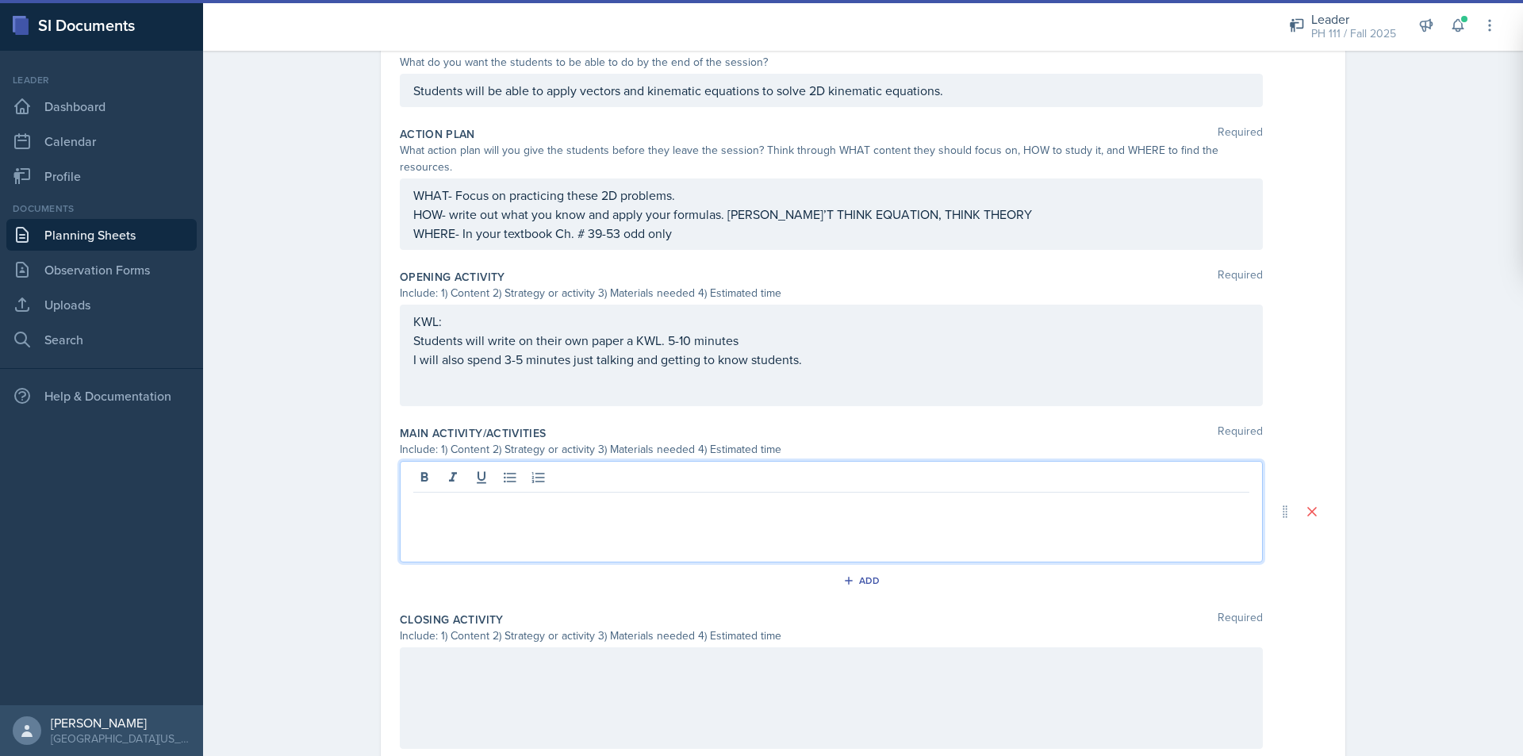
scroll to position [373, 0]
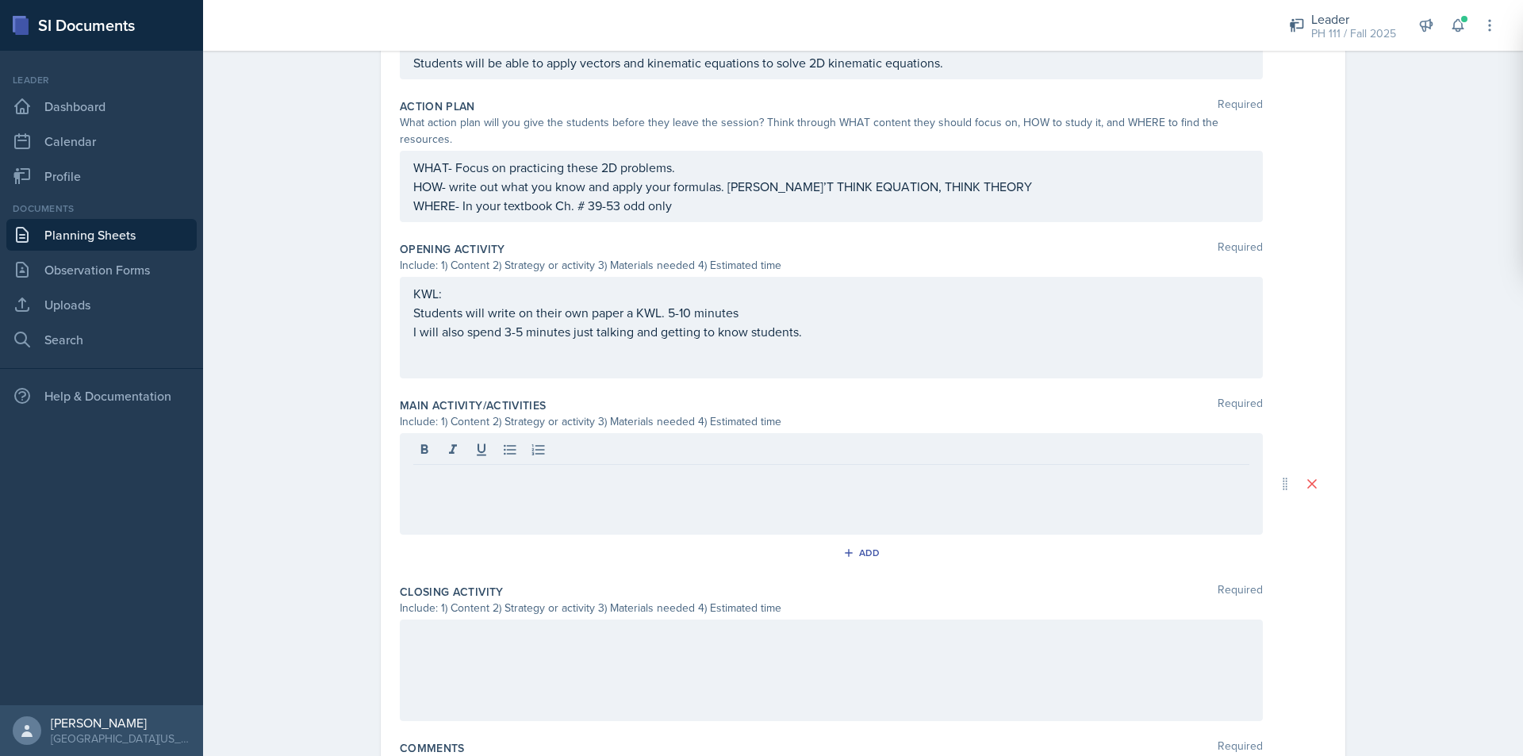
drag, startPoint x: 524, startPoint y: 501, endPoint x: 501, endPoint y: 498, distance: 23.1
click at [509, 503] on div at bounding box center [831, 484] width 863 height 102
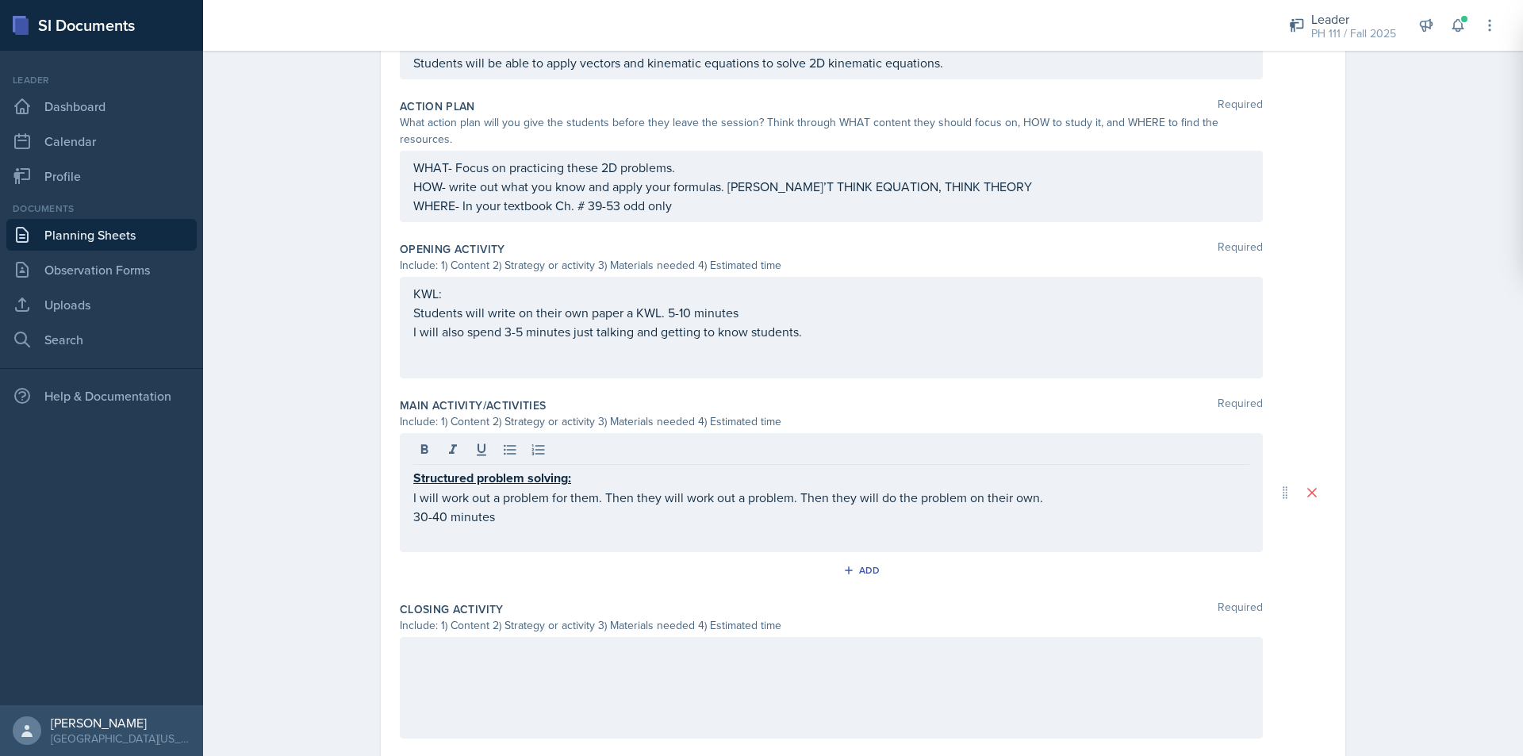
click at [470, 656] on div at bounding box center [831, 688] width 863 height 102
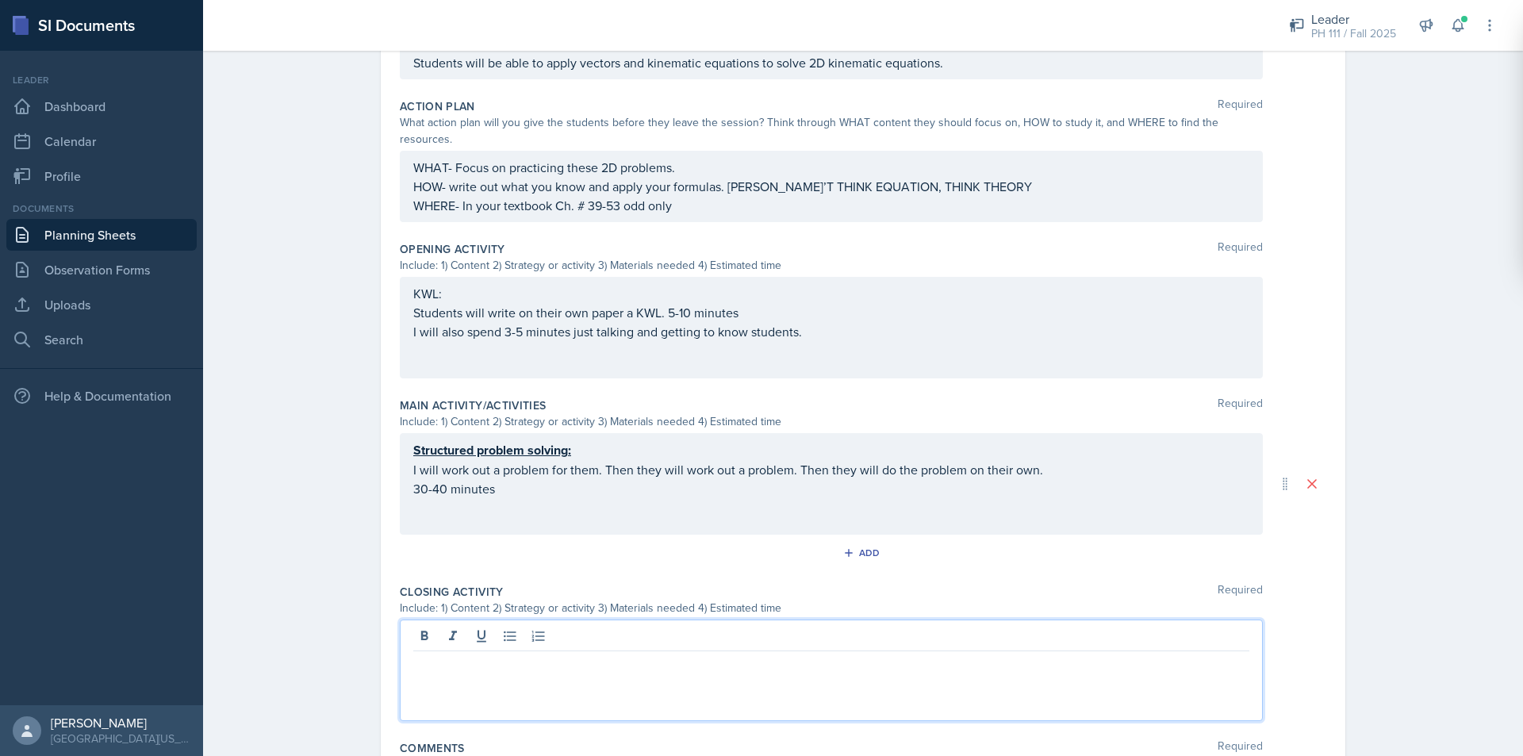
scroll to position [401, 0]
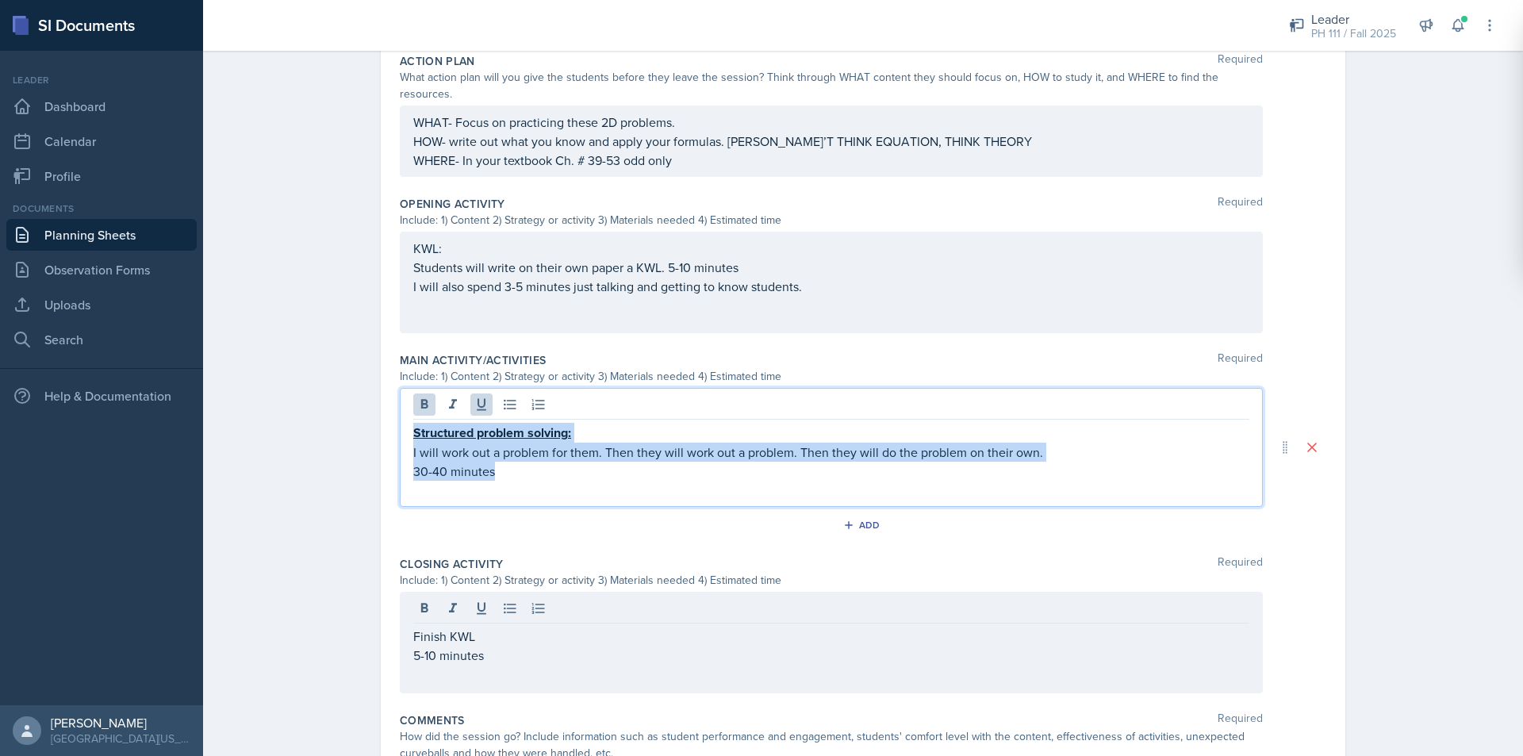
drag, startPoint x: 442, startPoint y: 440, endPoint x: 340, endPoint y: 405, distance: 108.1
click at [340, 405] on div "Planning Sheets Sep 5th, 2025 Planning Sheet Date September 5th, 2025 September…" at bounding box center [863, 243] width 1320 height 1237
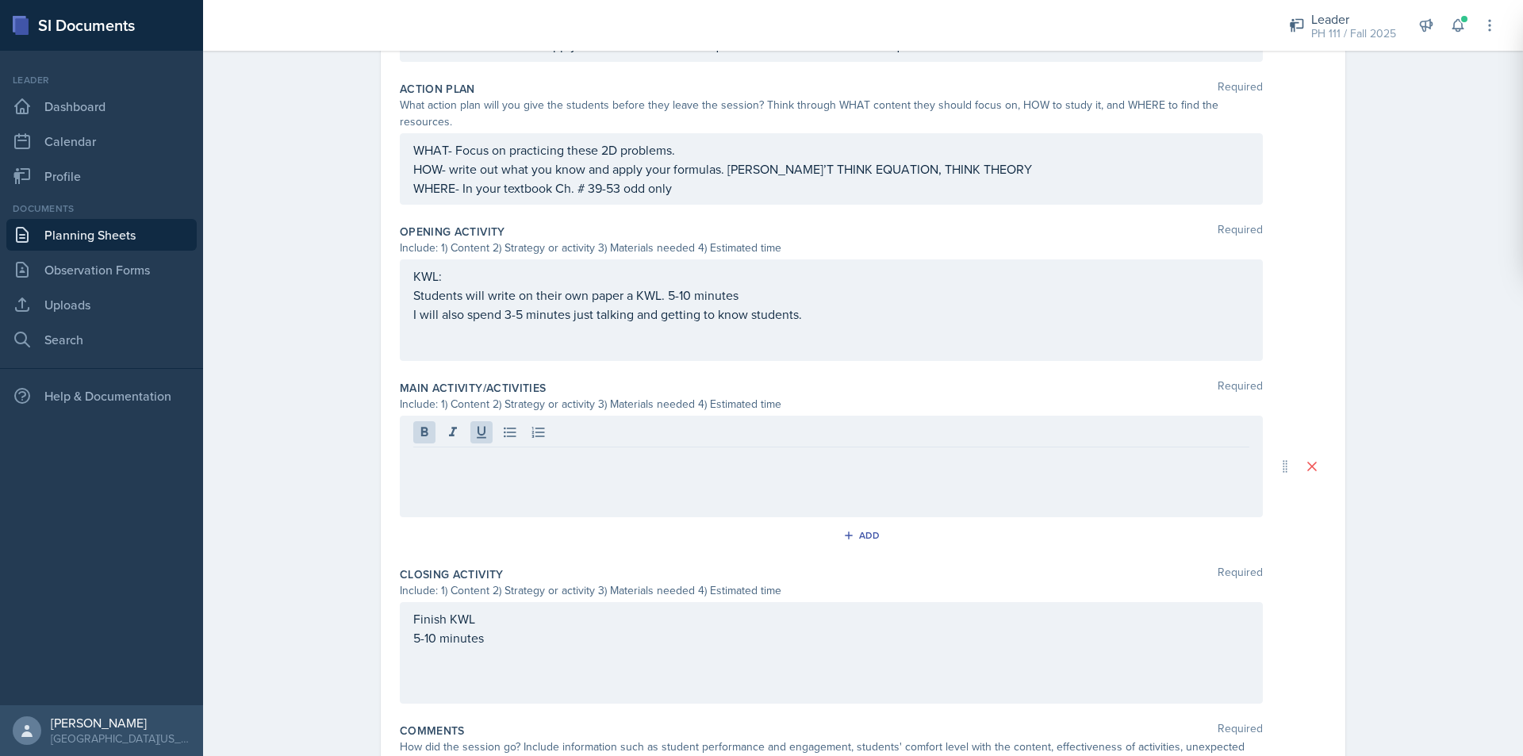
drag, startPoint x: 441, startPoint y: 447, endPoint x: 451, endPoint y: 443, distance: 11.4
click at [445, 446] on div at bounding box center [831, 467] width 863 height 102
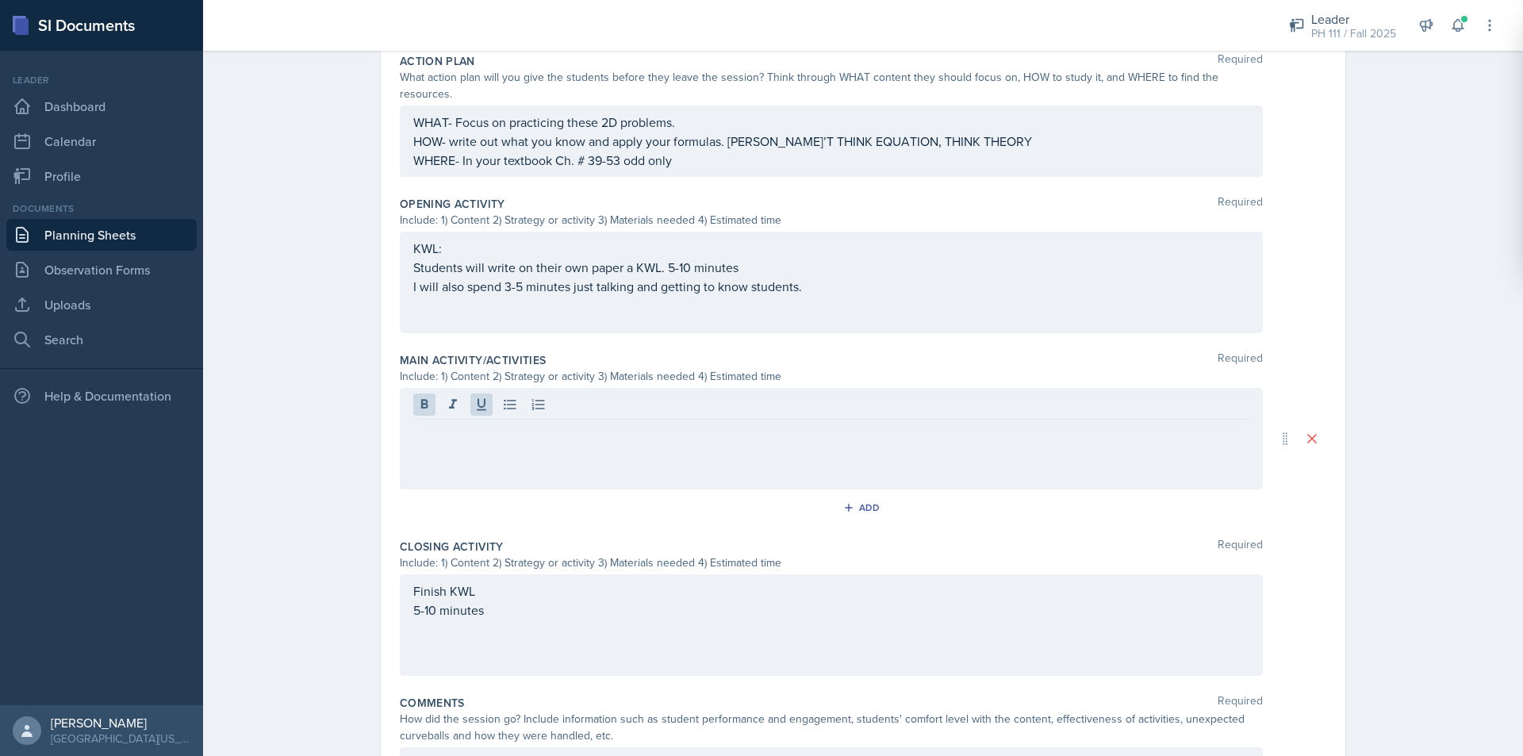
paste div
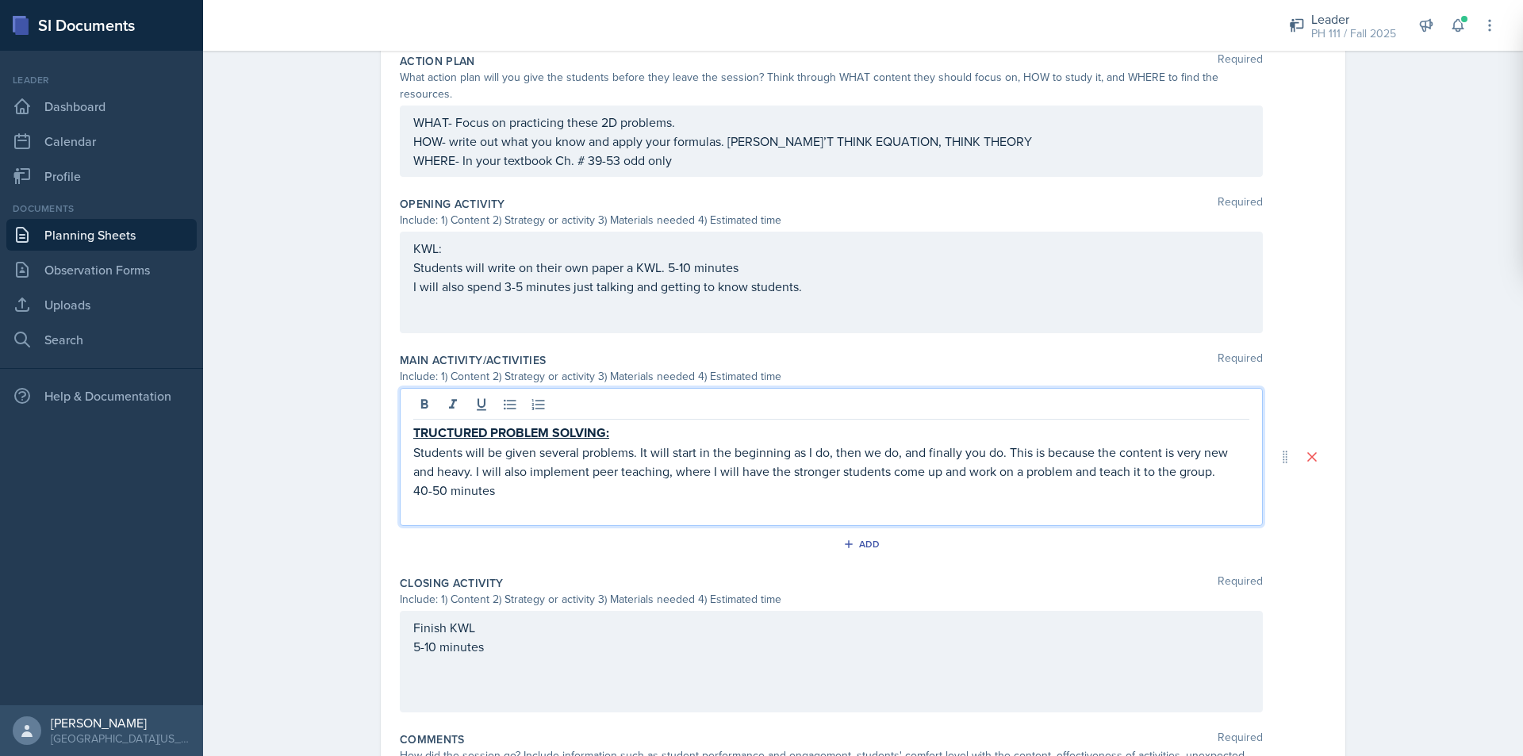
click at [413, 424] on u "TRUCTURED PROBLEM SOLVING:" at bounding box center [511, 433] width 196 height 18
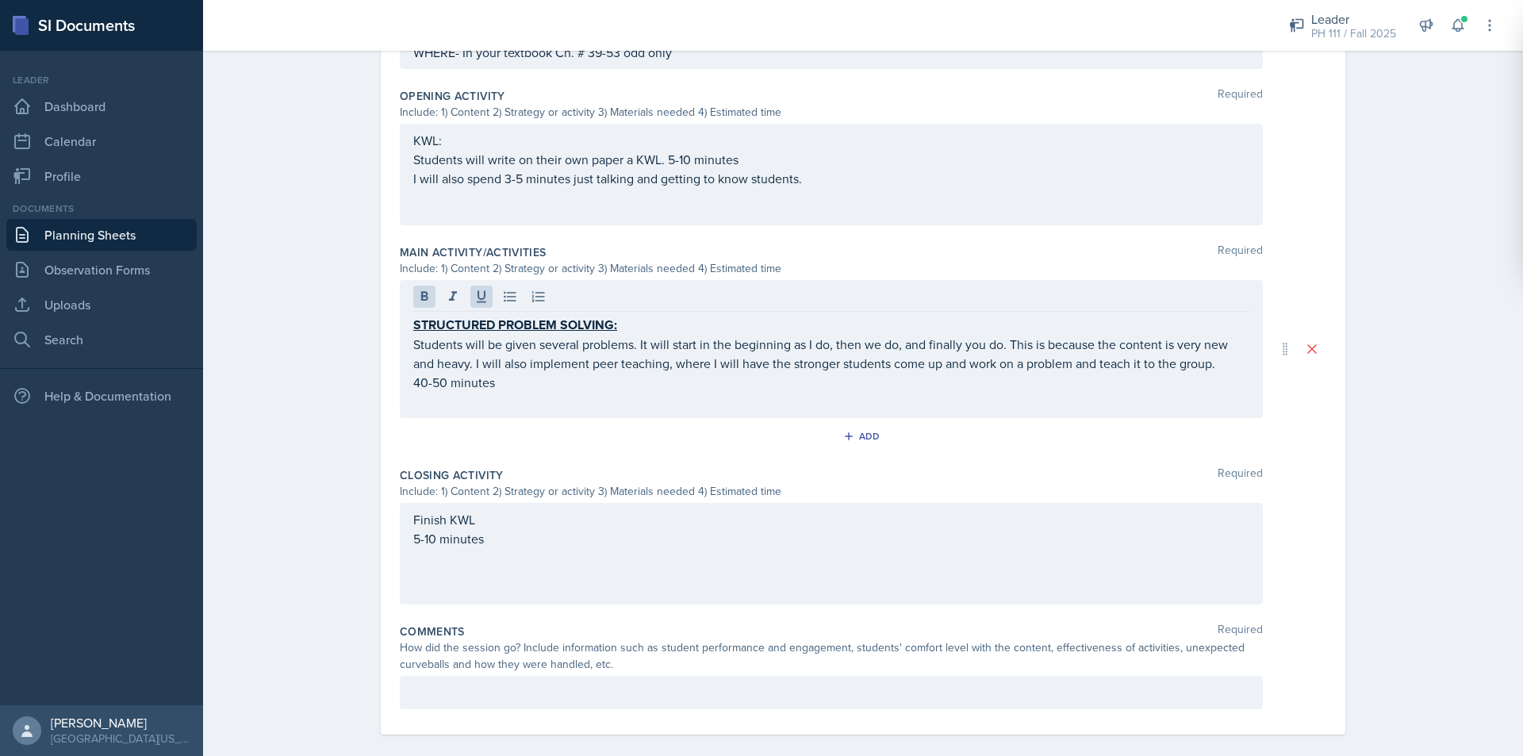
click at [472, 693] on div "Comments Required How did the session go? Include information such as student p…" at bounding box center [863, 669] width 927 height 105
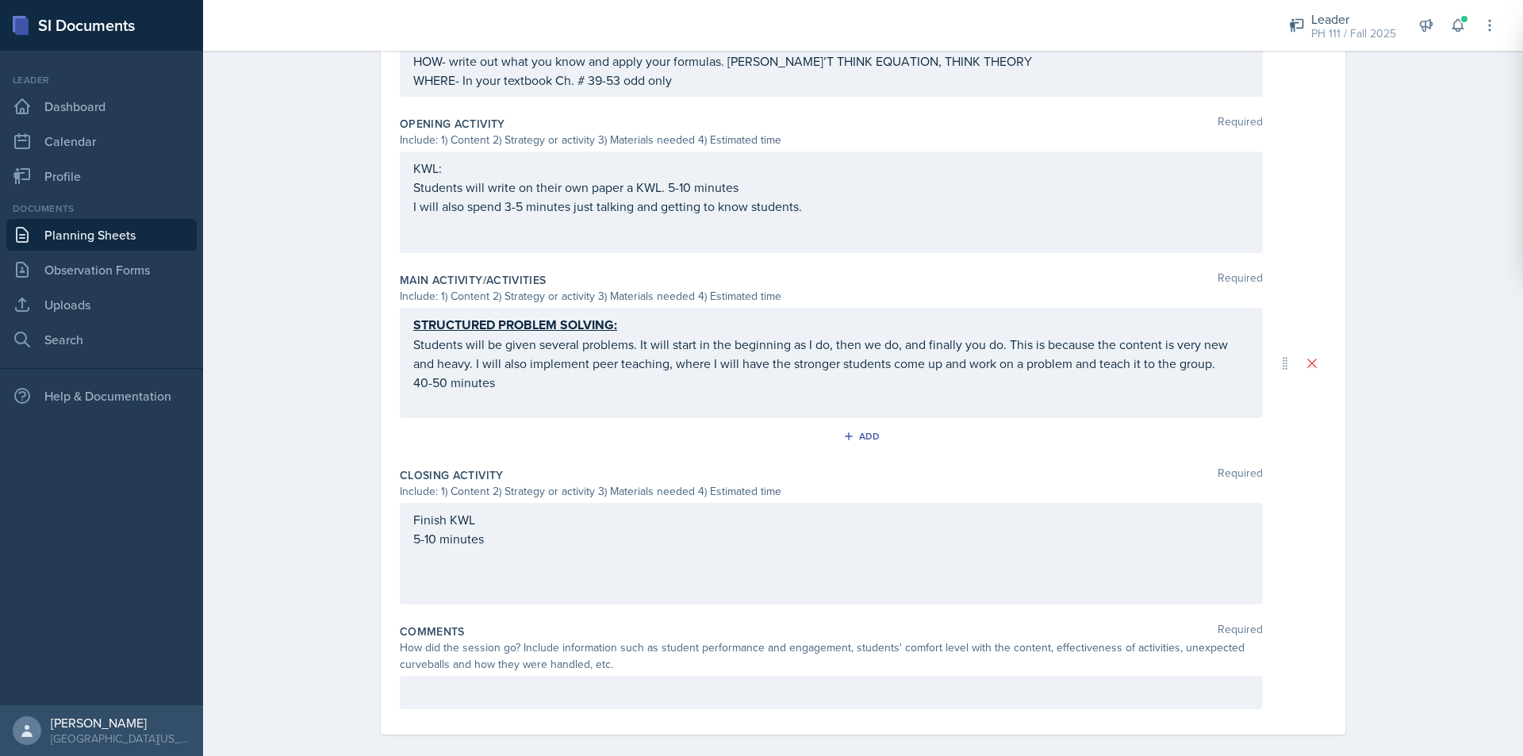
click at [474, 683] on p at bounding box center [831, 692] width 836 height 19
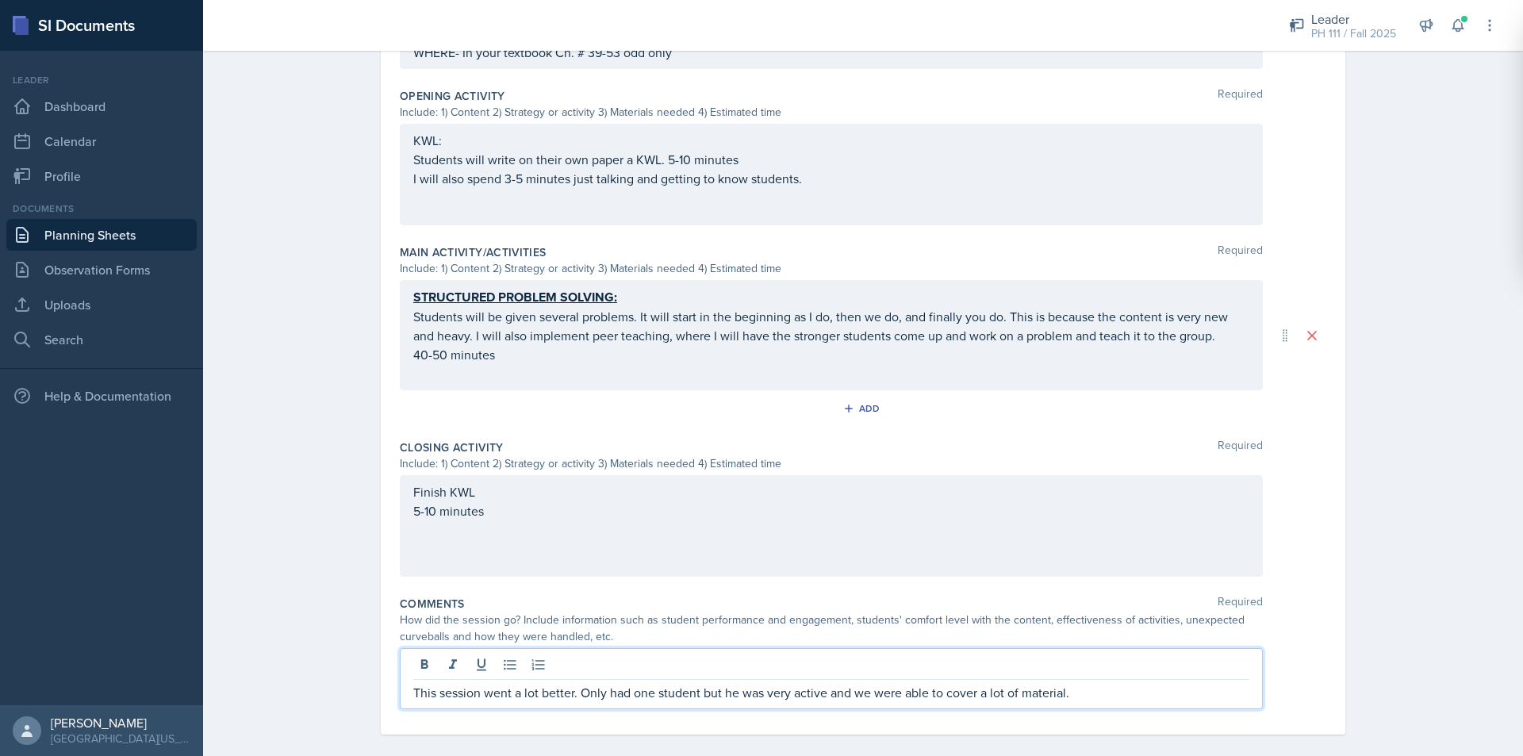
click at [702, 683] on p "This session went a lot better. Only had one student but he was very active and…" at bounding box center [831, 692] width 836 height 19
click at [835, 683] on p "This session went a lot better. Only had one student, but he was very active an…" at bounding box center [831, 692] width 836 height 19
click at [1083, 683] on p "This session went a lot better. Only had one student, but he was very active, a…" at bounding box center [831, 692] width 836 height 19
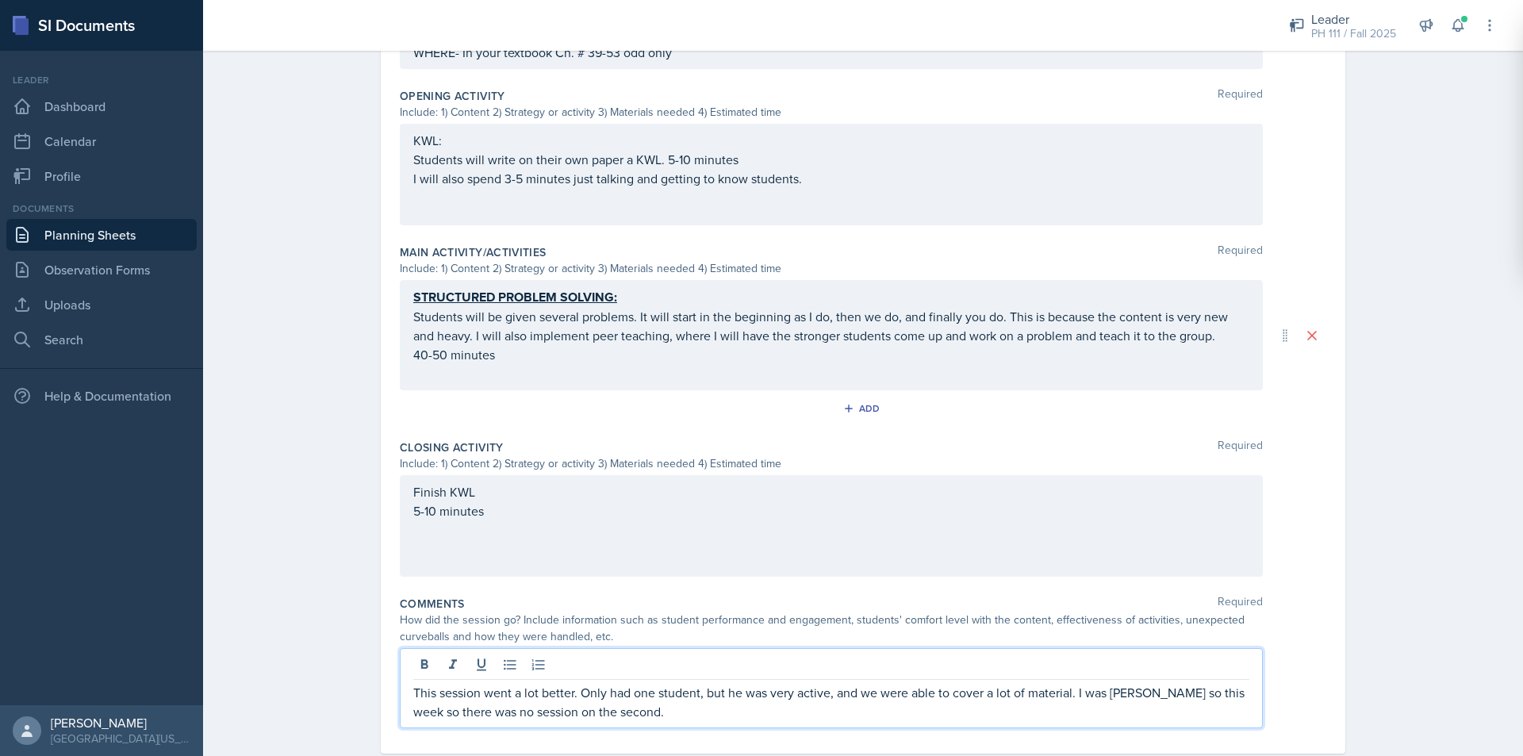
click at [1144, 683] on p "This session went a lot better. Only had one student, but he was very active, a…" at bounding box center [831, 702] width 836 height 38
click at [1222, 700] on p "This session went a lot better. Only had one student, but he was very active, a…" at bounding box center [831, 702] width 836 height 38
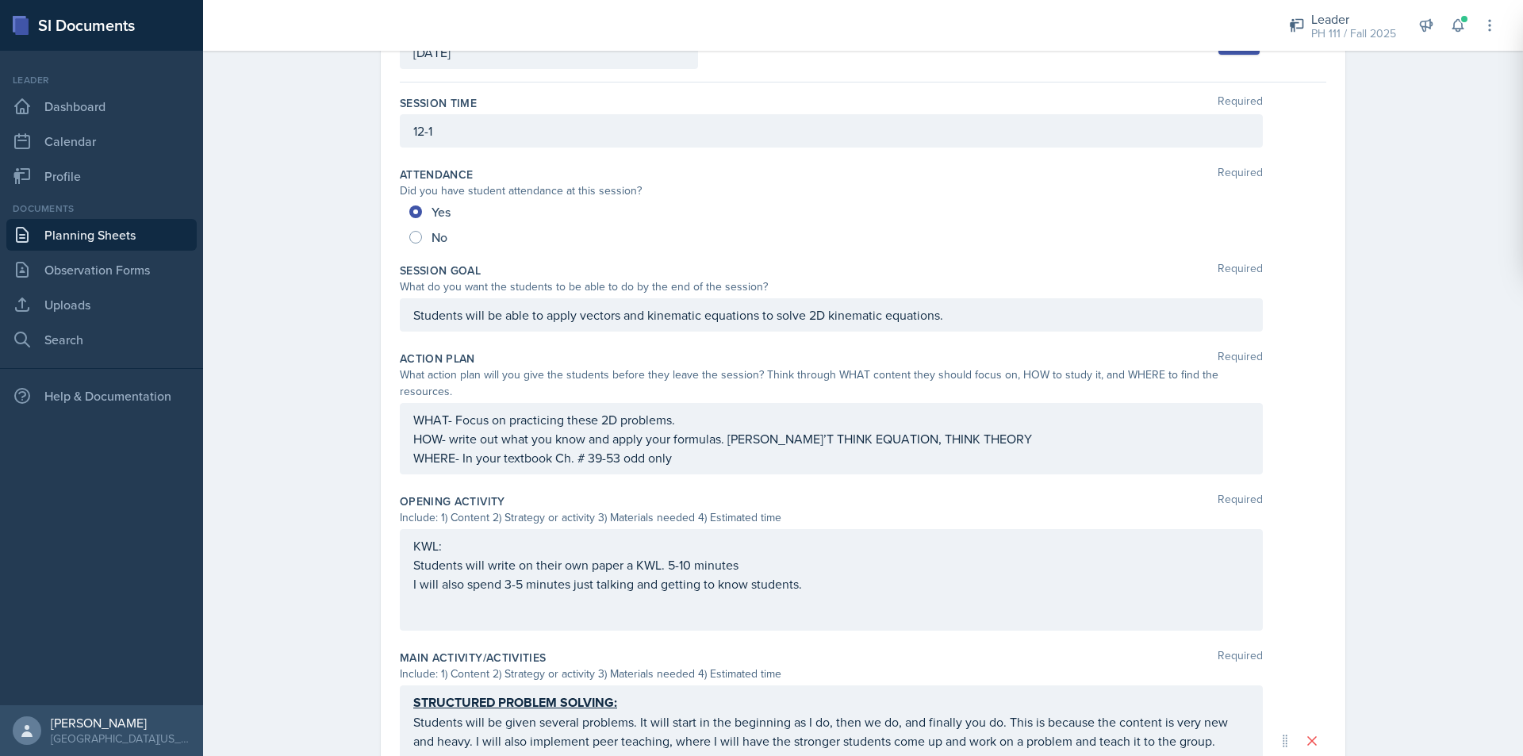
scroll to position [0, 0]
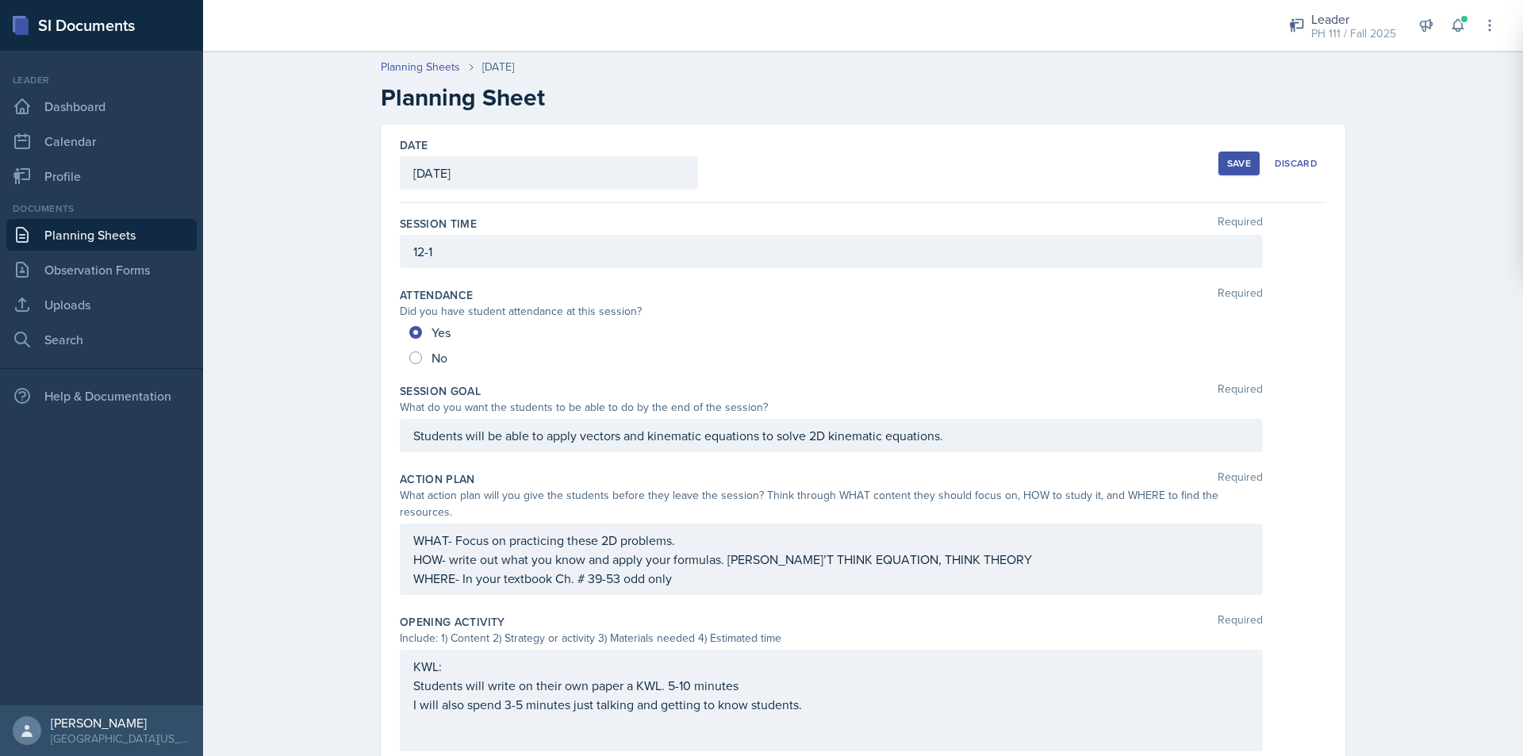
click at [1219, 171] on button "Save" at bounding box center [1238, 164] width 41 height 24
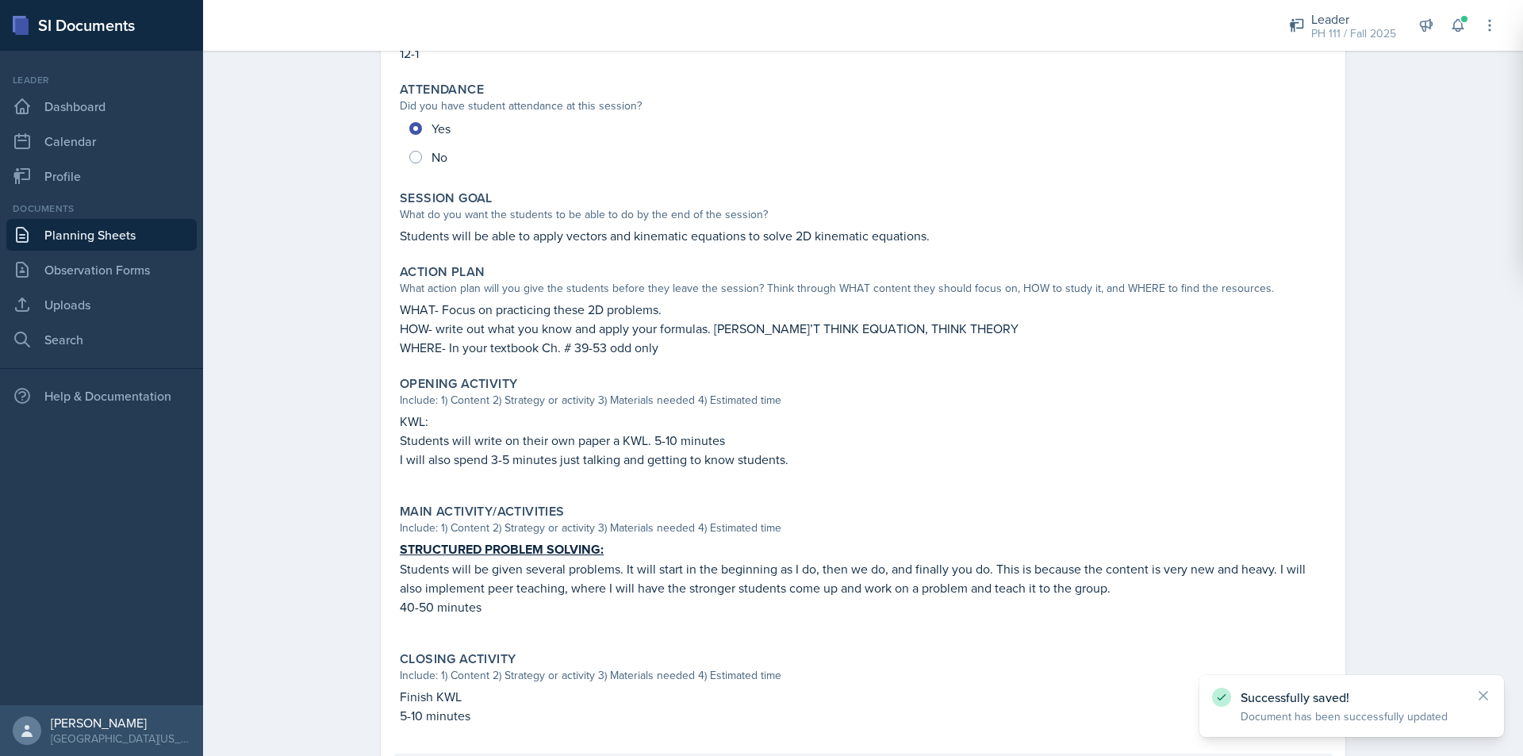
scroll to position [386, 0]
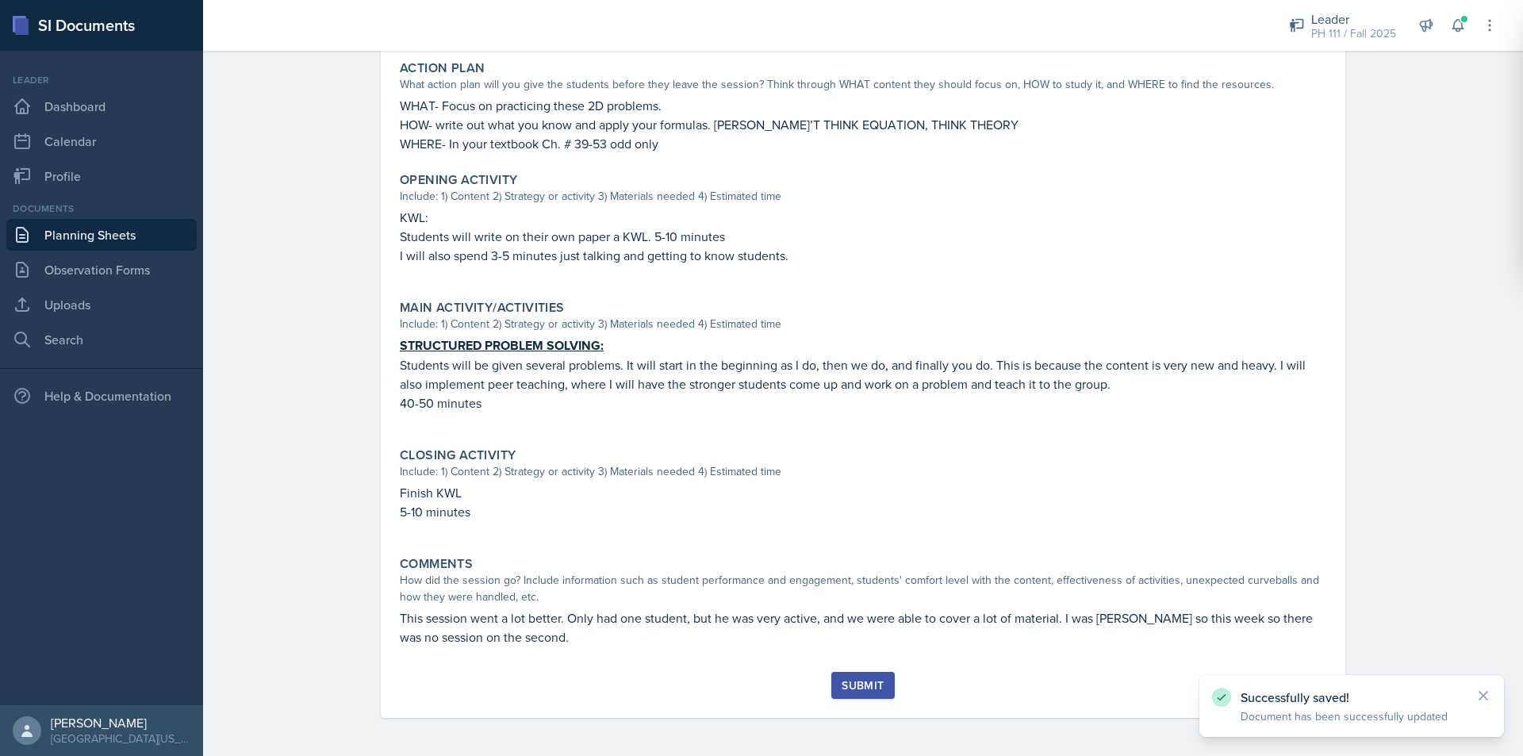
click at [857, 685] on div "Submit" at bounding box center [863, 685] width 42 height 13
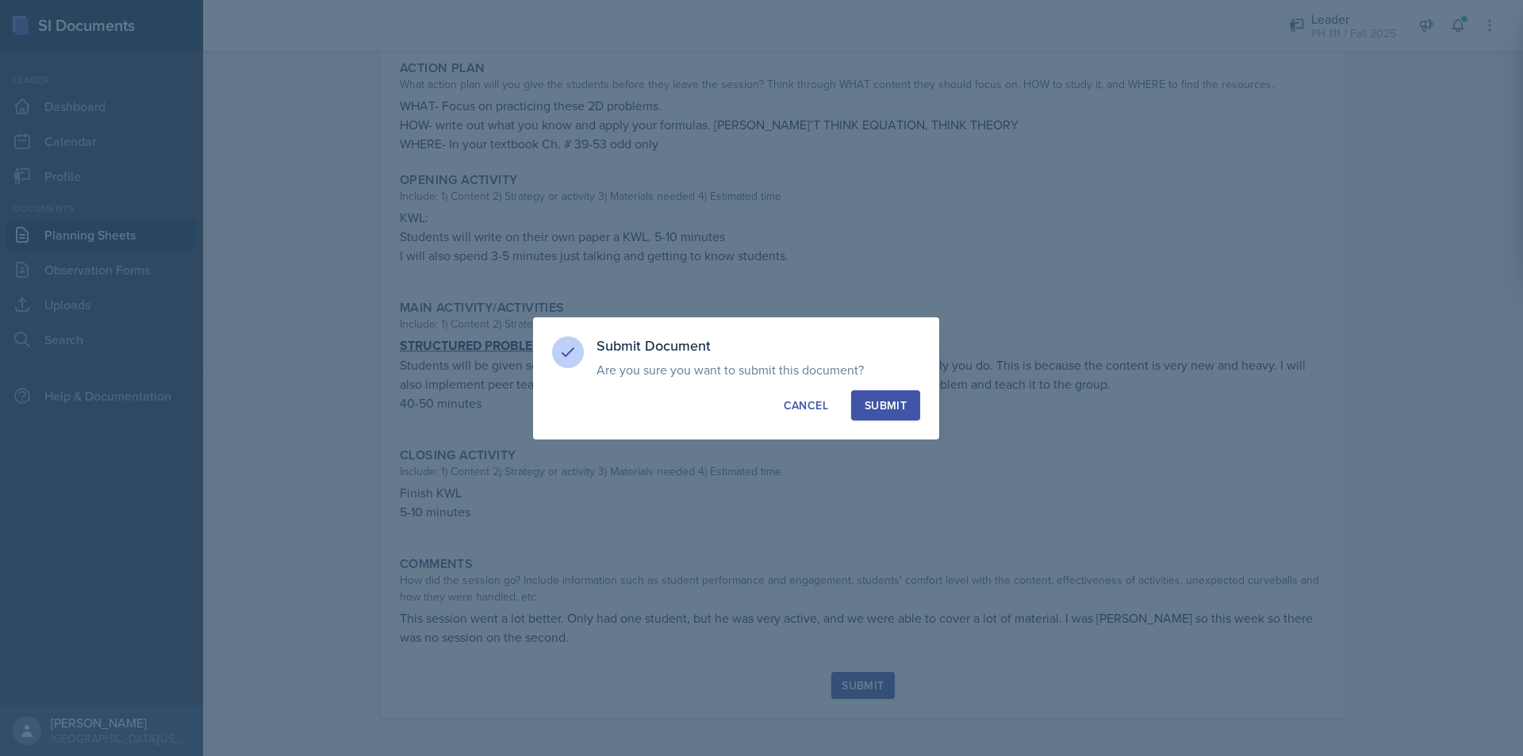
click at [884, 399] on div "Submit" at bounding box center [886, 405] width 42 height 16
radio input "true"
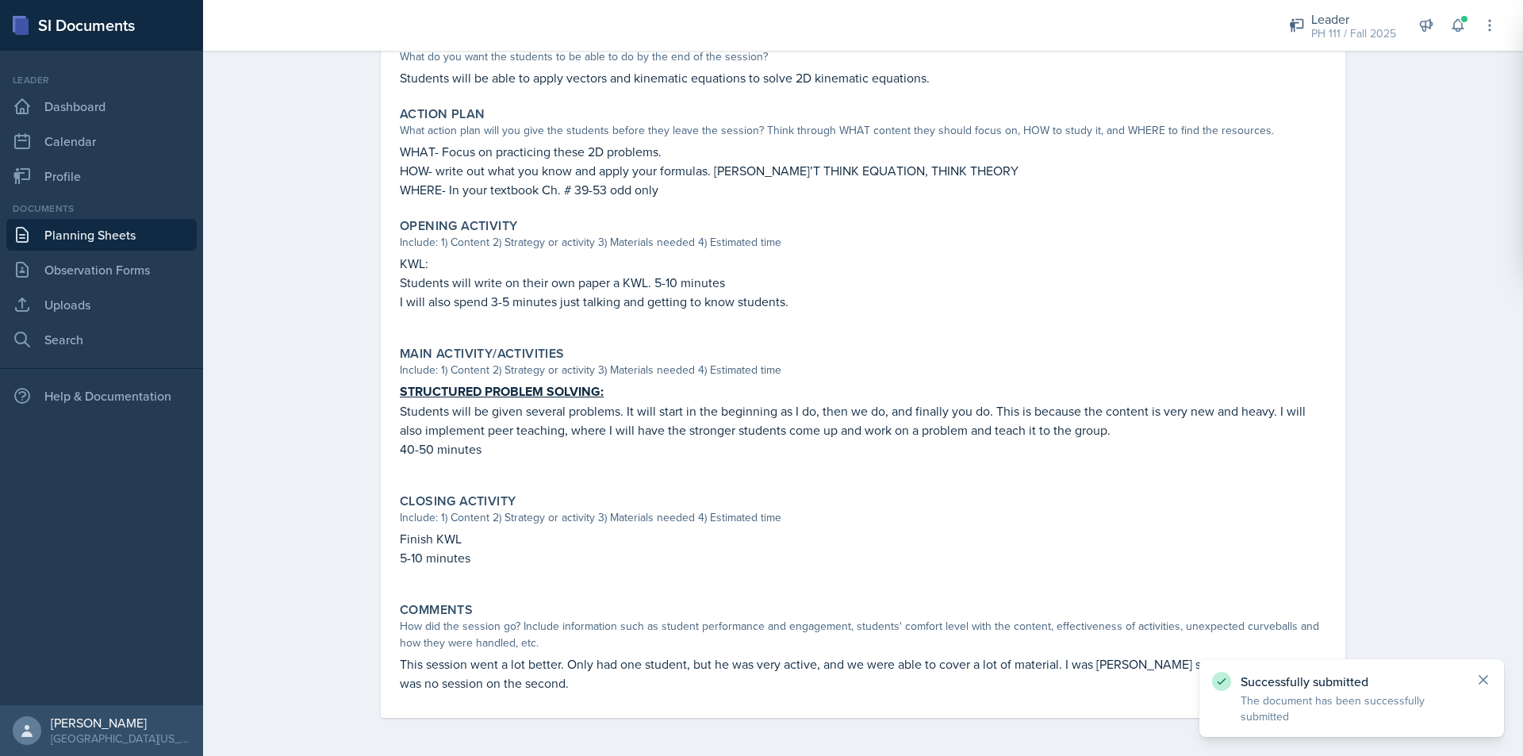
click at [1484, 679] on icon at bounding box center [1483, 680] width 8 height 8
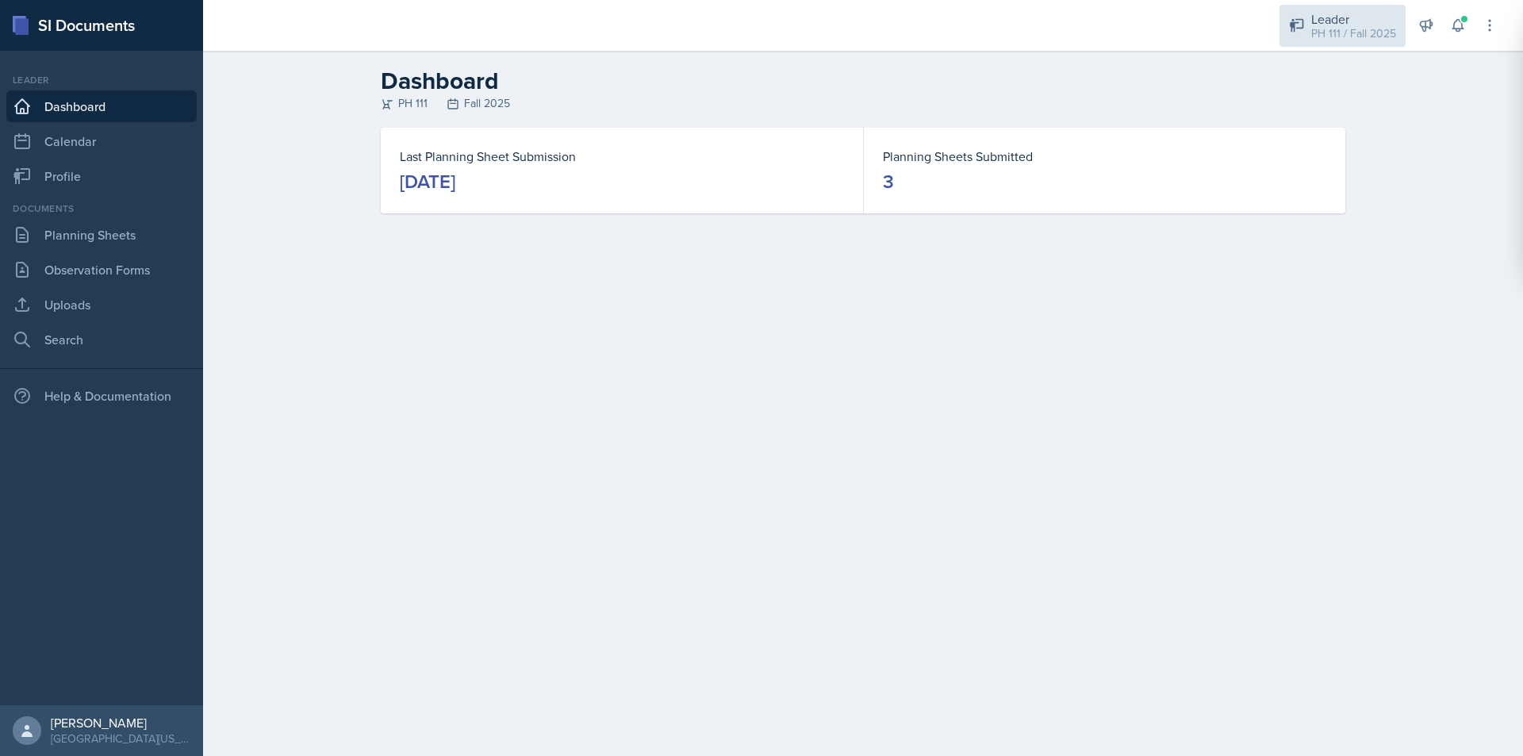
click at [1334, 27] on div "PH 111 / Fall 2025" at bounding box center [1353, 33] width 85 height 17
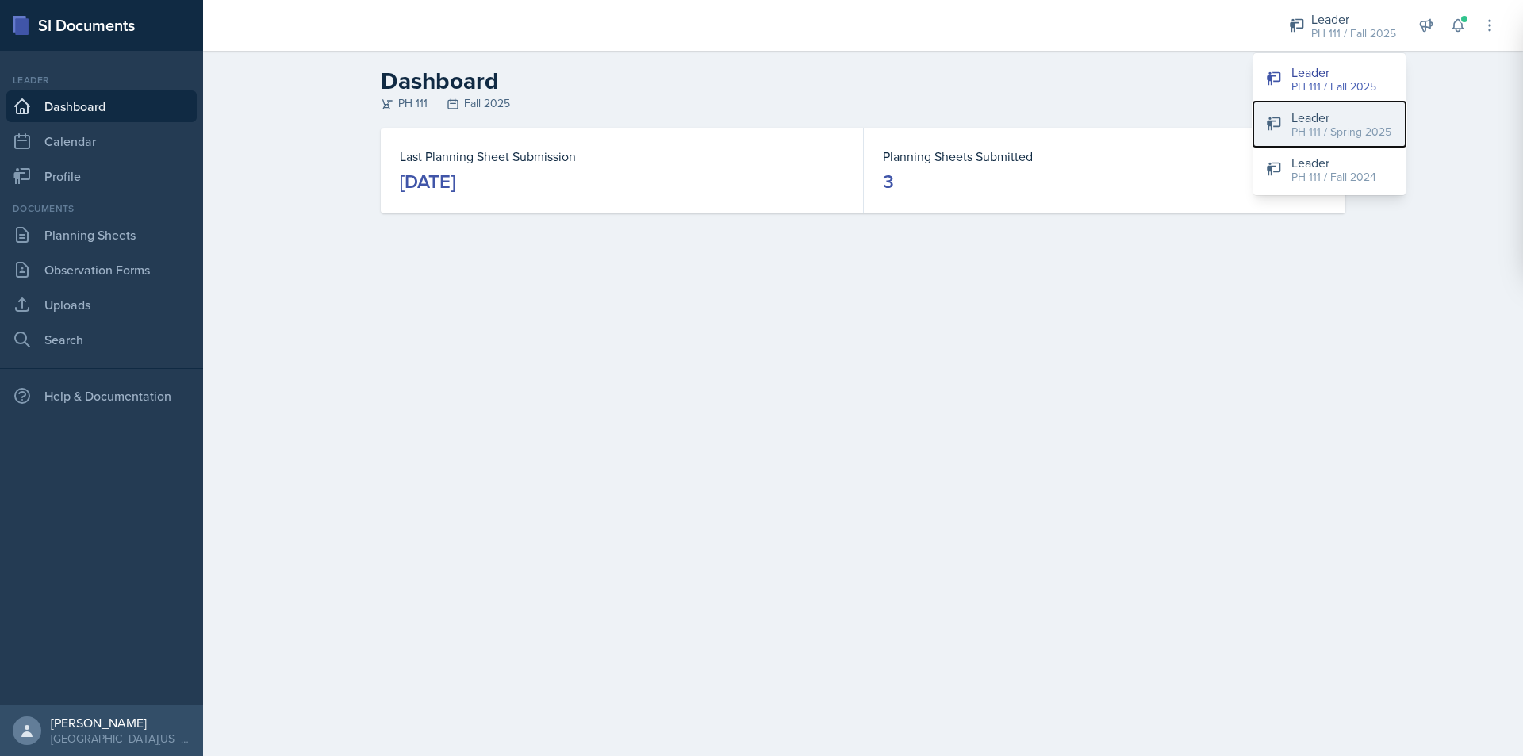
click at [1337, 124] on div "PH 111 / Spring 2025" at bounding box center [1341, 132] width 100 height 17
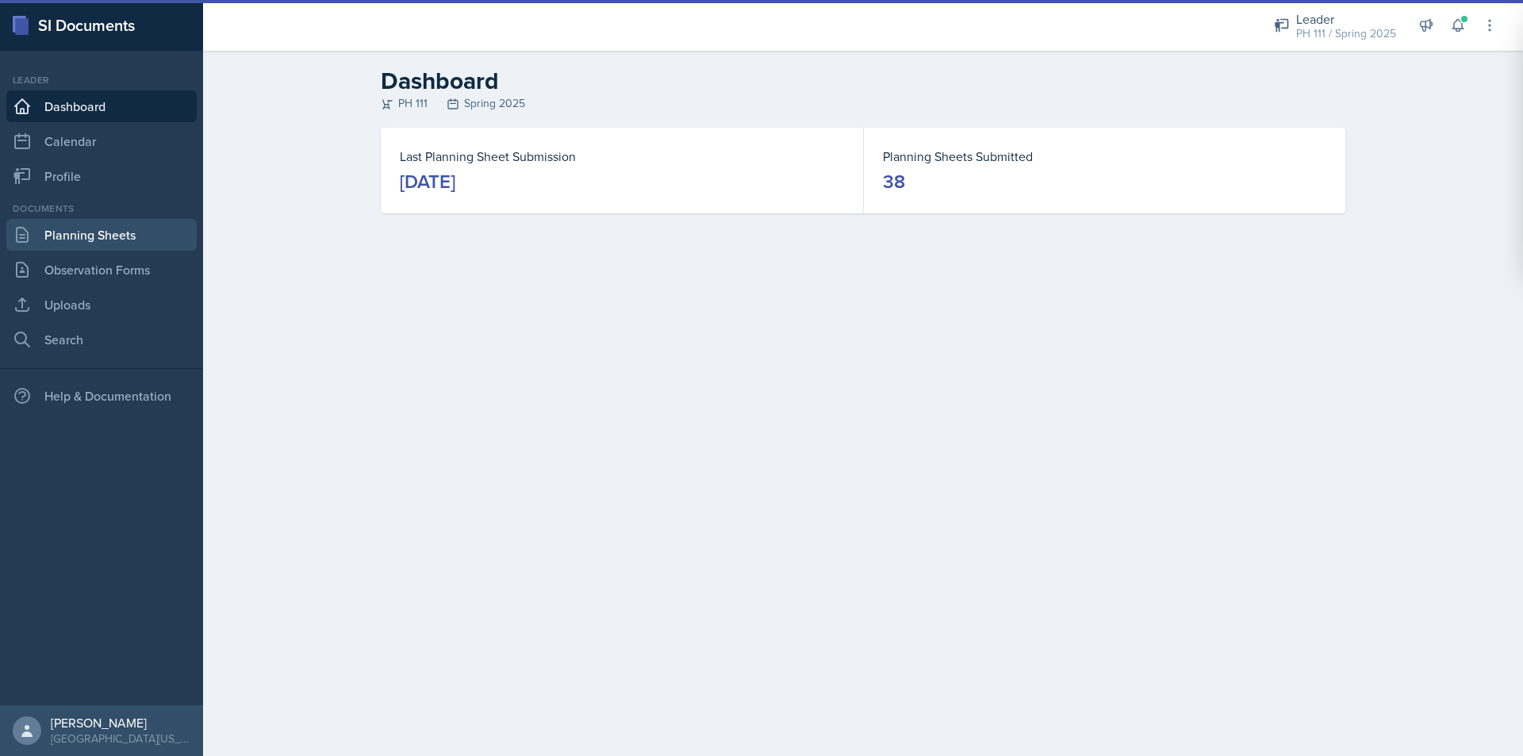
click at [94, 245] on link "Planning Sheets" at bounding box center [101, 235] width 190 height 32
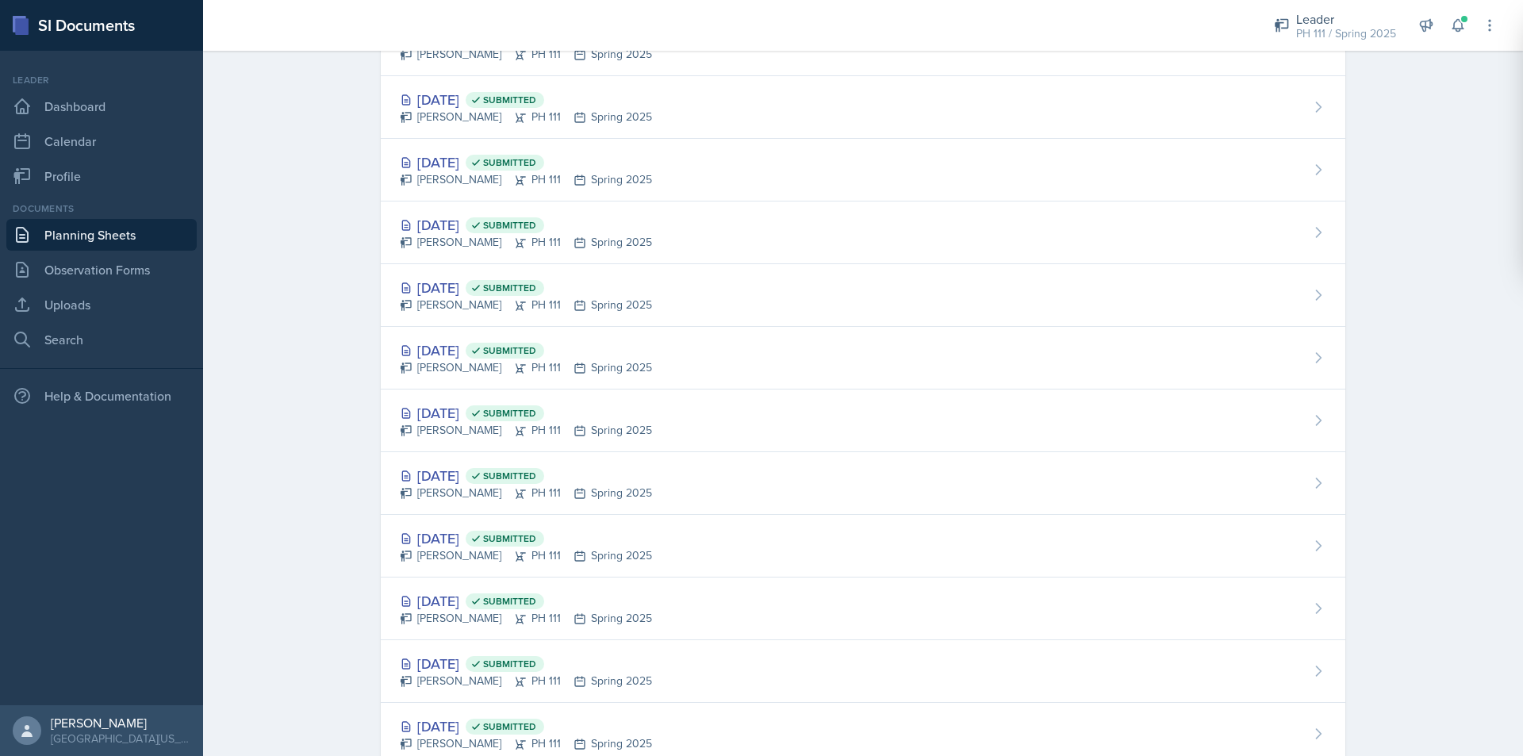
scroll to position [1824, 0]
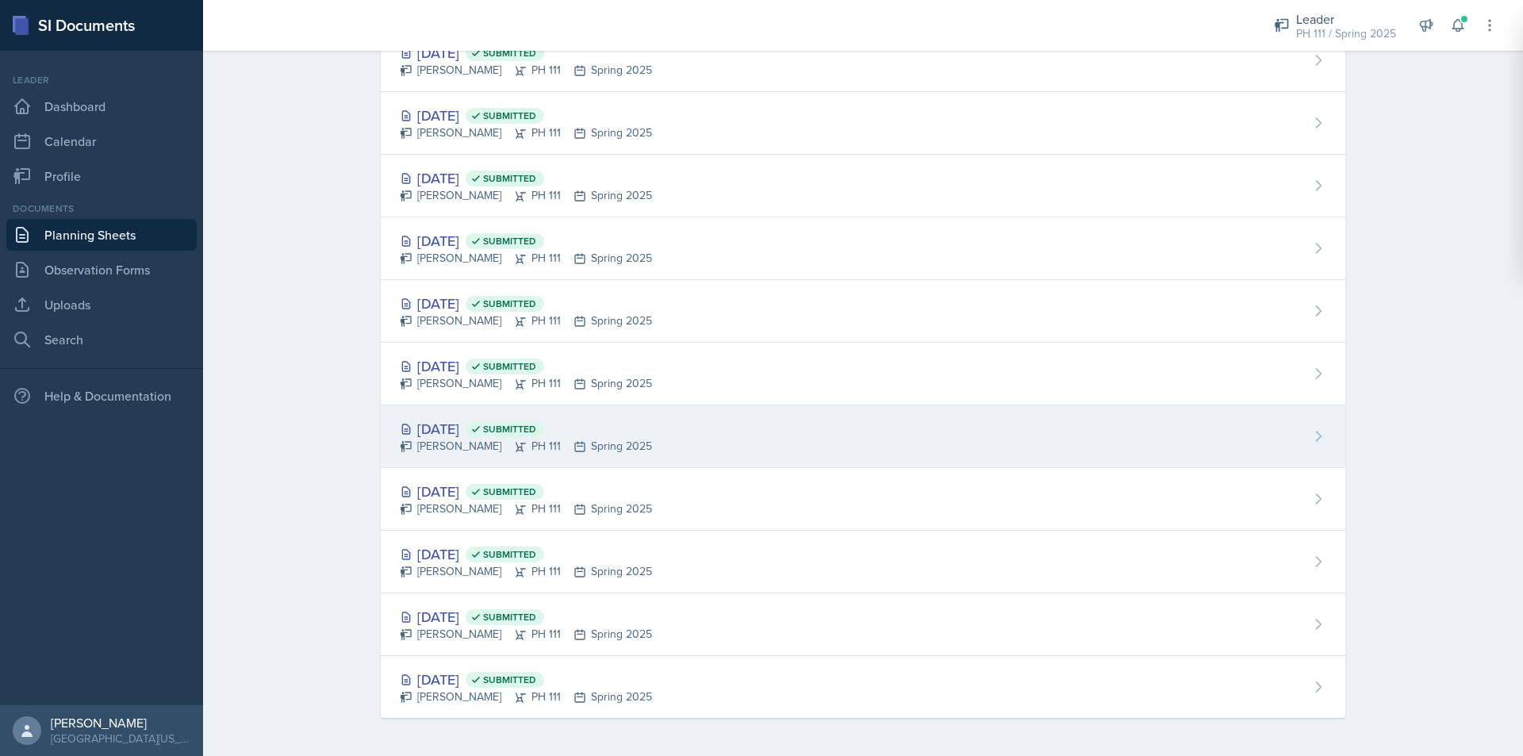
click at [446, 432] on div "[DATE] Submitted" at bounding box center [526, 428] width 252 height 21
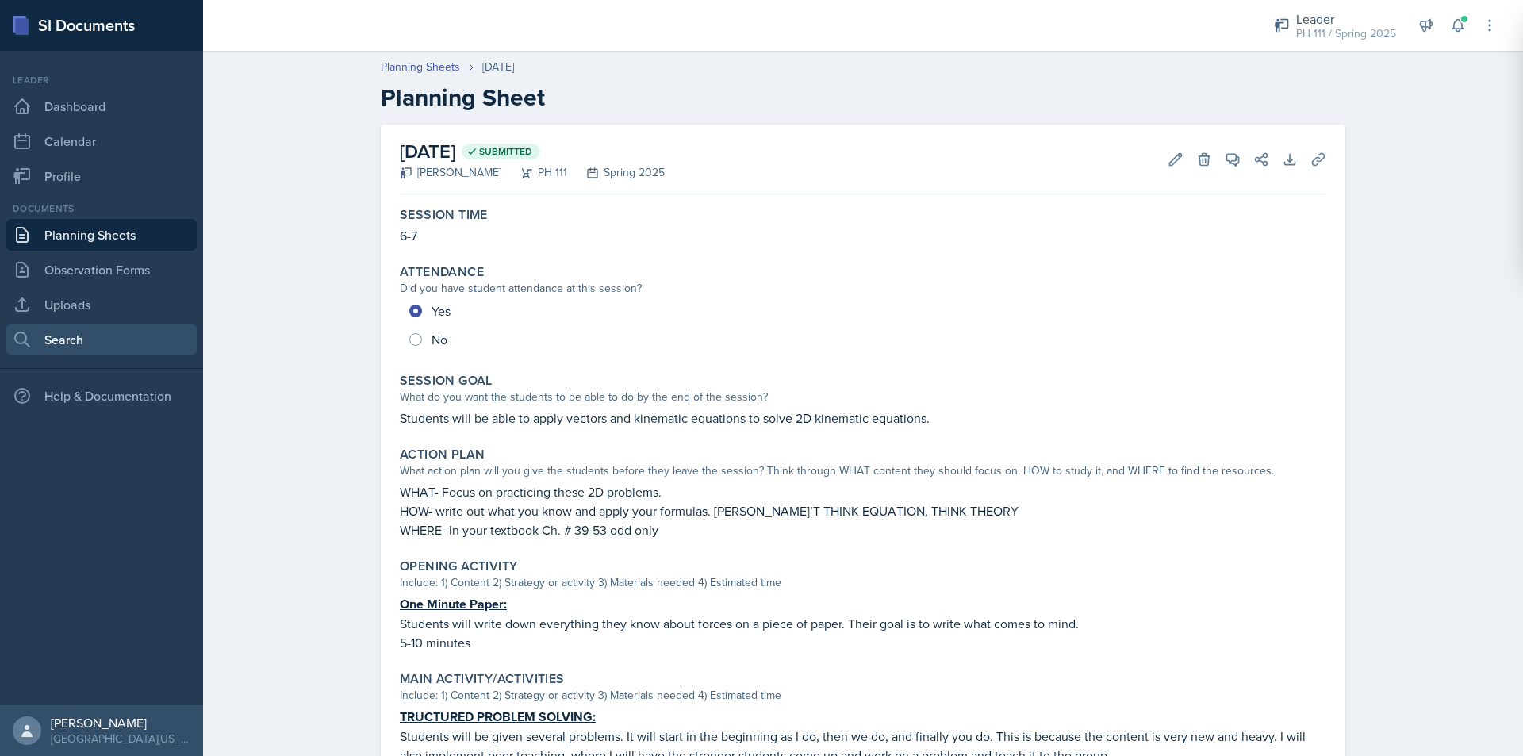
scroll to position [79, 0]
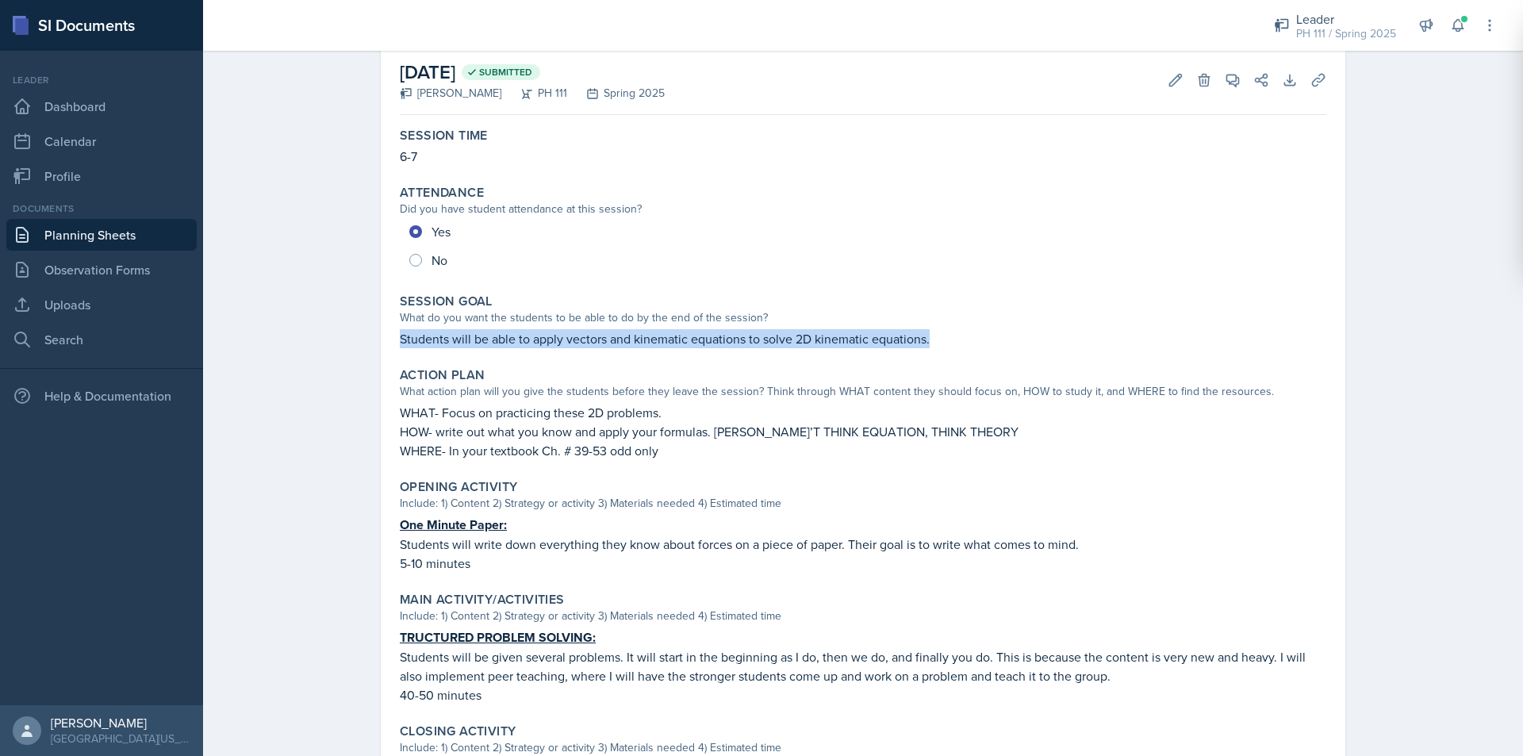
drag, startPoint x: 395, startPoint y: 340, endPoint x: 938, endPoint y: 341, distance: 543.4
click at [938, 341] on p "Students will be able to apply vectors and kinematic equations to solve 2D kine…" at bounding box center [863, 338] width 927 height 19
copy p "Students will be able to apply vectors and kinematic equations to solve 2D kine…"
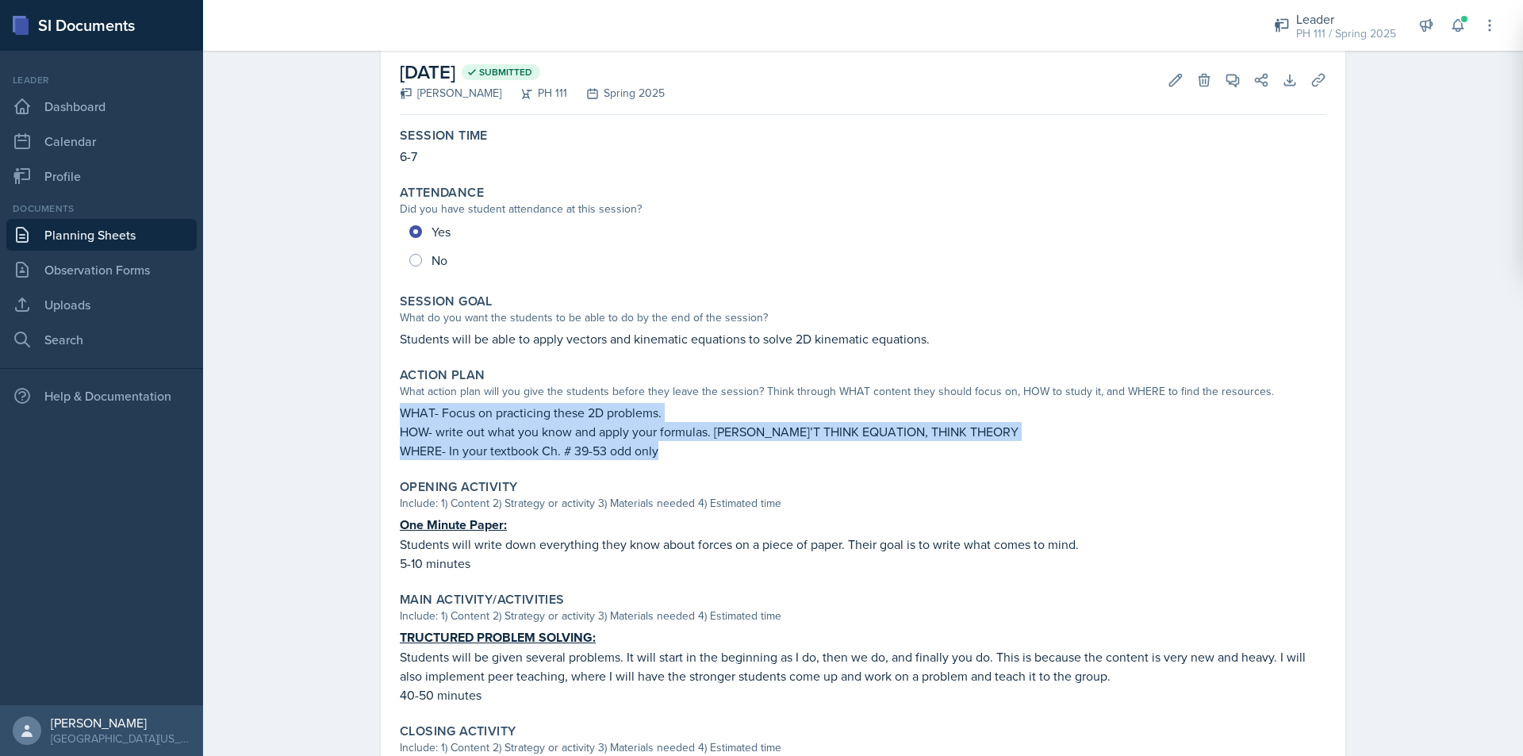
drag, startPoint x: 395, startPoint y: 411, endPoint x: 670, endPoint y: 461, distance: 279.8
click at [670, 461] on div "Action Plan What action plan will you give the students before they leave the s…" at bounding box center [862, 414] width 939 height 106
copy div "WHAT- Focus on practicing these 2D problems. HOW- write out what you know and a…"
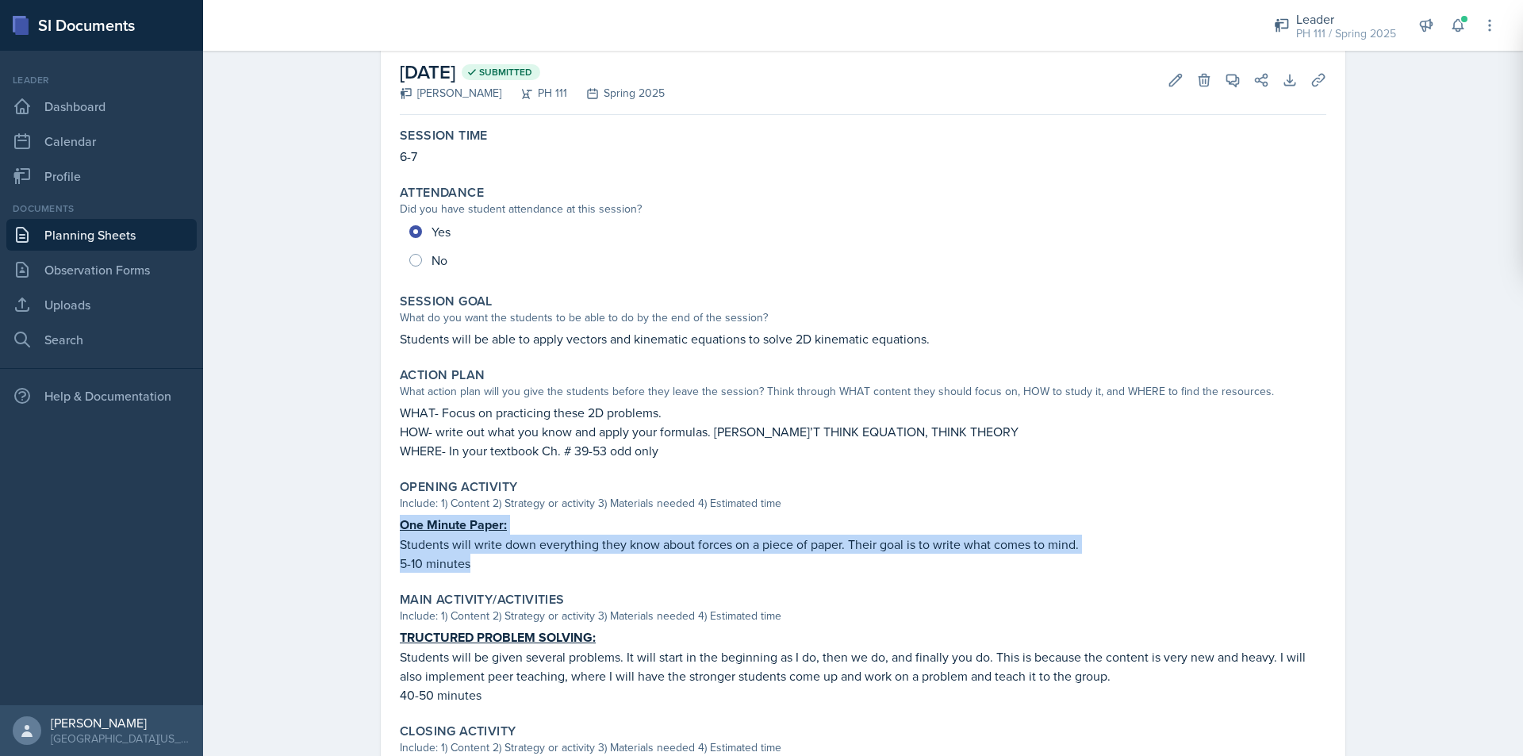
drag, startPoint x: 393, startPoint y: 528, endPoint x: 494, endPoint y: 554, distance: 103.9
click at [494, 554] on div "One Minute Paper: Students will write down everything they know about forces on…" at bounding box center [863, 544] width 927 height 58
copy div "One Minute Paper: Students will write down everything they know about forces on…"
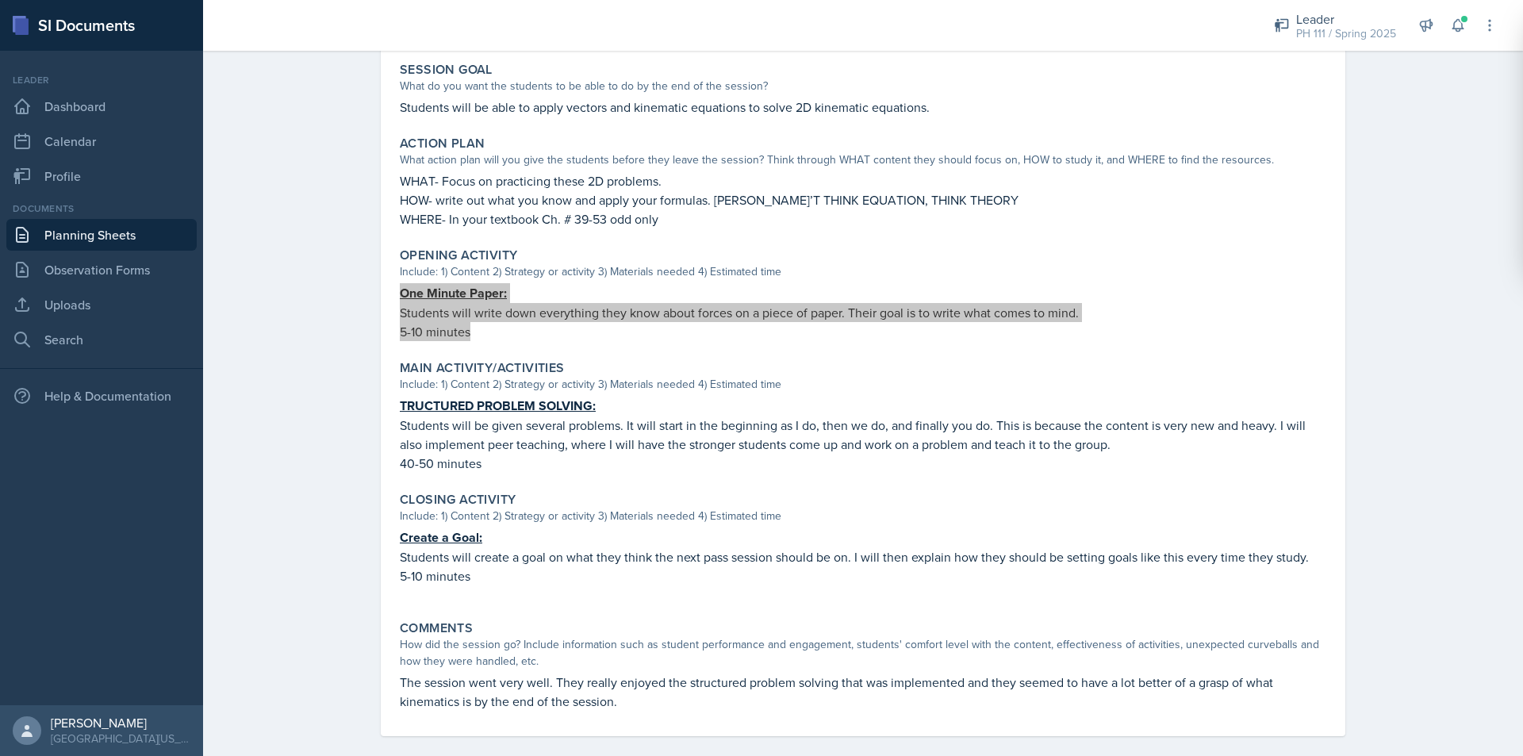
scroll to position [329, 0]
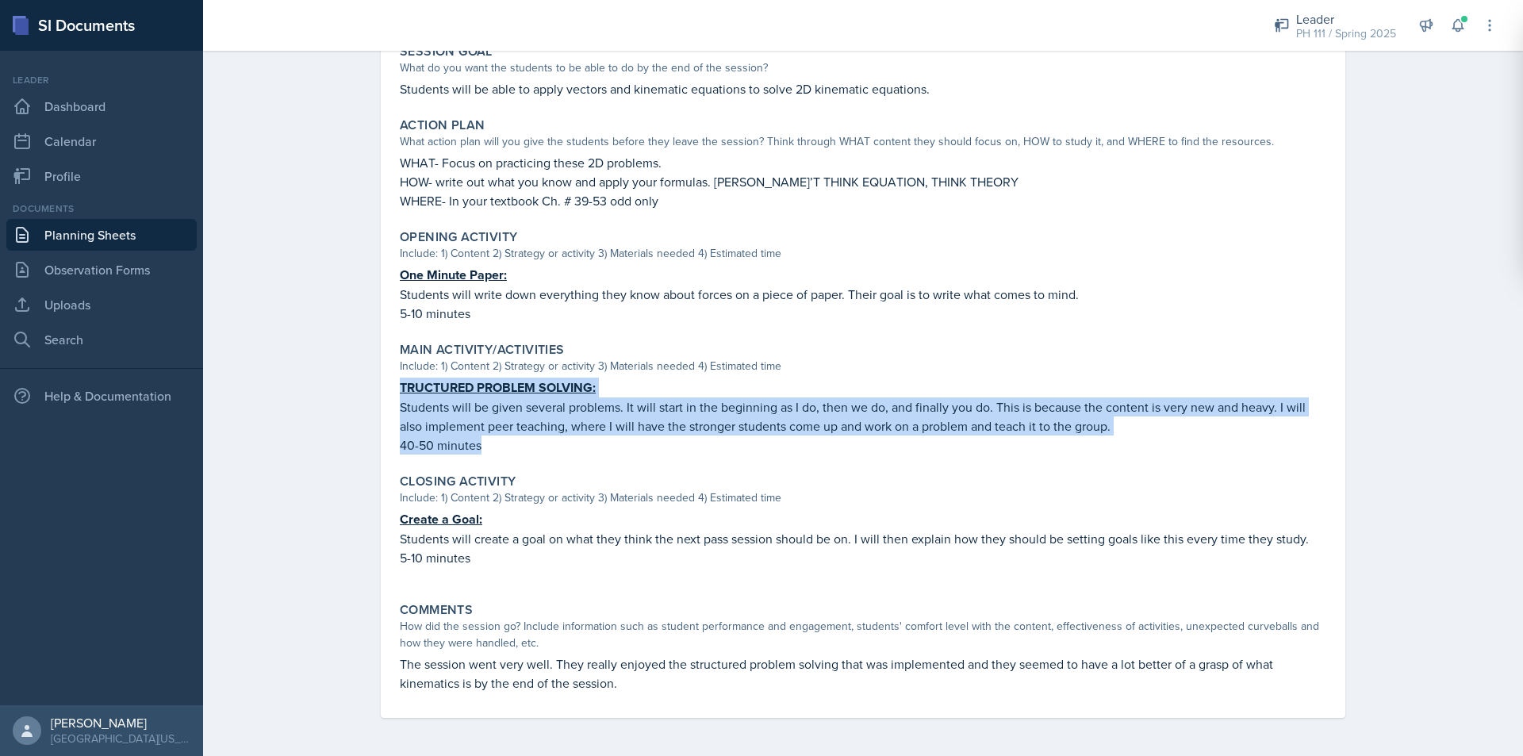
drag, startPoint x: 395, startPoint y: 387, endPoint x: 539, endPoint y: 439, distance: 153.3
click at [539, 439] on div "TRUCTURED PROBLEM SOLVING: Students will be given several problems. It will sta…" at bounding box center [863, 416] width 927 height 77
copy div "TRUCTURED PROBLEM SOLVING: Students will be given several problems. It will sta…"
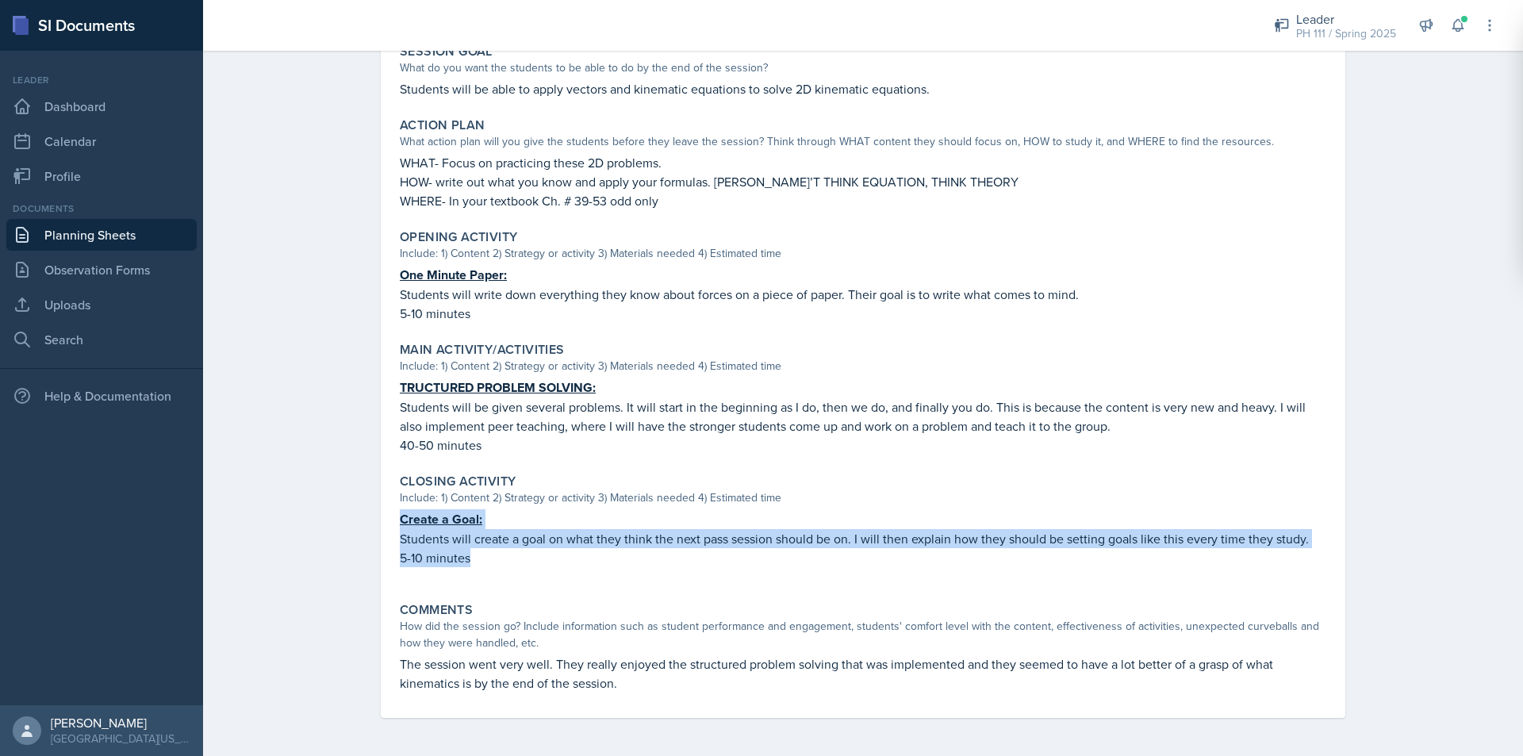
drag, startPoint x: 395, startPoint y: 515, endPoint x: 505, endPoint y: 548, distance: 114.4
click at [505, 548] on div "Create a Goal: Students will create a goal on what they think the next pass ses…" at bounding box center [863, 546] width 927 height 74
copy div "Create a Goal: Students will create a goal on what they think the next pass ses…"
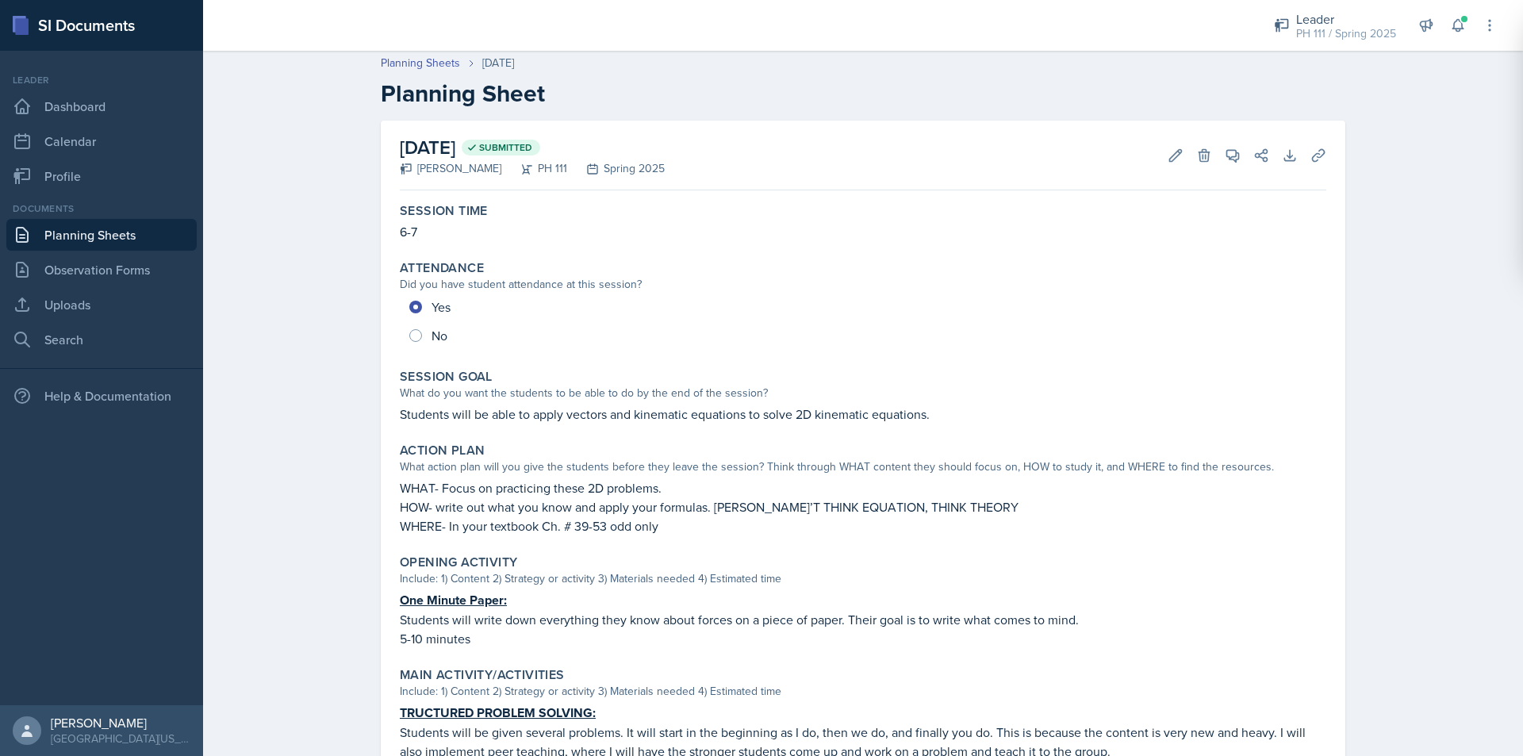
scroll to position [0, 0]
click at [442, 67] on link "Planning Sheets" at bounding box center [420, 67] width 79 height 17
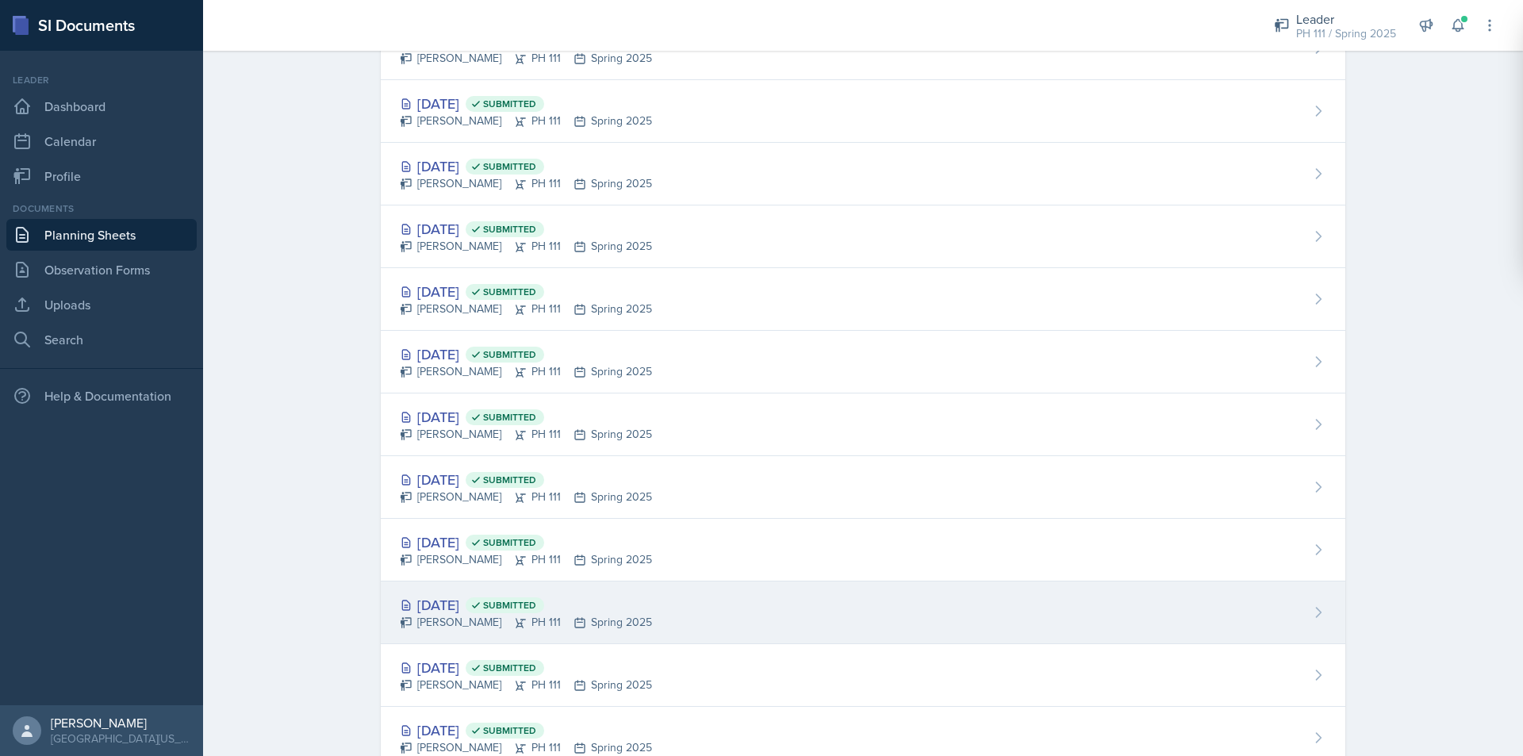
scroll to position [1824, 0]
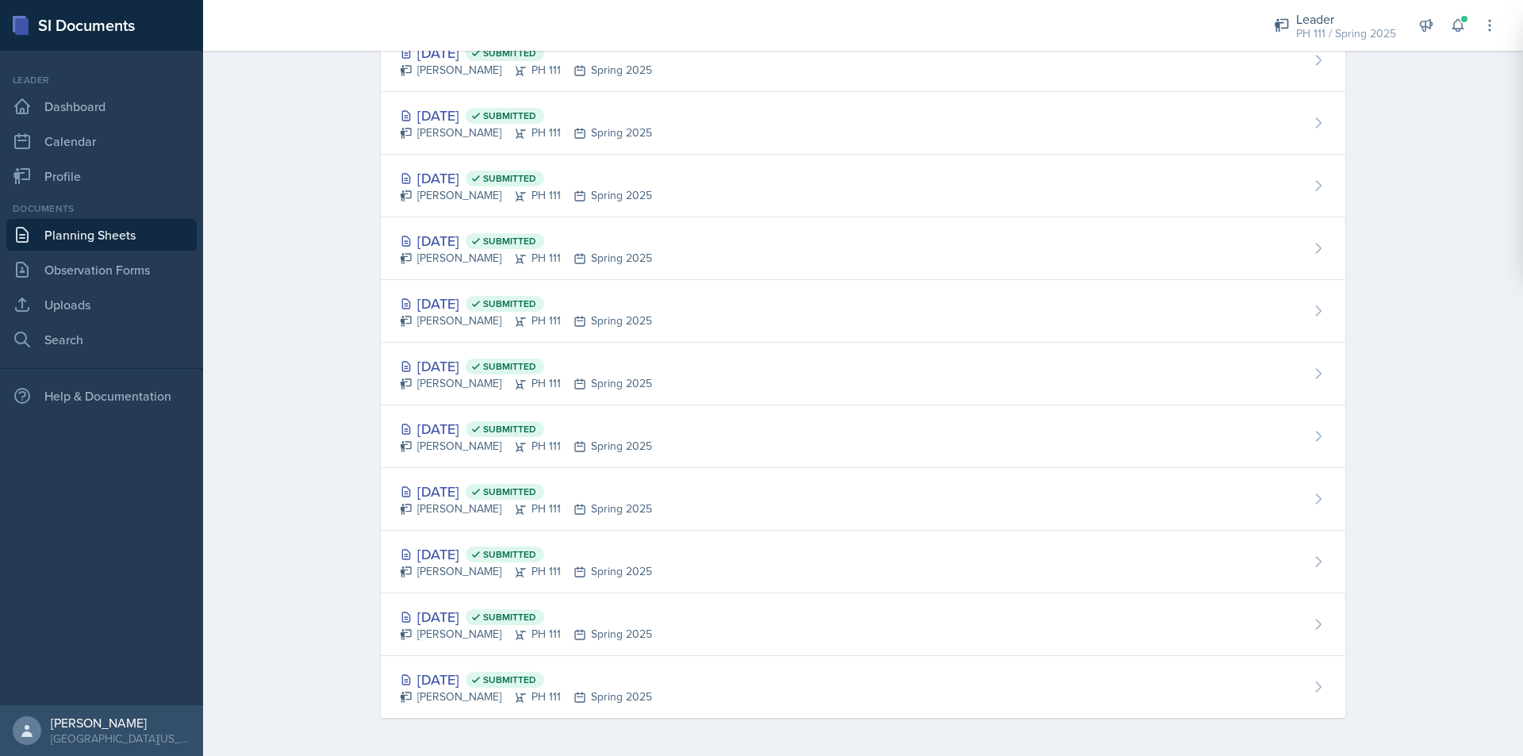
drag, startPoint x: 448, startPoint y: 370, endPoint x: 422, endPoint y: 371, distance: 26.2
click at [448, 370] on div "[DATE] Submitted" at bounding box center [526, 365] width 252 height 21
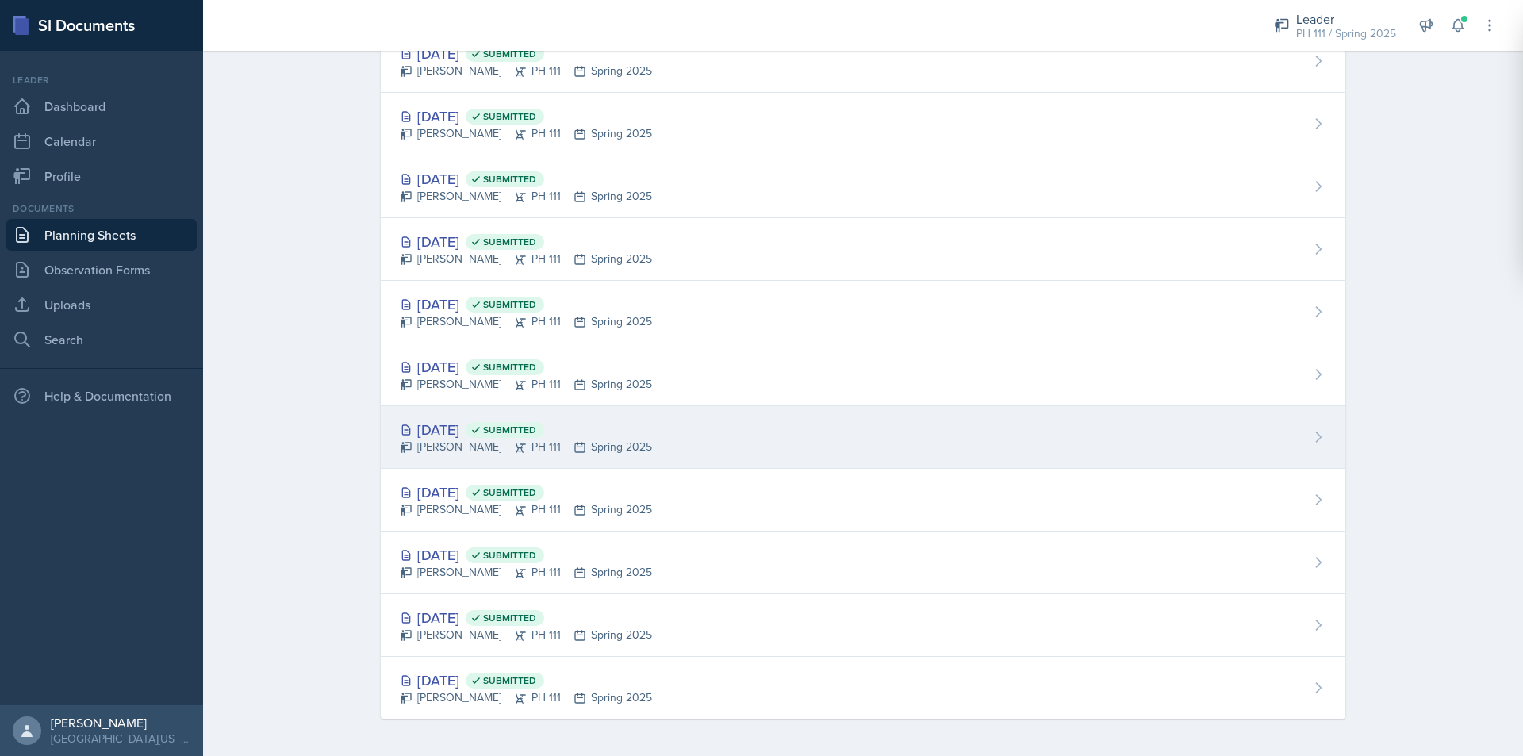
scroll to position [1824, 0]
click at [451, 432] on div "[DATE] Submitted" at bounding box center [526, 428] width 252 height 21
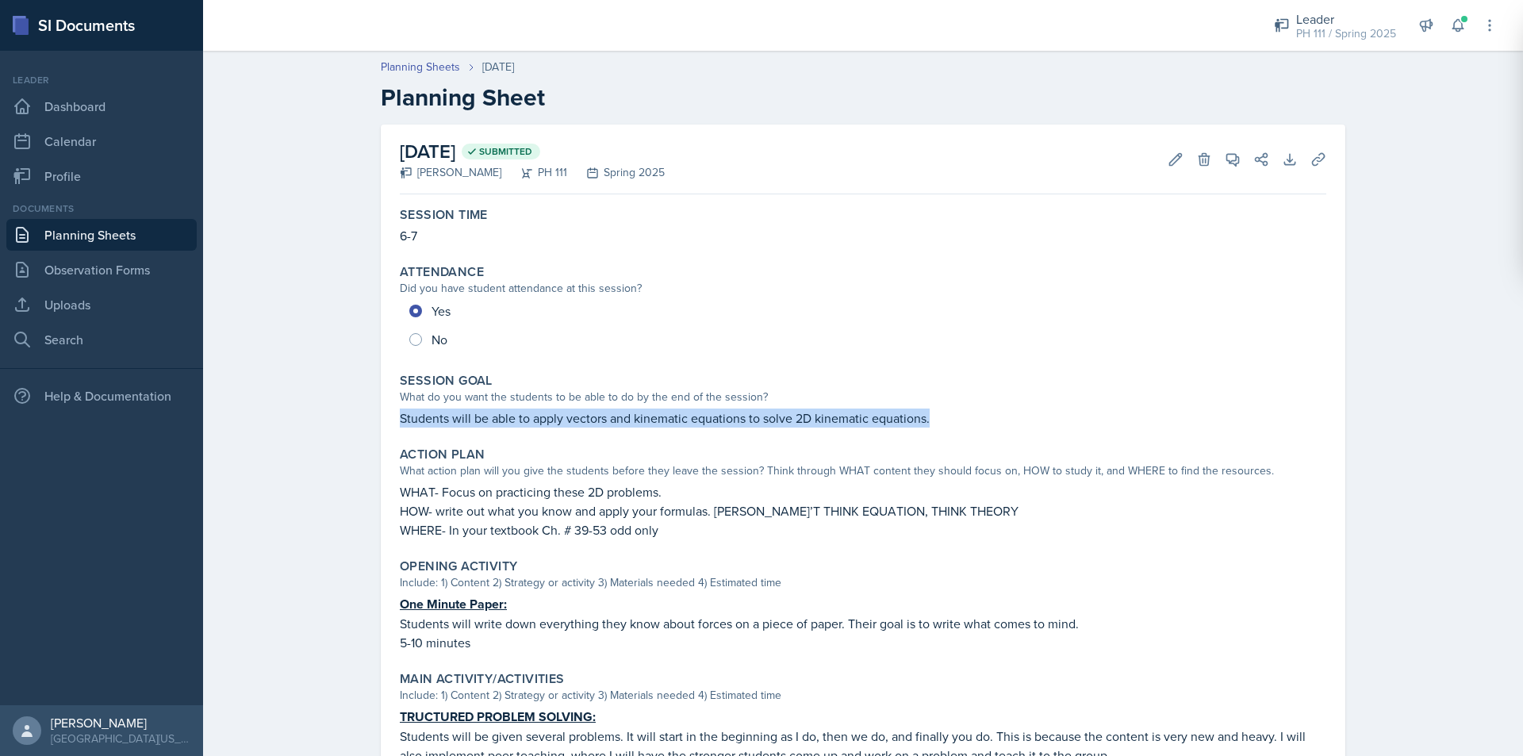
drag, startPoint x: 394, startPoint y: 417, endPoint x: 929, endPoint y: 409, distance: 534.7
click at [929, 409] on p "Students will be able to apply vectors and kinematic equations to solve 2D kine…" at bounding box center [863, 418] width 927 height 19
copy p "Students will be able to apply vectors and kinematic equations to solve 2D kine…"
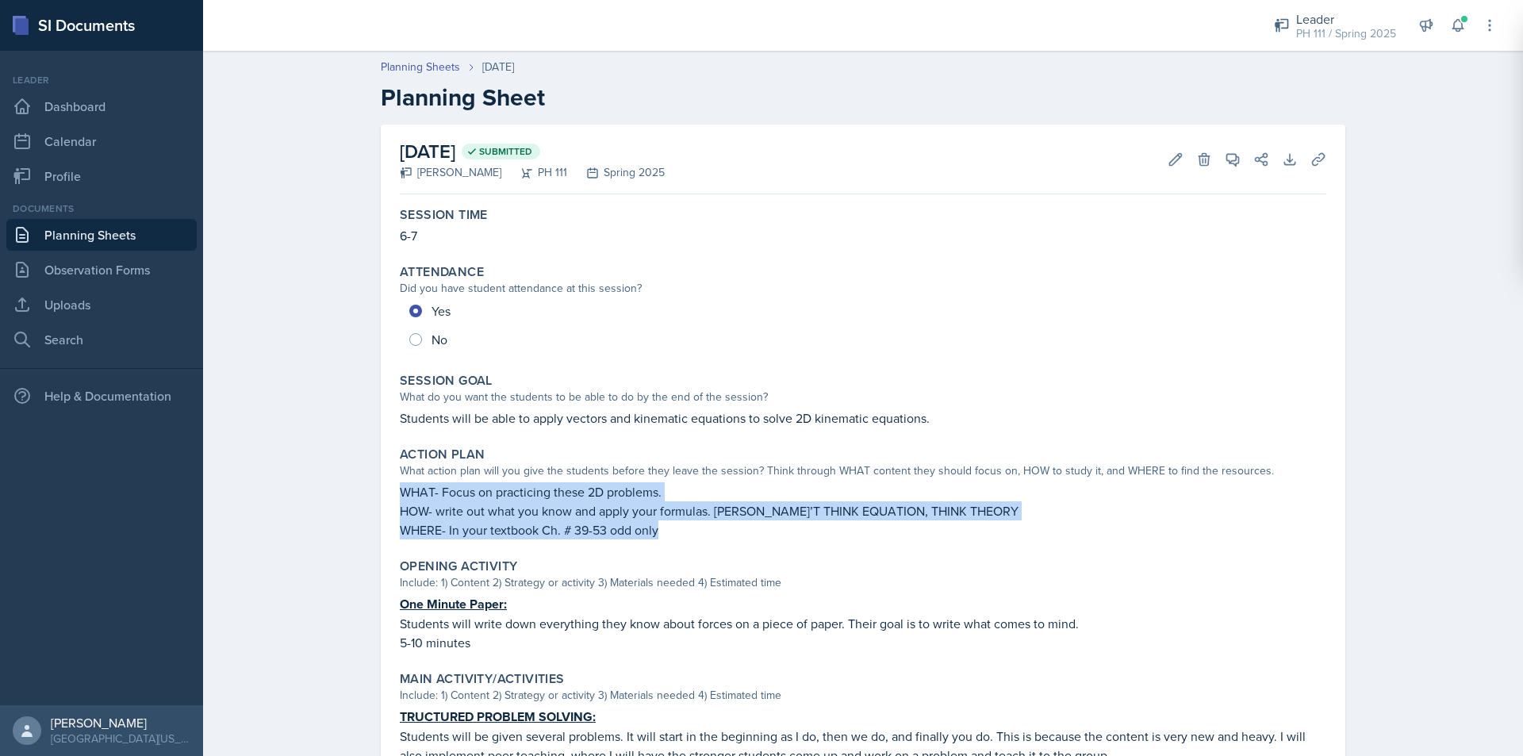
drag, startPoint x: 398, startPoint y: 485, endPoint x: 744, endPoint y: 535, distance: 349.6
click at [744, 535] on div "WHAT- Focus on practicing these 2D problems. HOW- write out what you know and a…" at bounding box center [863, 510] width 927 height 57
copy div "WHAT- Focus on practicing these 2D problems. HOW- write out what you know and a…"
click at [393, 60] on link "Planning Sheets" at bounding box center [420, 67] width 79 height 17
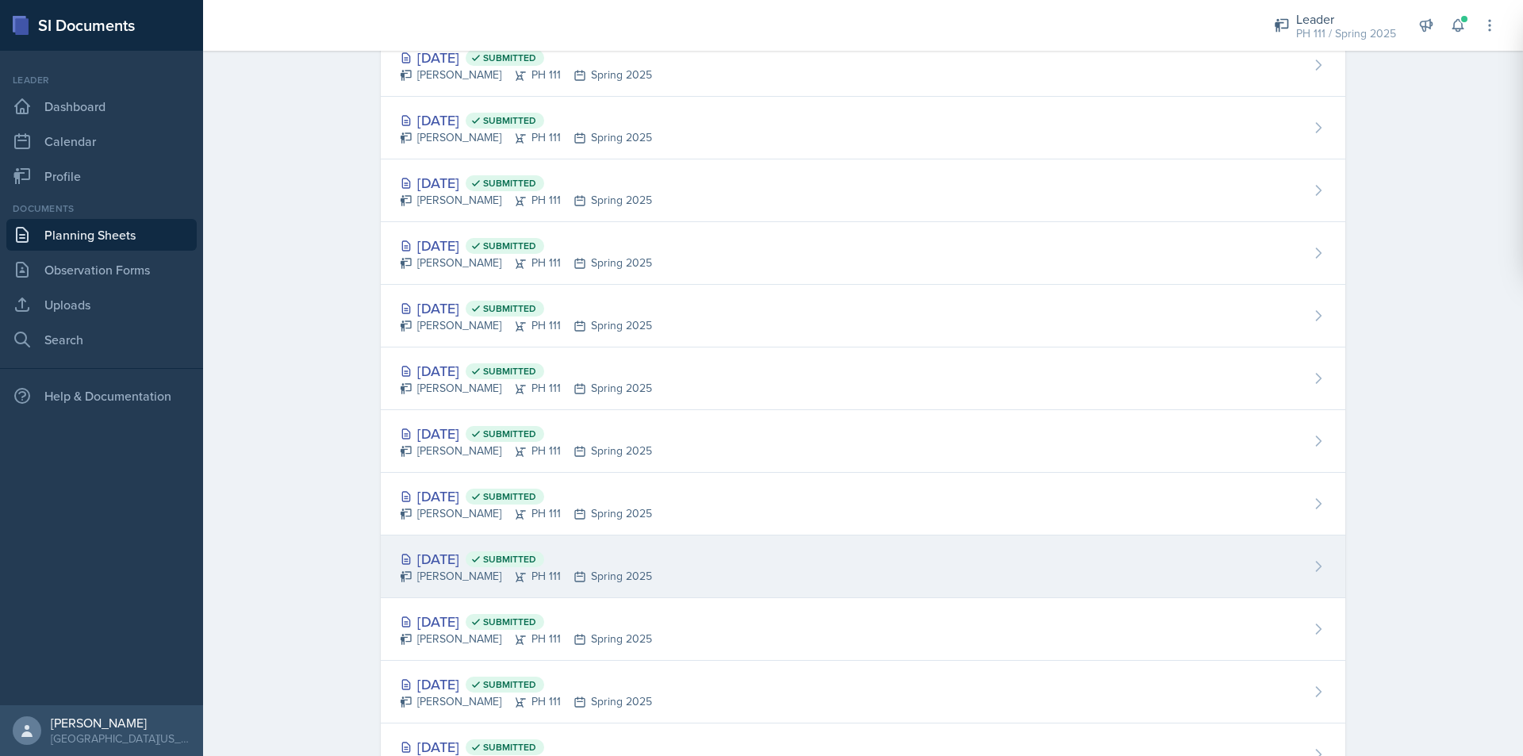
scroll to position [1824, 0]
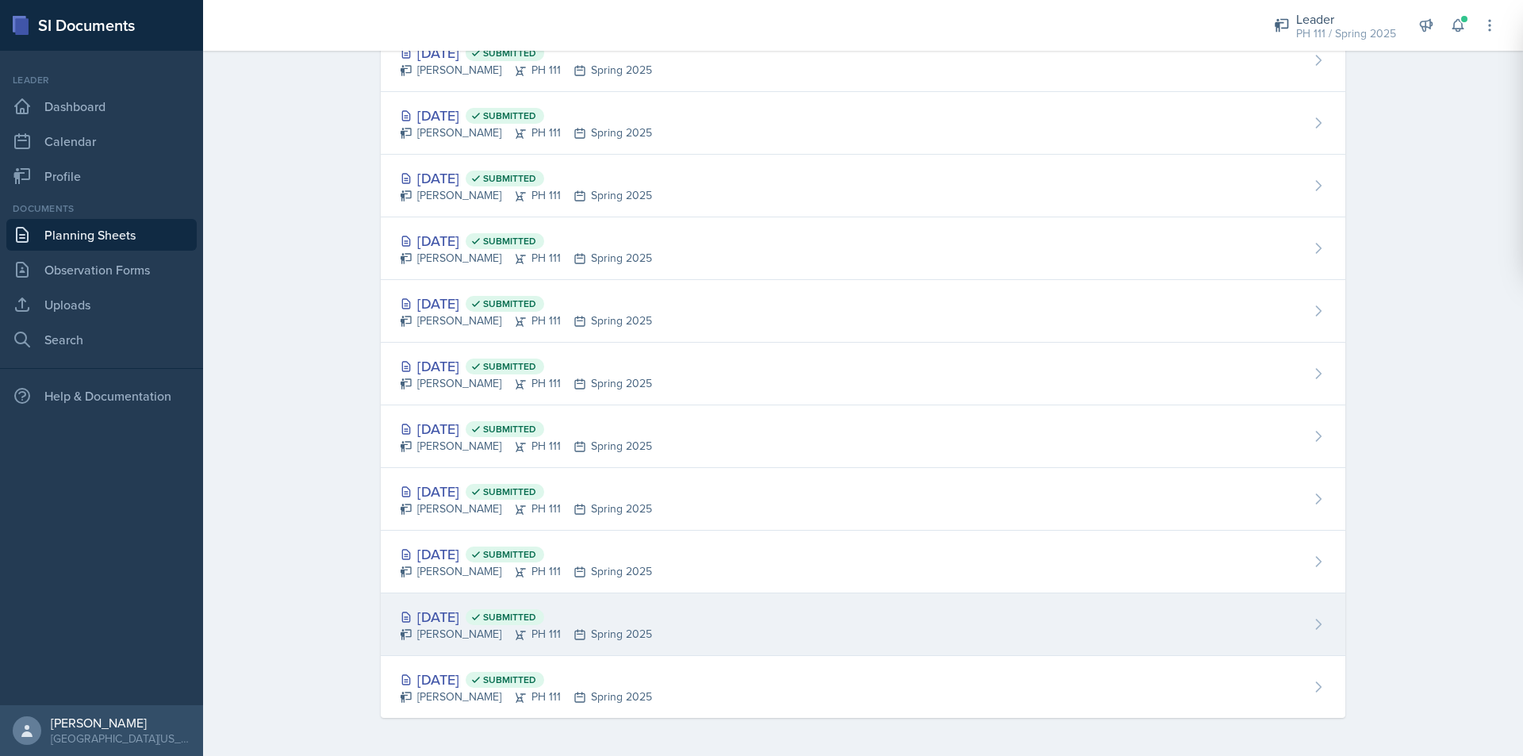
click at [457, 623] on div "[DATE] Submitted" at bounding box center [526, 616] width 252 height 21
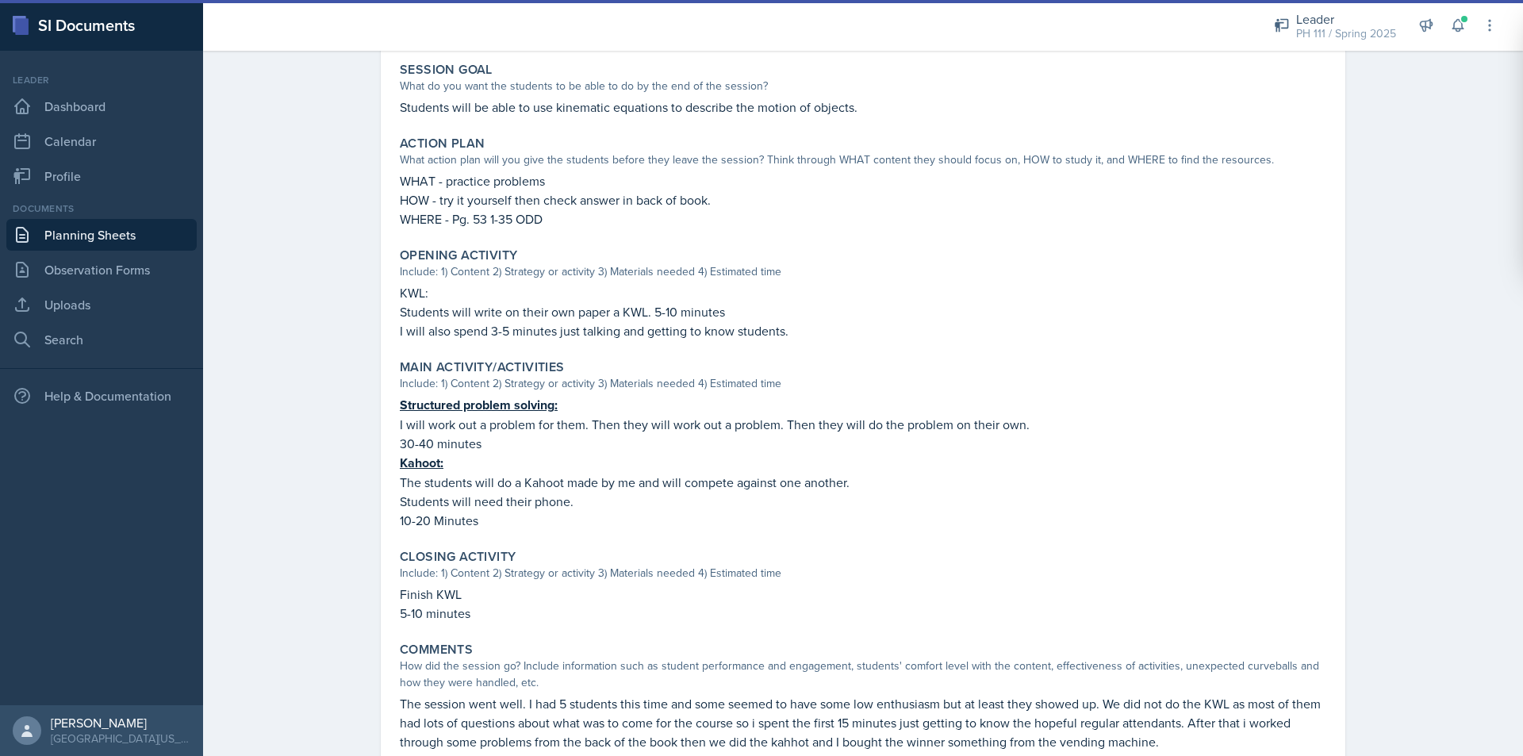
scroll to position [317, 0]
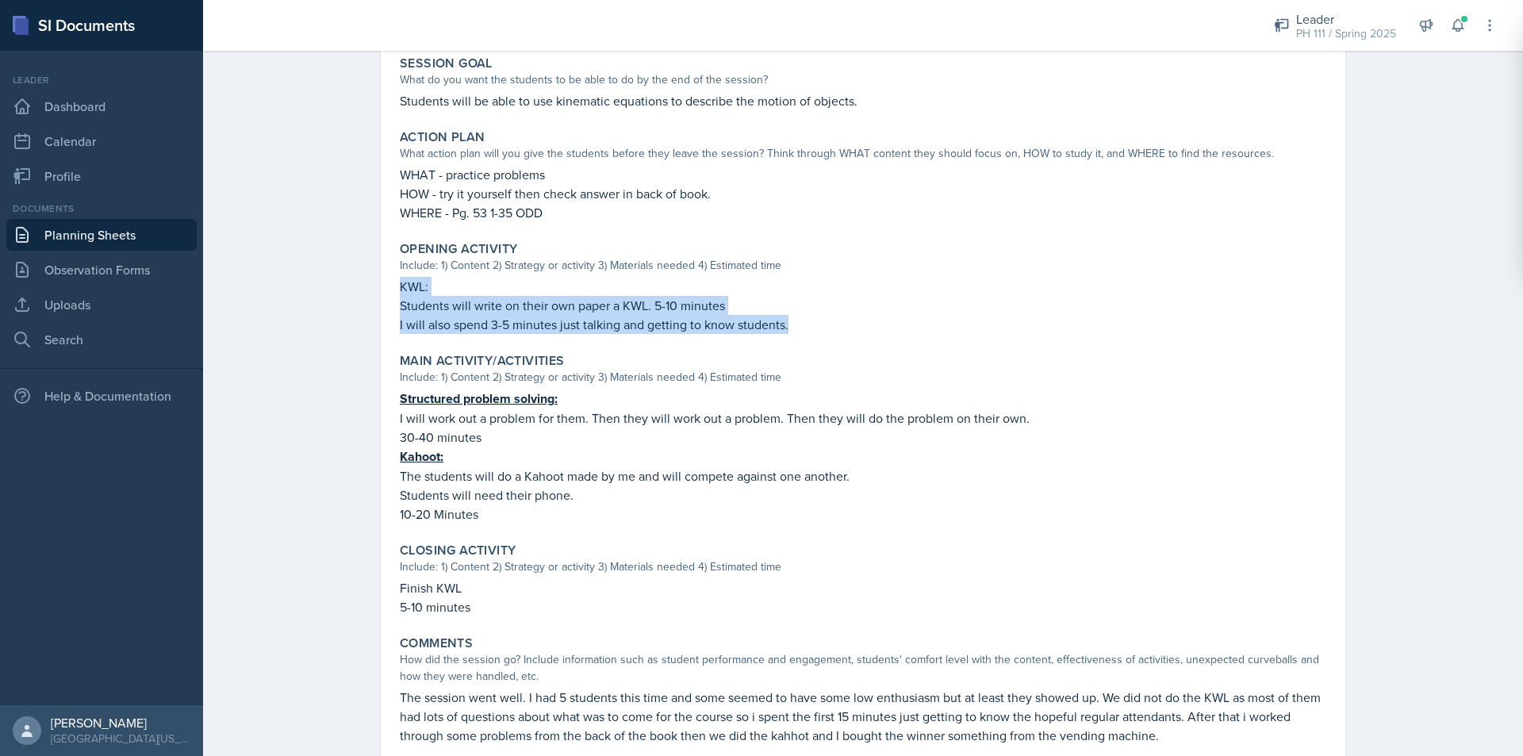
drag, startPoint x: 393, startPoint y: 283, endPoint x: 789, endPoint y: 333, distance: 398.2
click at [789, 333] on div "KWL: Students will write on their own paper a KWL. 5-10 minutes I will also spe…" at bounding box center [863, 305] width 927 height 57
copy div "KWL: Students will write on their own paper a KWL. 5-10 minutes I will also spe…"
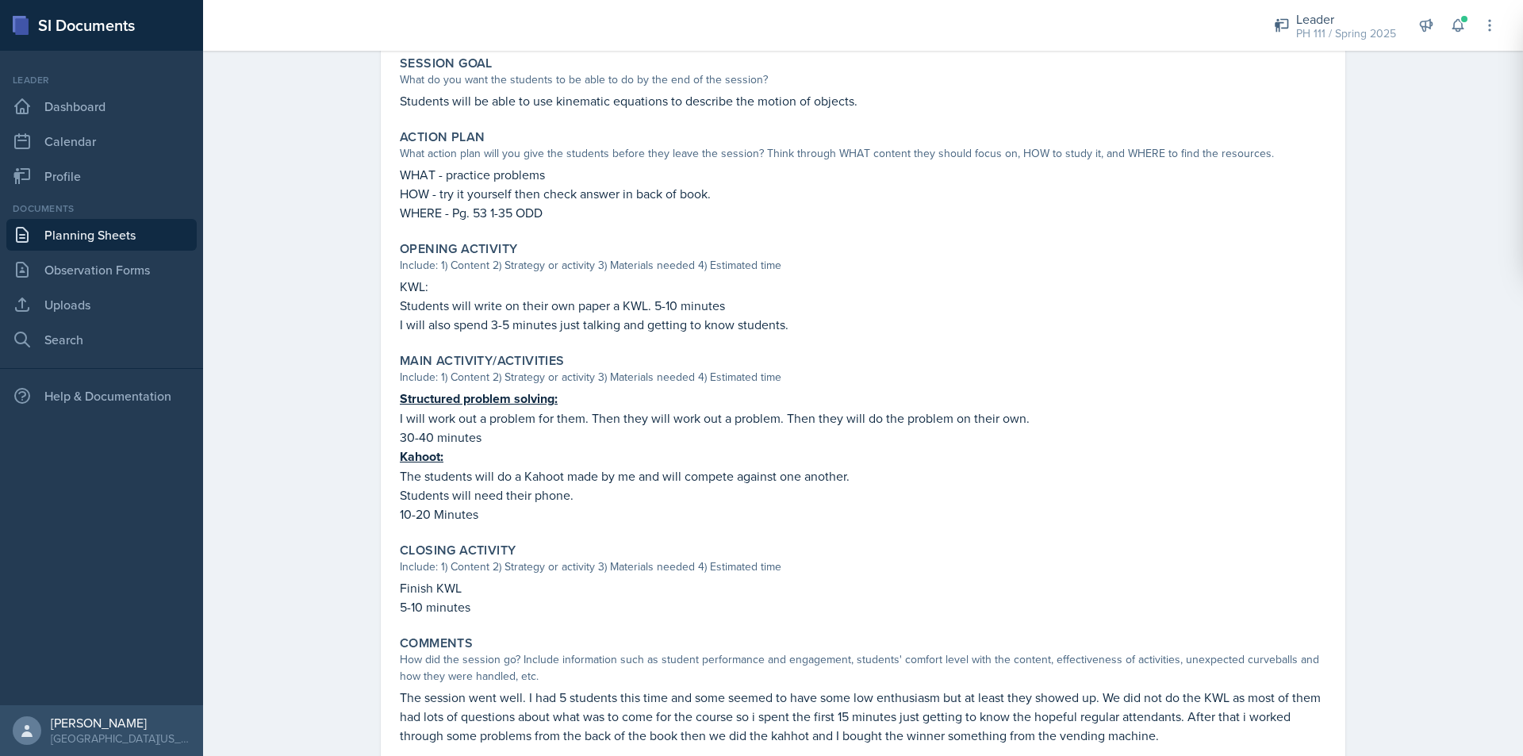
click at [420, 416] on p "I will work out a problem for them. Then they will work out a problem. Then the…" at bounding box center [863, 418] width 927 height 19
click at [420, 415] on p "I will work out a problem for them. Then they will work out a problem. Then the…" at bounding box center [863, 418] width 927 height 19
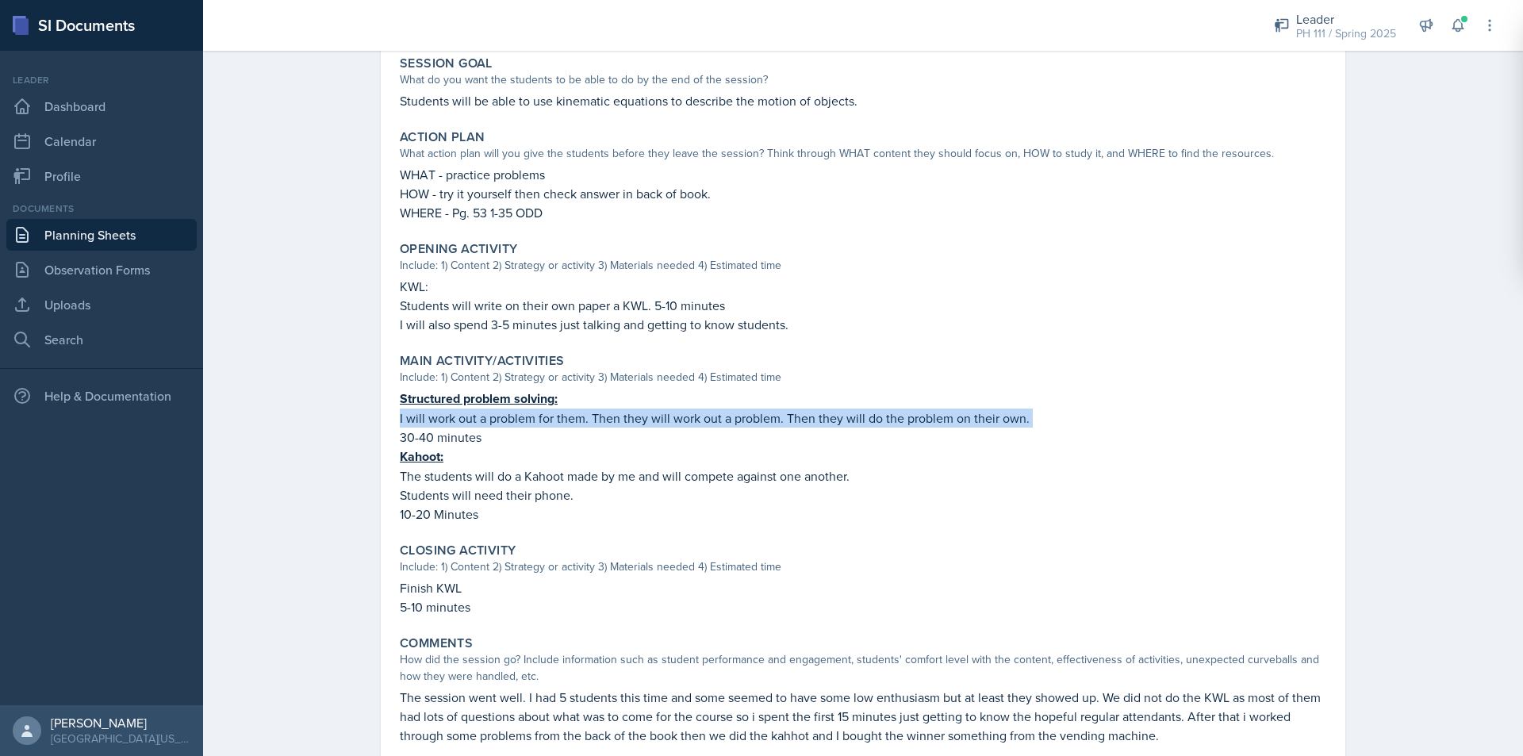
click at [420, 411] on p "I will work out a problem for them. Then they will work out a problem. Then the…" at bounding box center [863, 418] width 927 height 19
drag, startPoint x: 396, startPoint y: 398, endPoint x: 500, endPoint y: 440, distance: 112.1
click at [500, 440] on div "Structured problem solving: I will work out a problem for them. Then they will …" at bounding box center [863, 456] width 927 height 135
copy div "Structured problem solving: I will work out a problem for them. Then they will …"
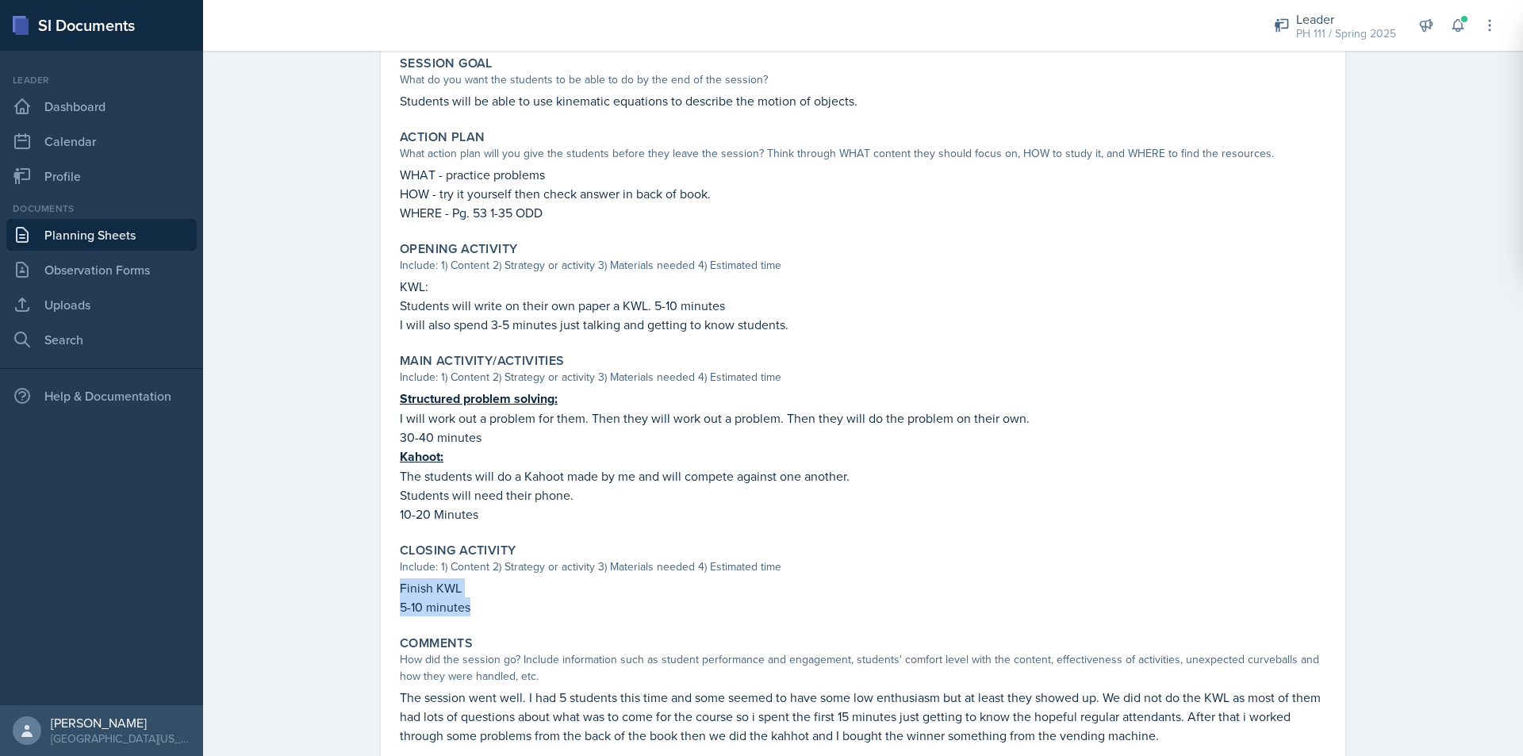
drag, startPoint x: 389, startPoint y: 586, endPoint x: 490, endPoint y: 604, distance: 102.2
click at [490, 604] on div "Closing Activity Include: 1) Content 2) Strategy or activity 3) Materials neede…" at bounding box center [862, 579] width 939 height 86
copy div "Finish KWL 5-10 minutes"
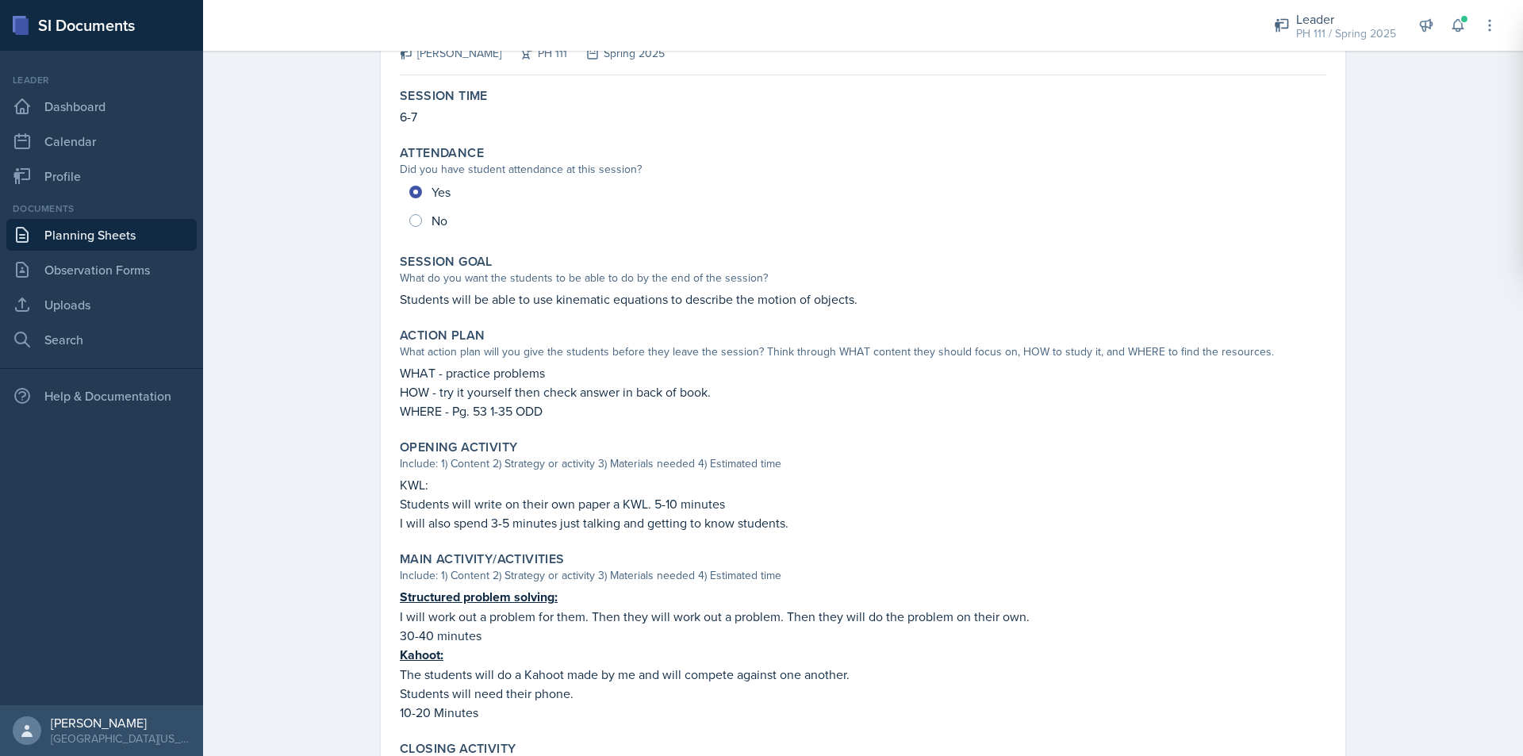
scroll to position [0, 0]
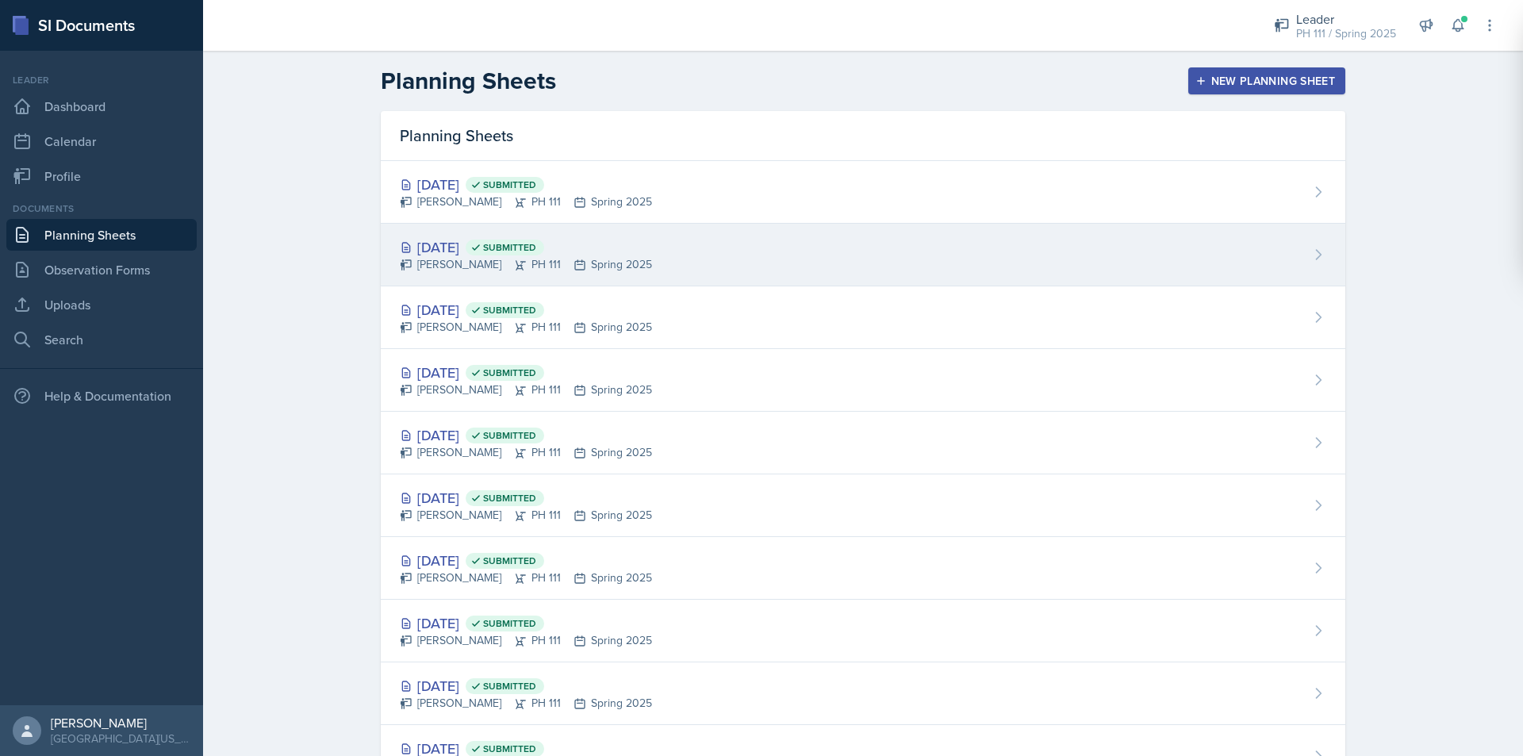
drag, startPoint x: 560, startPoint y: 203, endPoint x: 581, endPoint y: 254, distance: 54.8
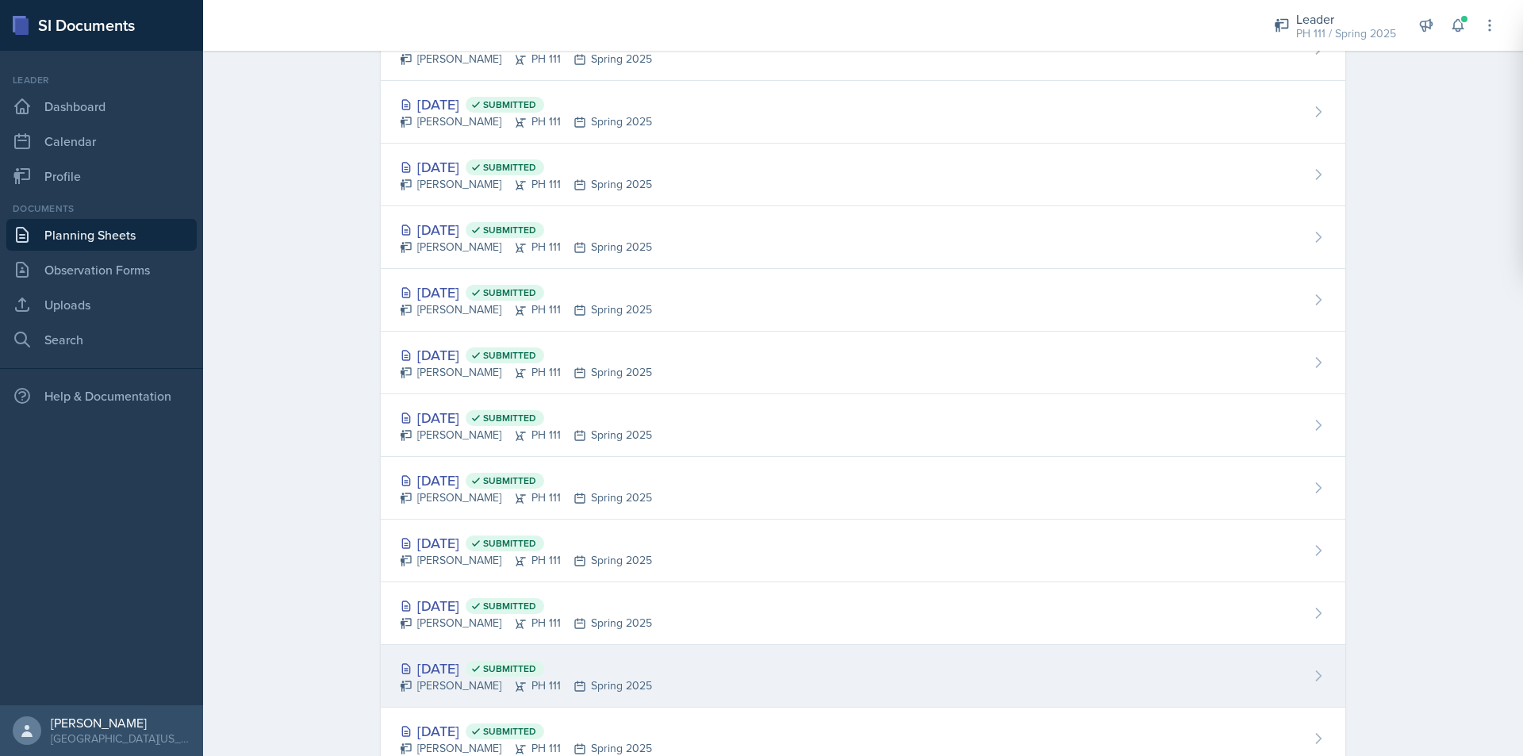
scroll to position [1824, 0]
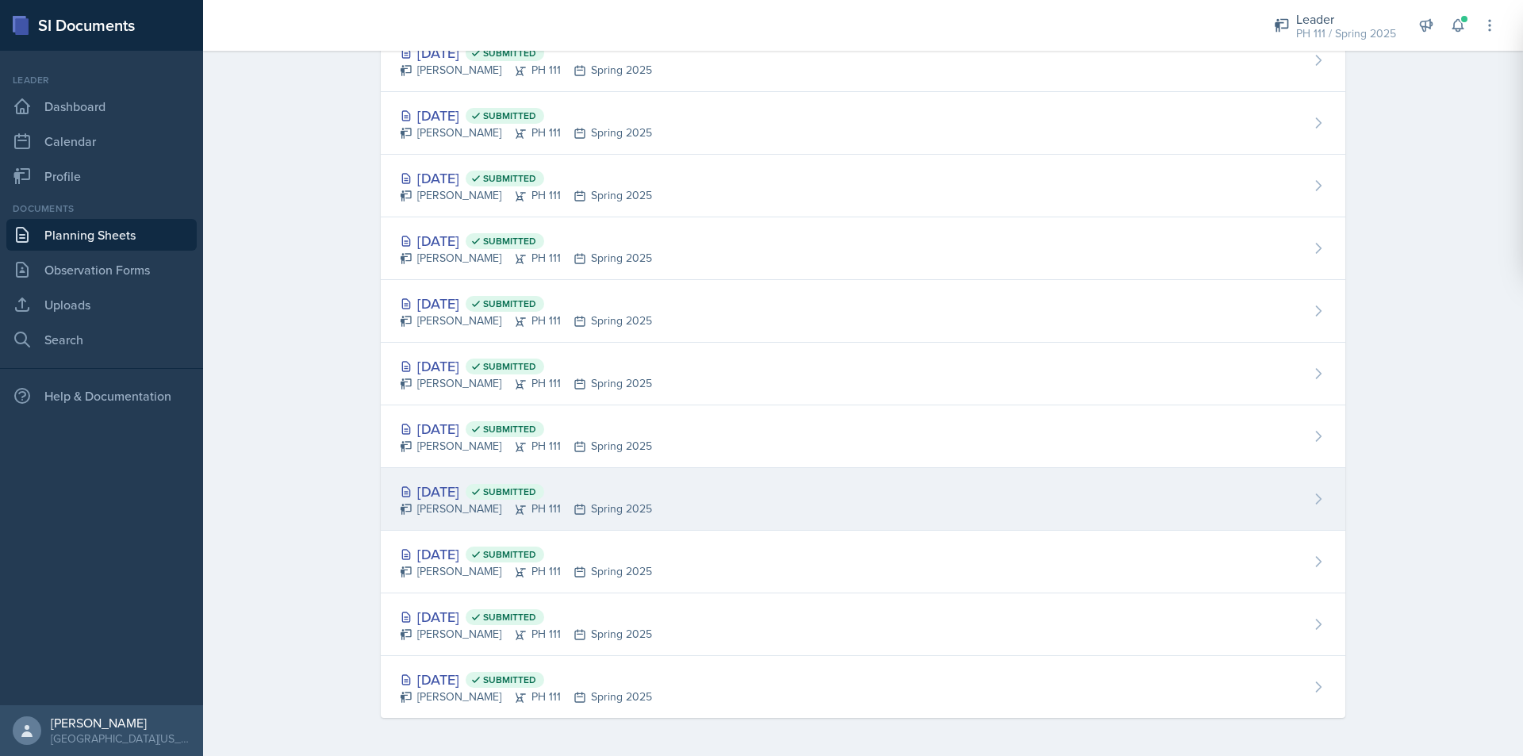
click at [452, 495] on div "[DATE] Submitted" at bounding box center [526, 491] width 252 height 21
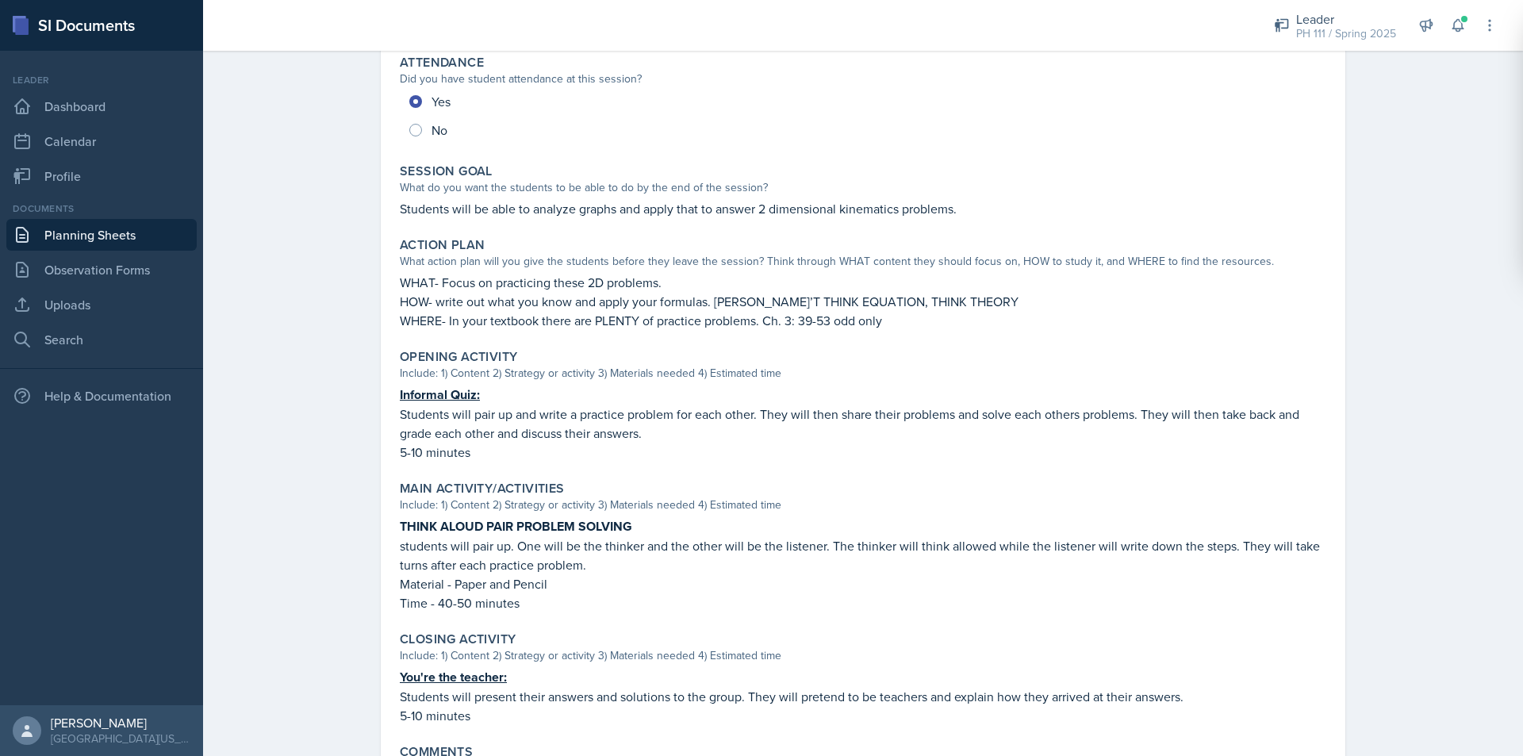
scroll to position [238, 0]
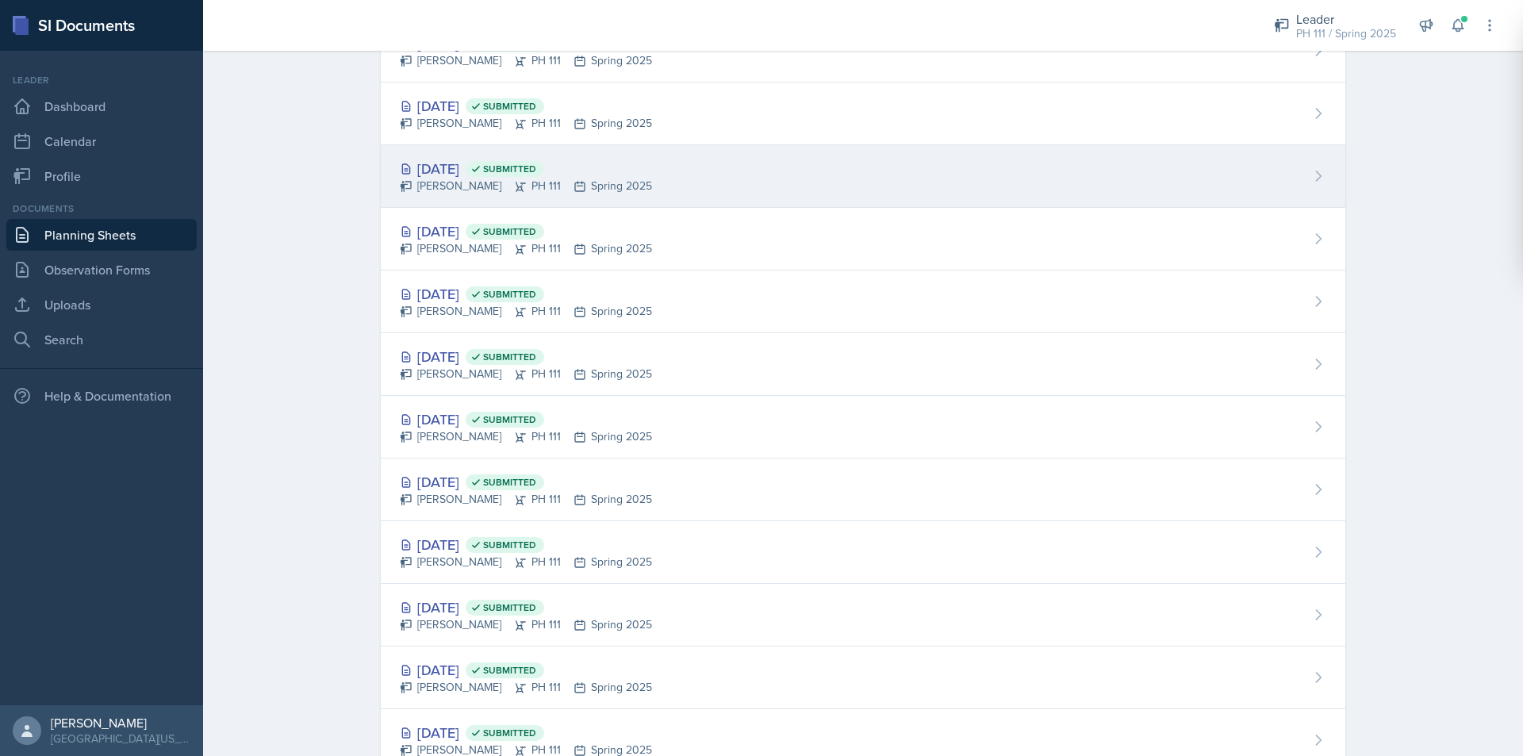
scroll to position [1824, 0]
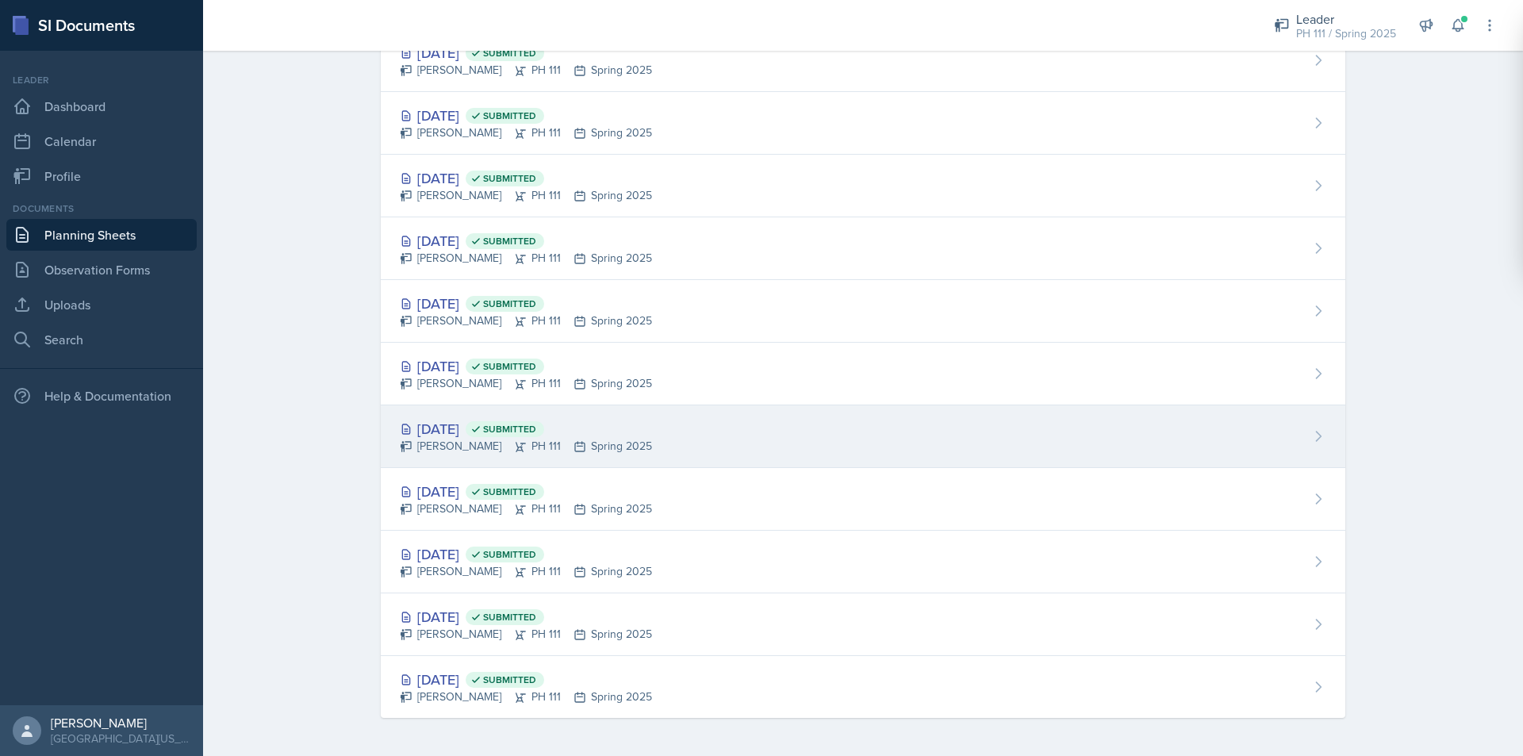
click at [467, 432] on div "[DATE] Submitted" at bounding box center [526, 428] width 252 height 21
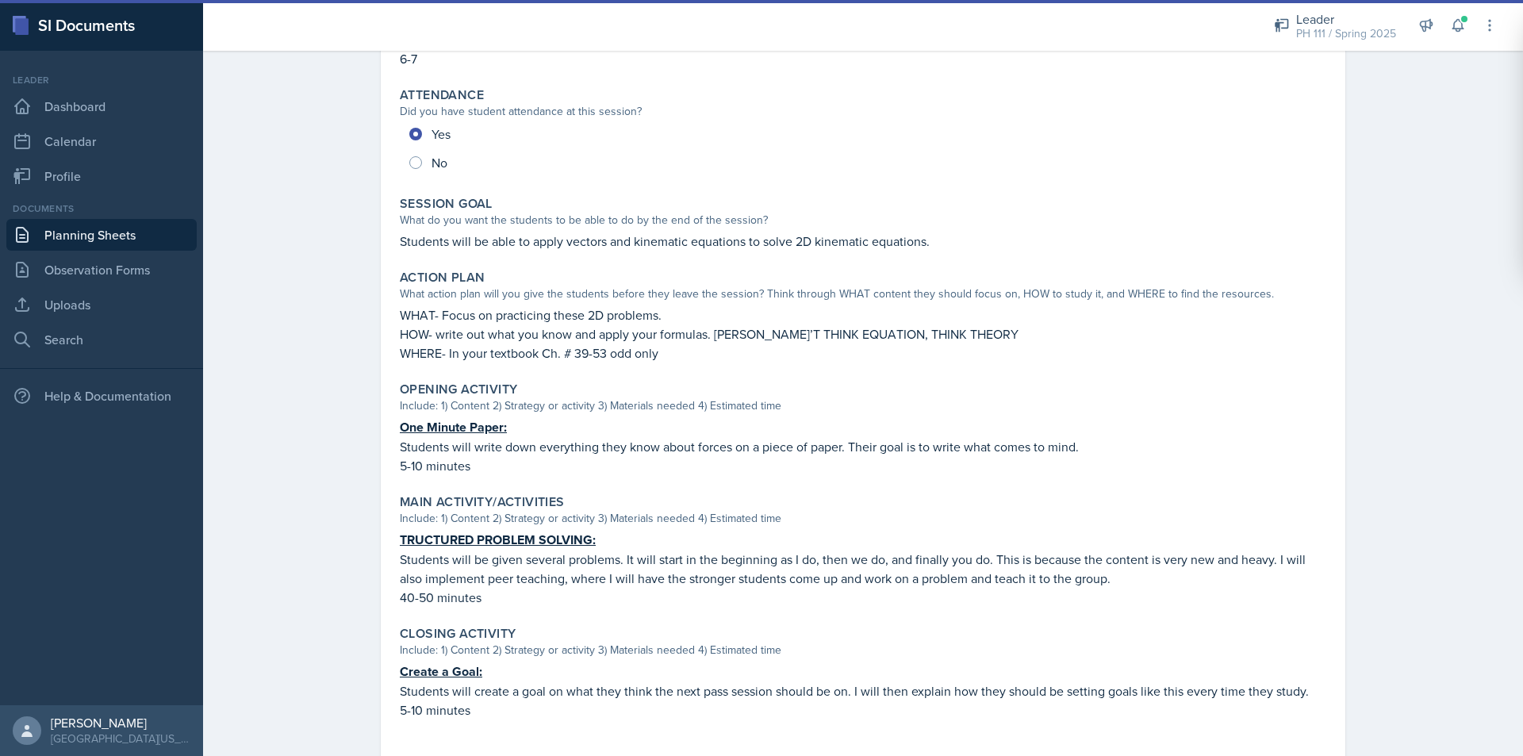
scroll to position [329, 0]
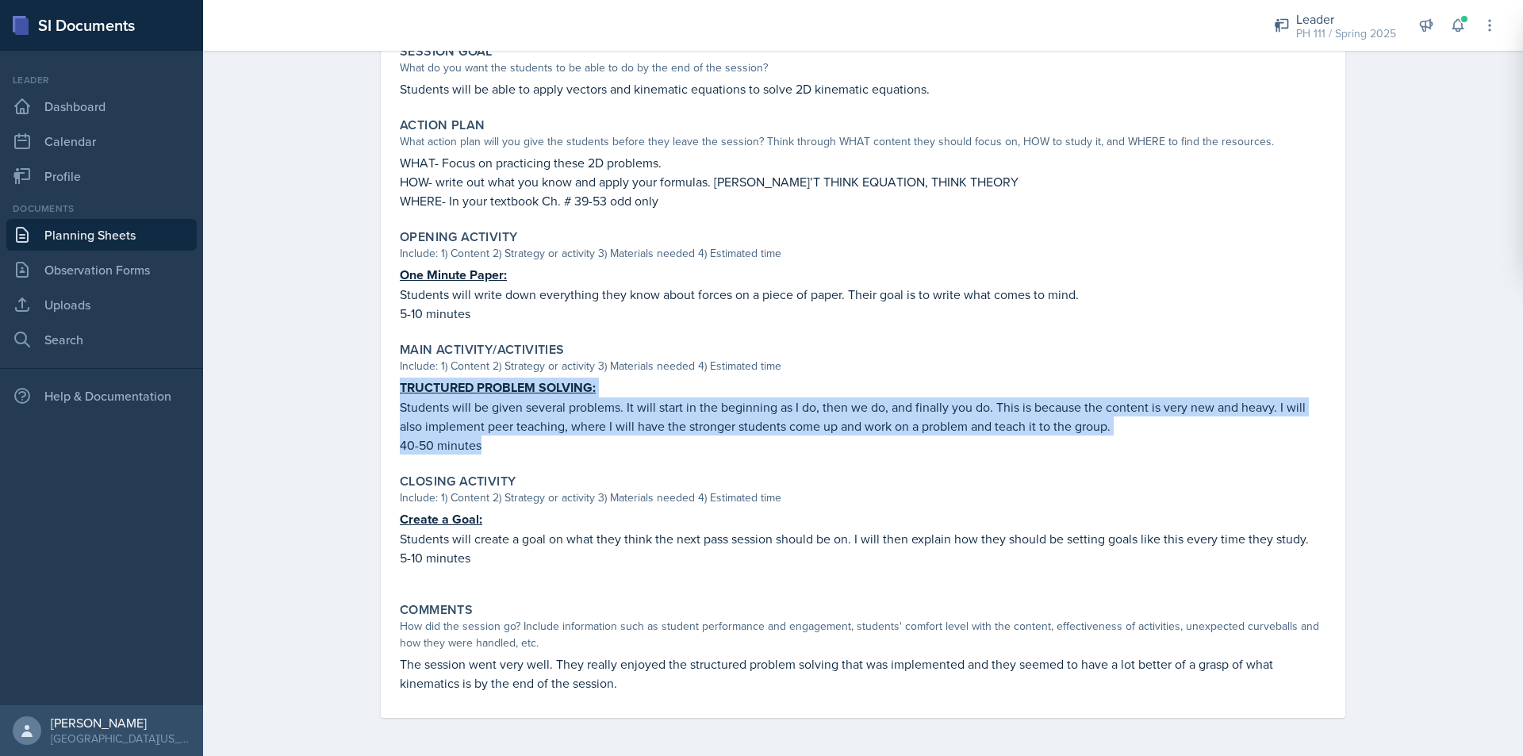
drag, startPoint x: 389, startPoint y: 382, endPoint x: 501, endPoint y: 452, distance: 132.5
click at [501, 452] on div "Main Activity/Activities Include: 1) Content 2) Strategy or activity 3) Materia…" at bounding box center [862, 398] width 939 height 125
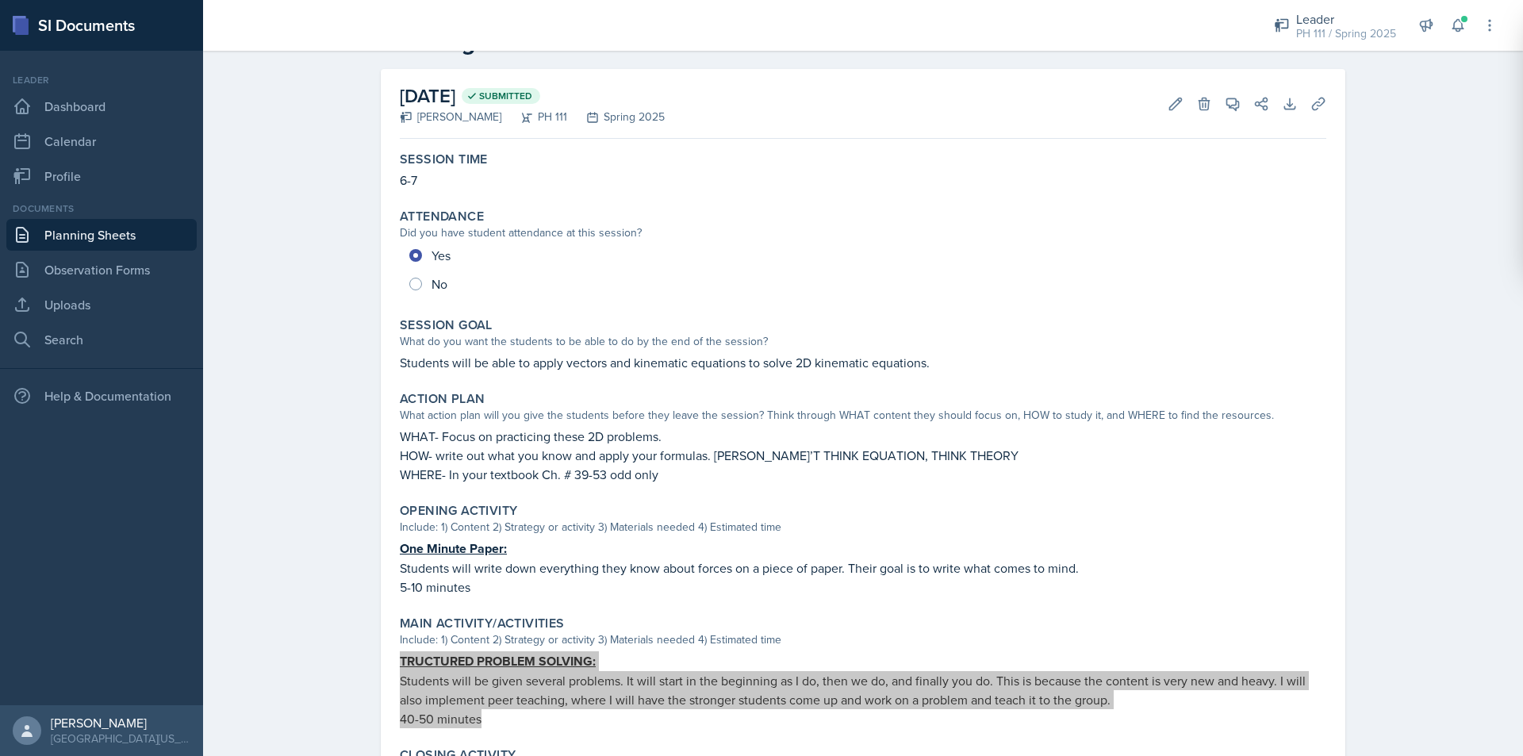
scroll to position [0, 0]
